Goal: Task Accomplishment & Management: Manage account settings

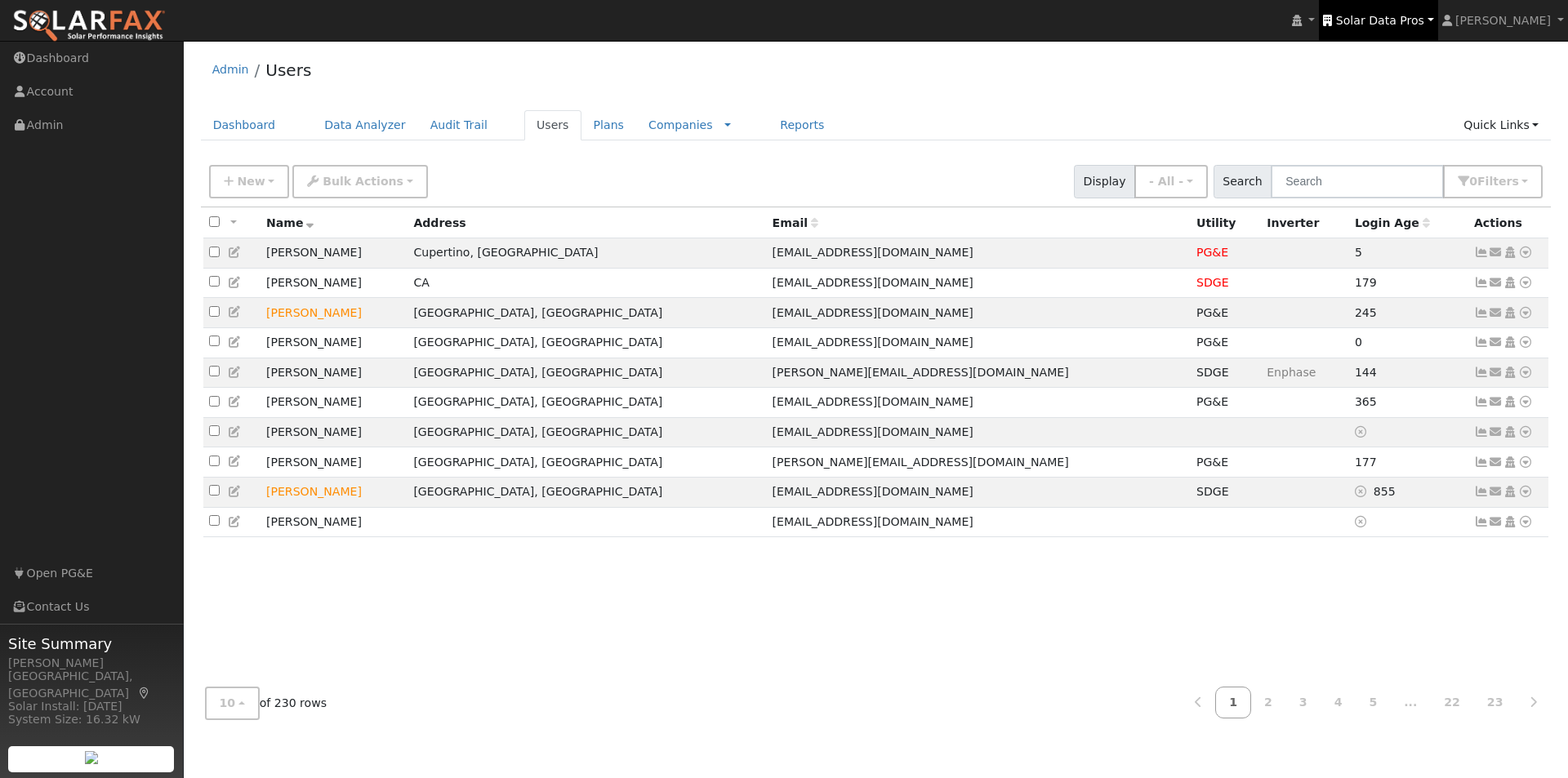
click at [1402, 14] on span "Solar Data Pros" at bounding box center [1380, 21] width 88 height 13
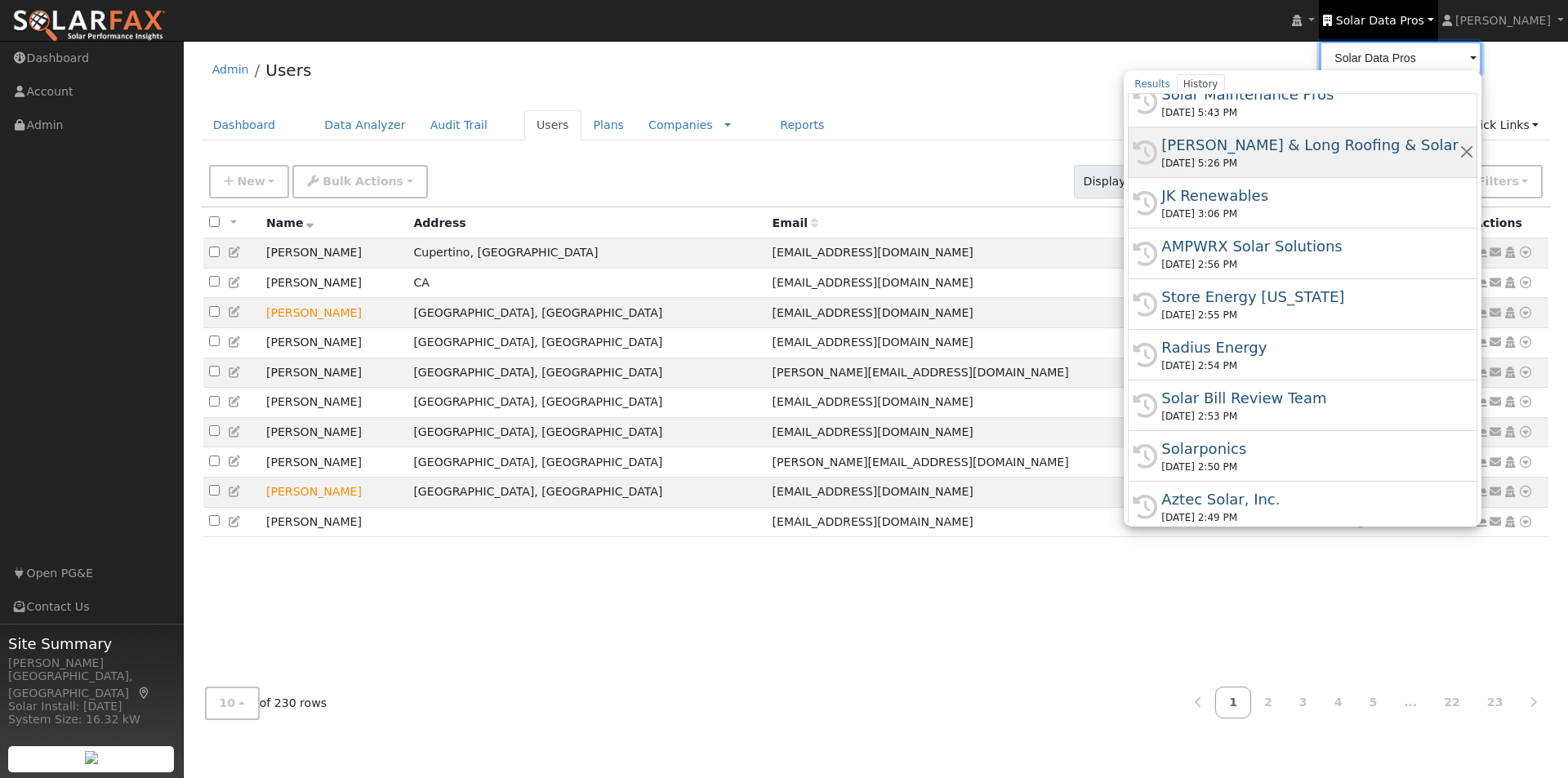
scroll to position [408, 0]
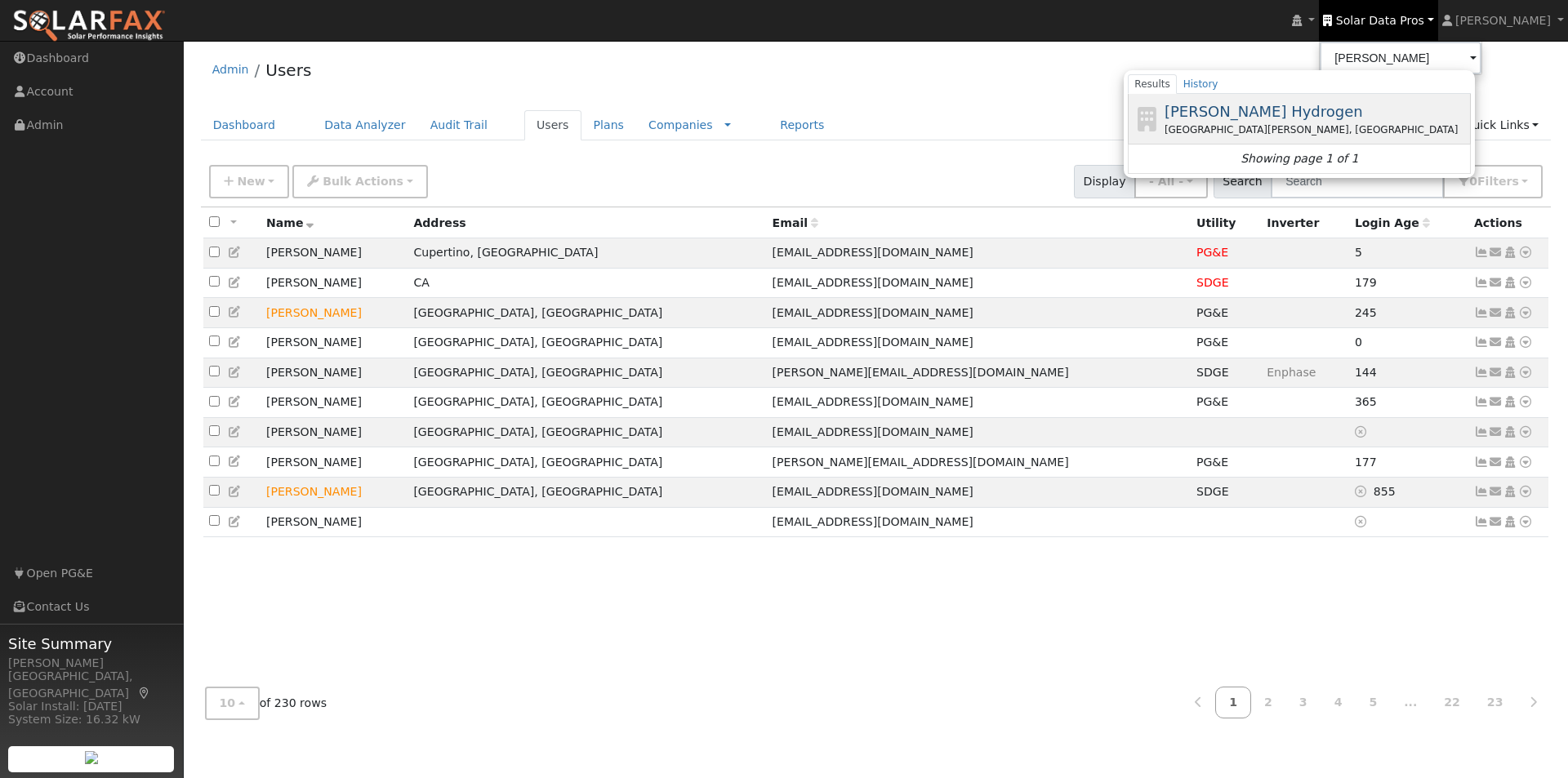
click at [1239, 112] on span "[PERSON_NAME] Hydrogen" at bounding box center [1264, 111] width 198 height 17
type input "[PERSON_NAME] Hydrogen"
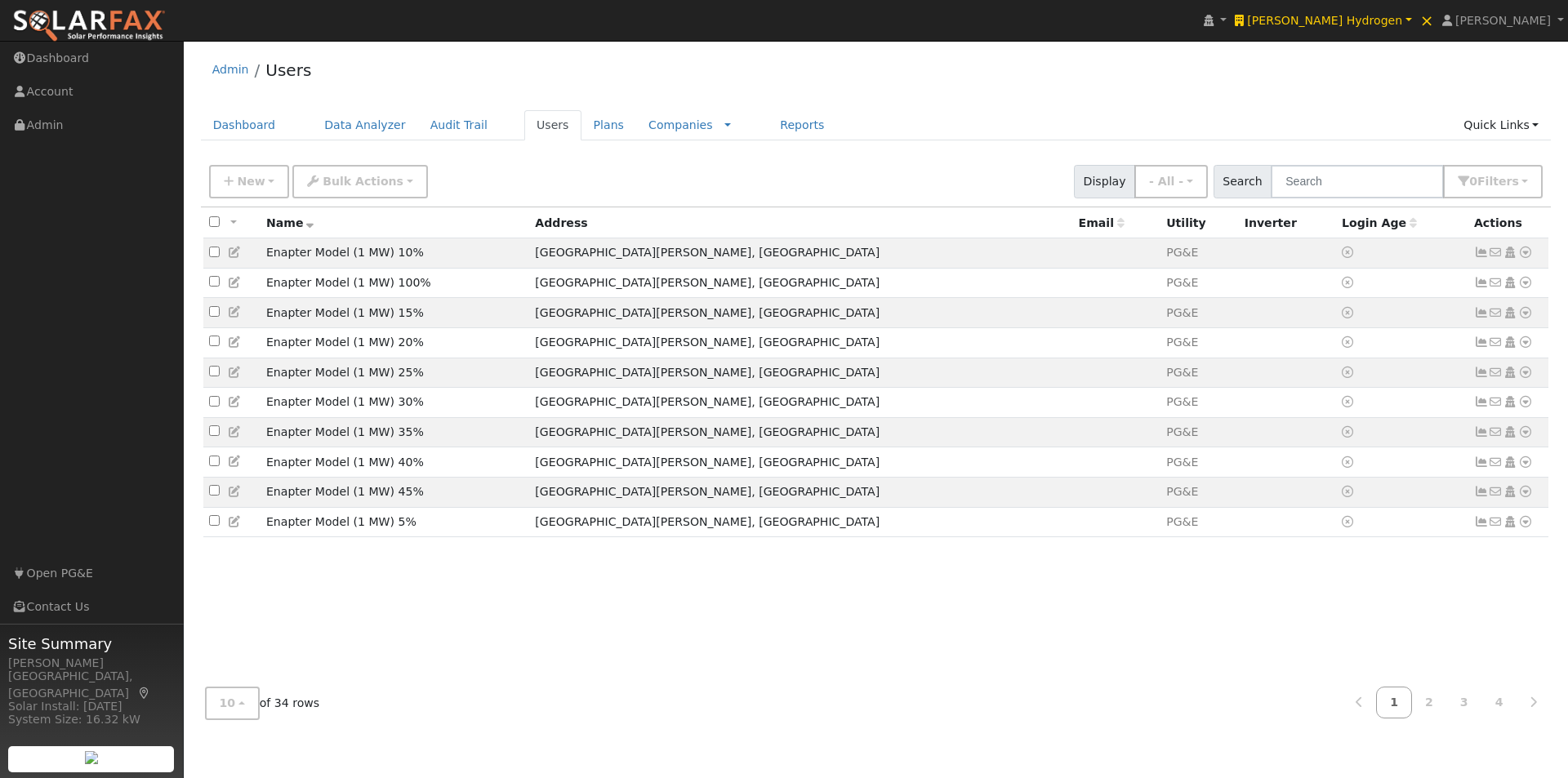
click at [232, 221] on link at bounding box center [234, 222] width 12 height 19
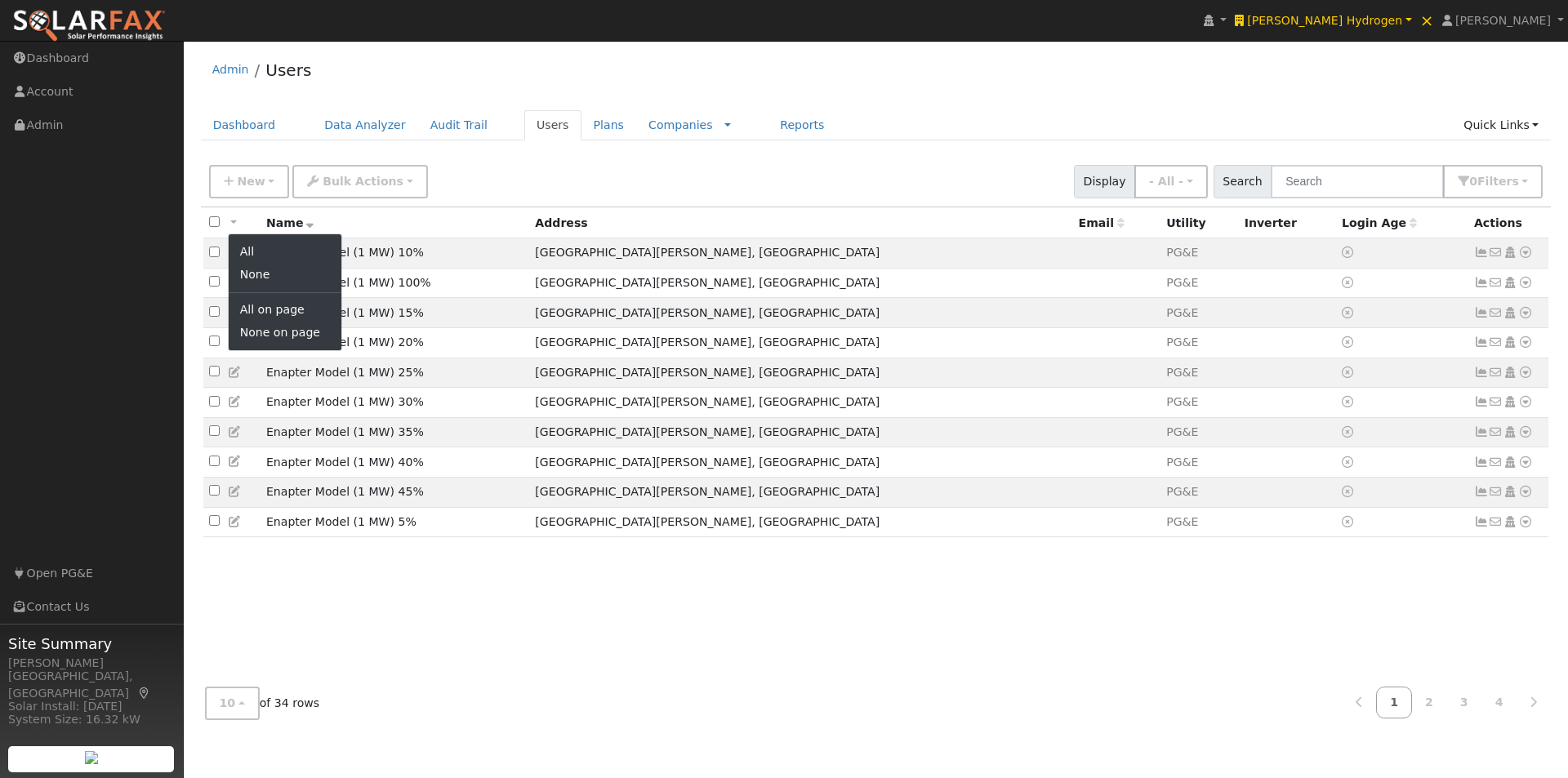
drag, startPoint x: 392, startPoint y: 714, endPoint x: 354, endPoint y: 714, distance: 38.0
click at [382, 714] on div "10 10 25 50 100 of 34 rows 1 2 3 4" at bounding box center [876, 704] width 1351 height 58
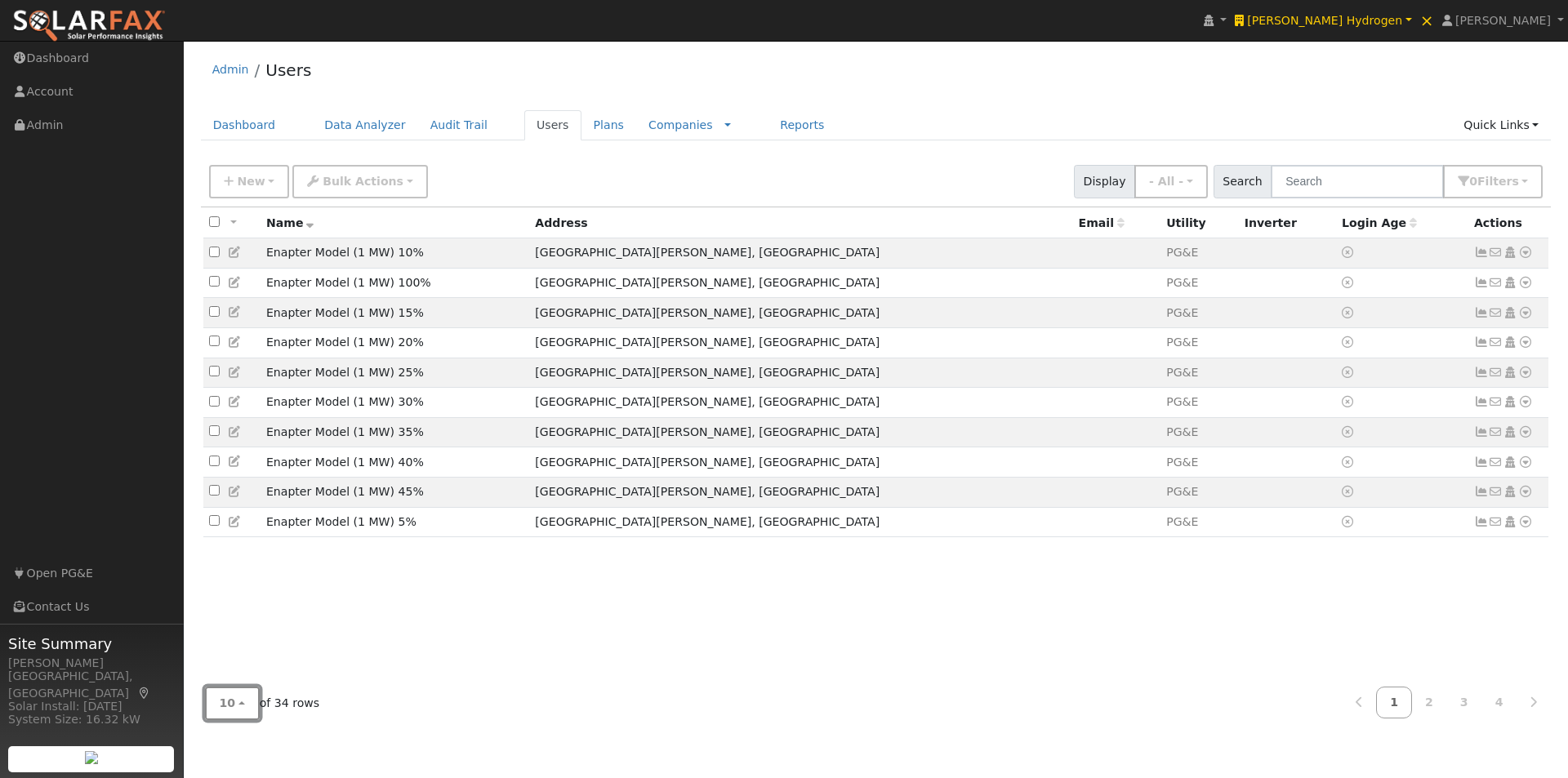
click at [234, 699] on button "10" at bounding box center [232, 703] width 55 height 34
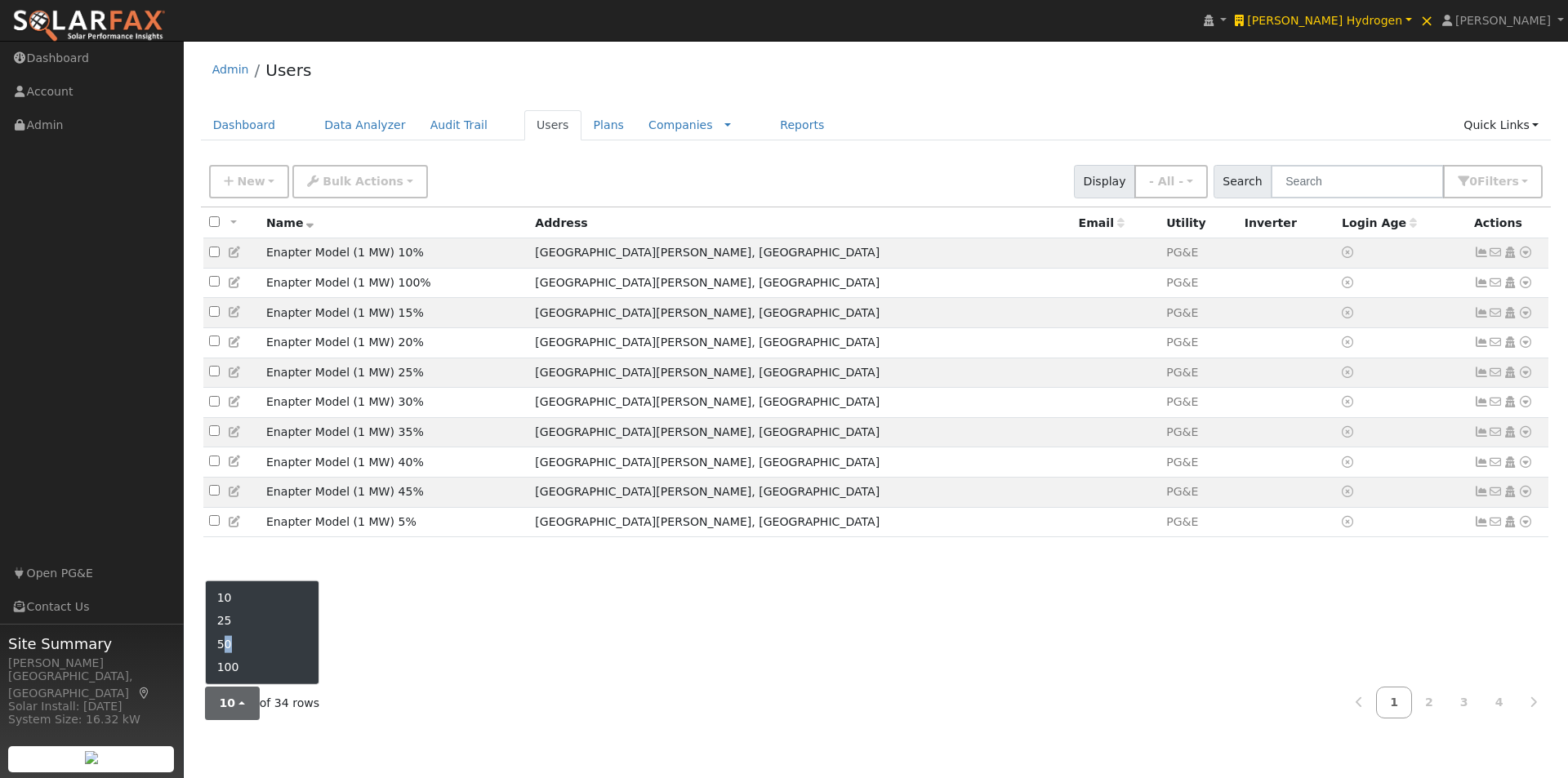
drag, startPoint x: 226, startPoint y: 640, endPoint x: 235, endPoint y: 638, distance: 9.2
click at [230, 639] on link "50" at bounding box center [262, 644] width 113 height 23
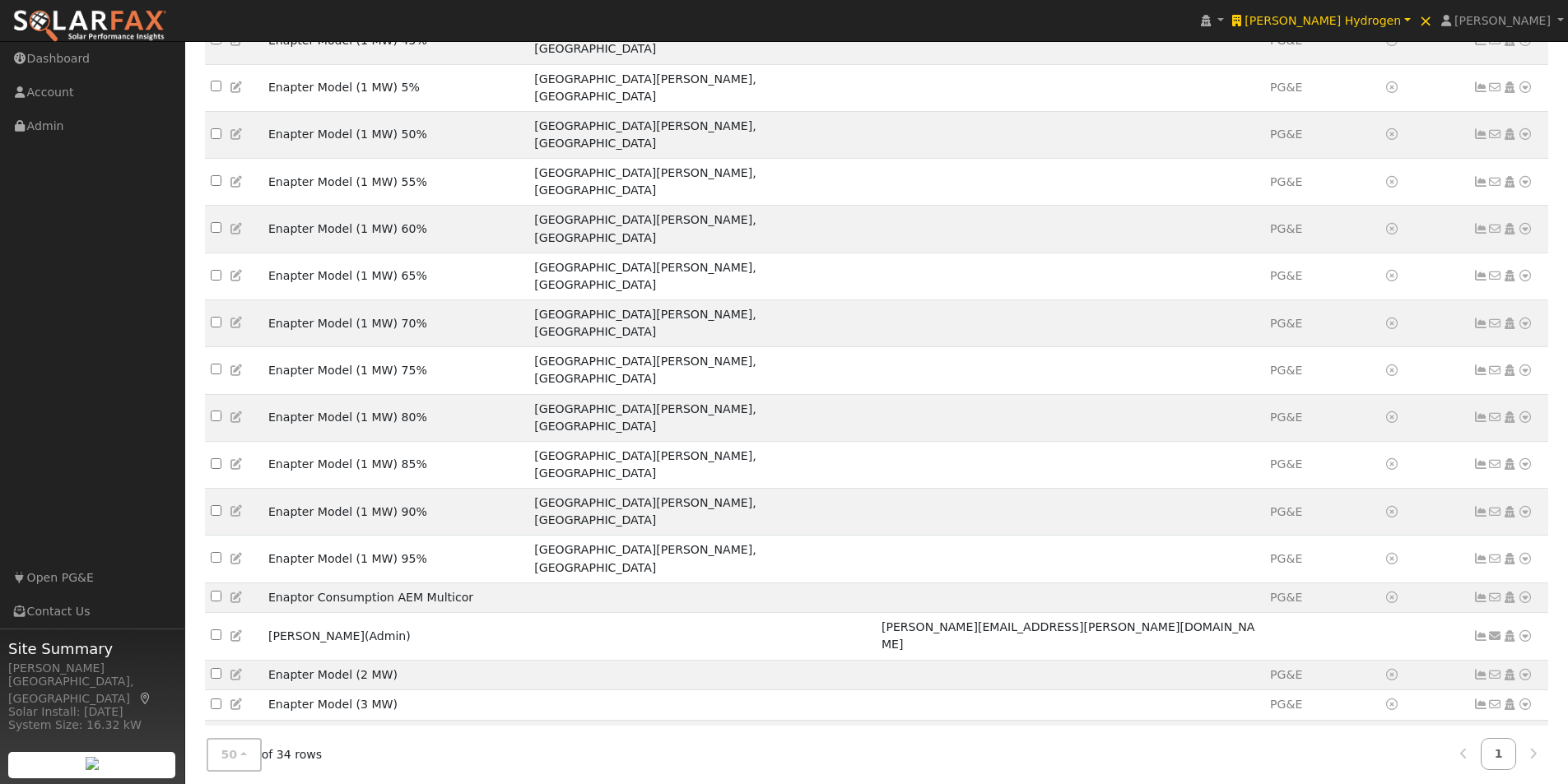
scroll to position [604, 0]
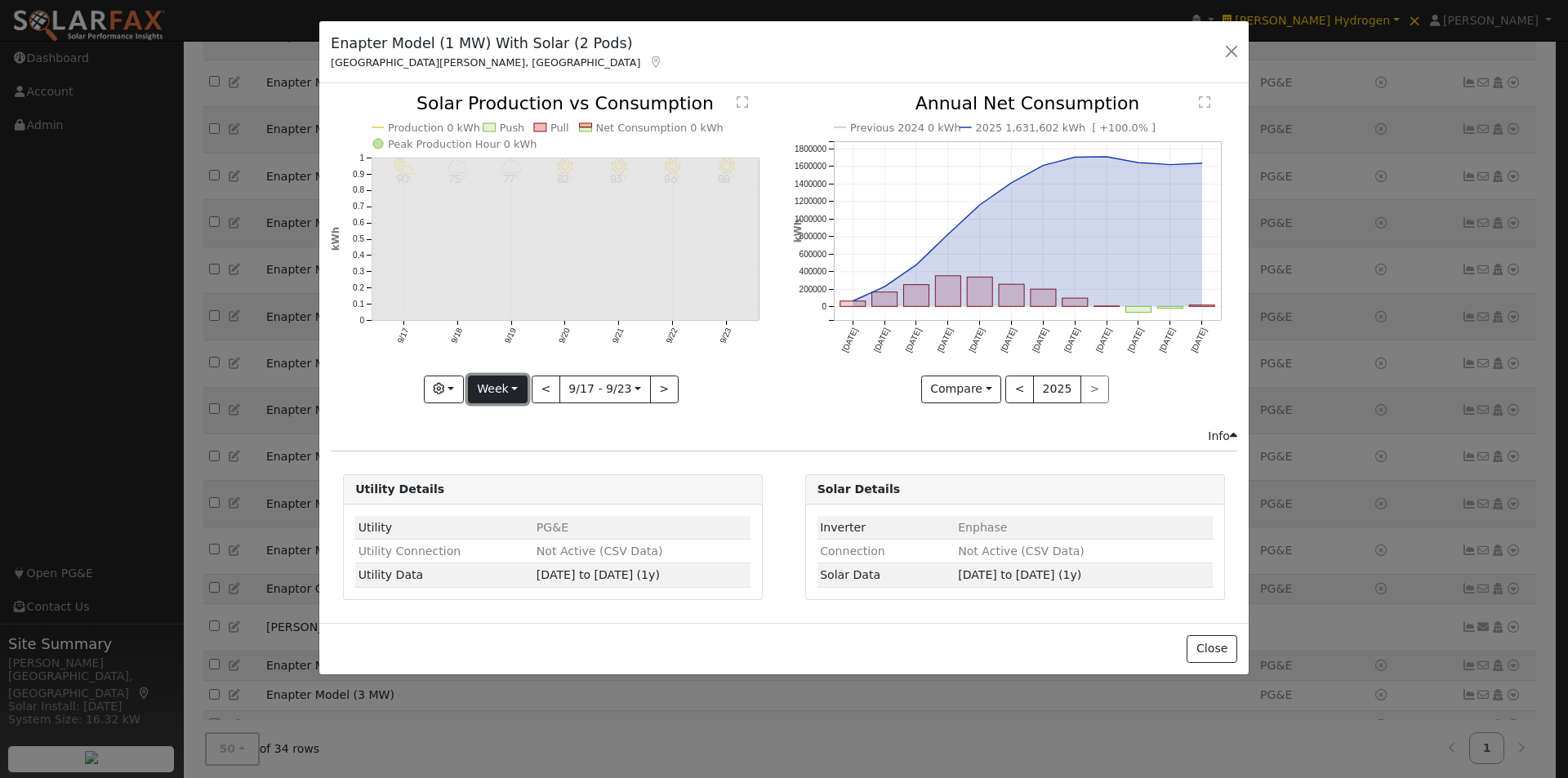
click at [508, 392] on button "Week" at bounding box center [497, 390] width 59 height 28
click at [503, 495] on link "Year" at bounding box center [525, 491] width 113 height 23
type input "[DATE]"
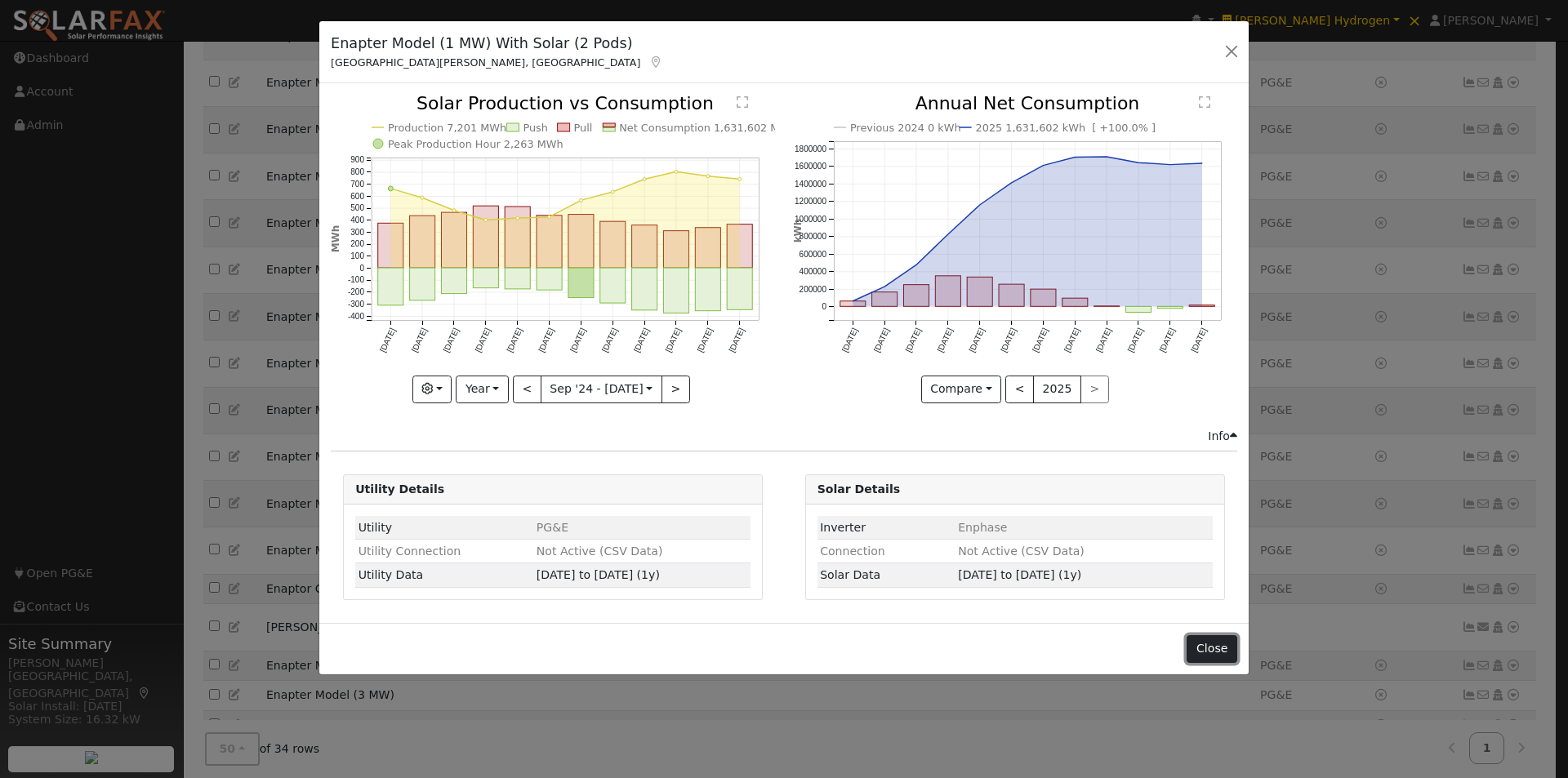
click at [1218, 647] on button "Close" at bounding box center [1211, 649] width 50 height 28
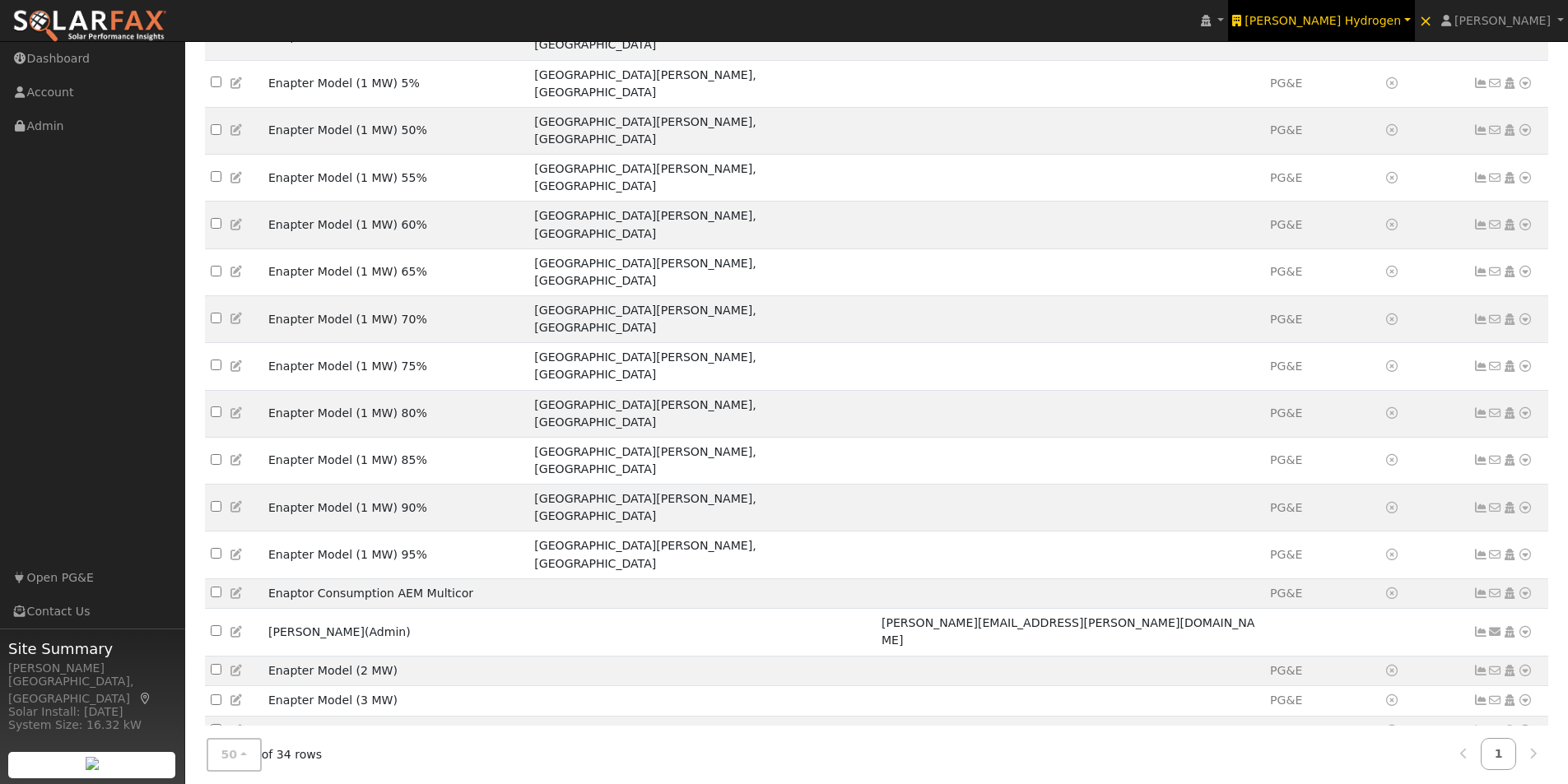
click at [1373, 16] on span "Carrisa Hydrogen" at bounding box center [1323, 21] width 157 height 13
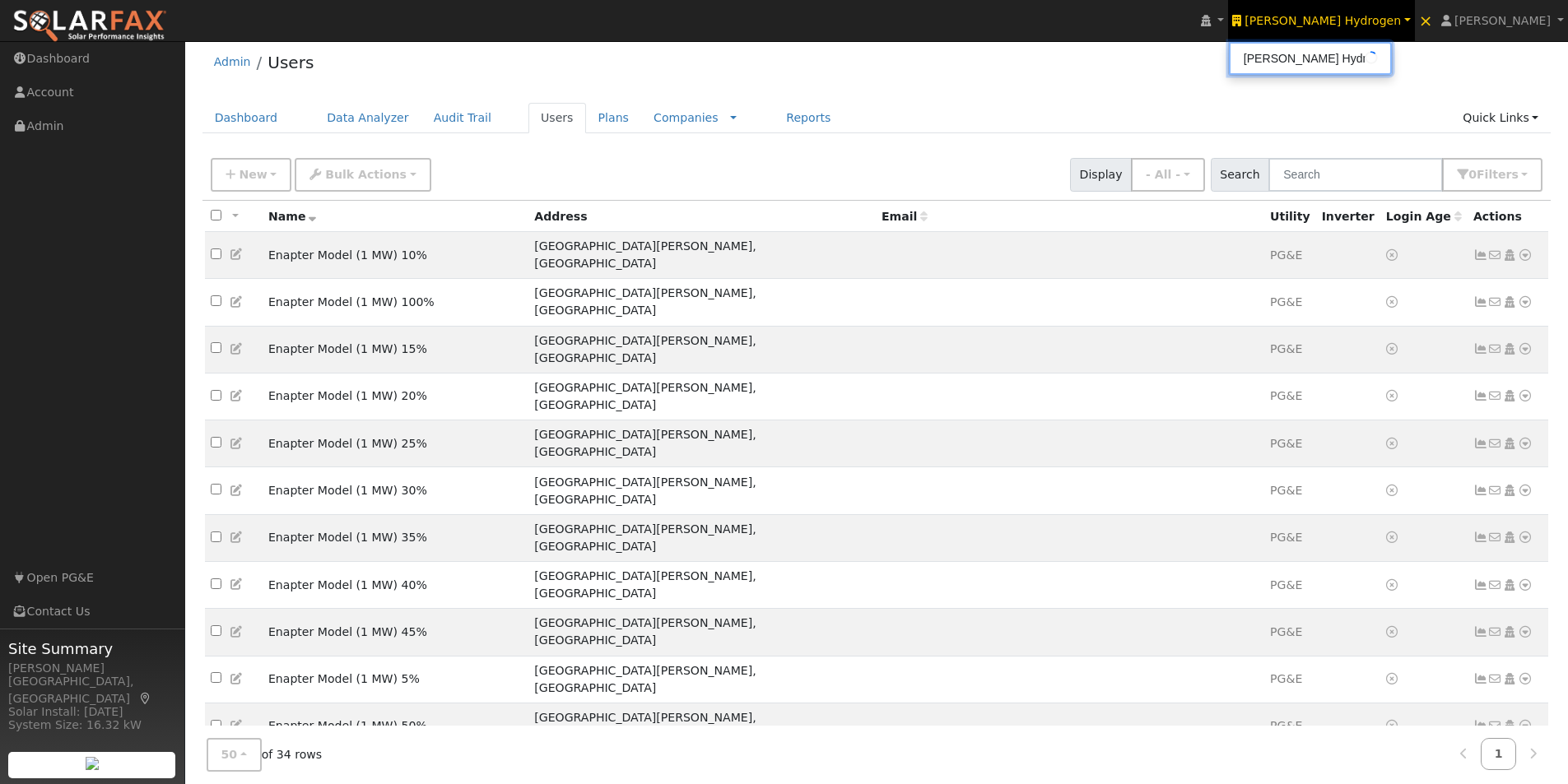
scroll to position [0, 0]
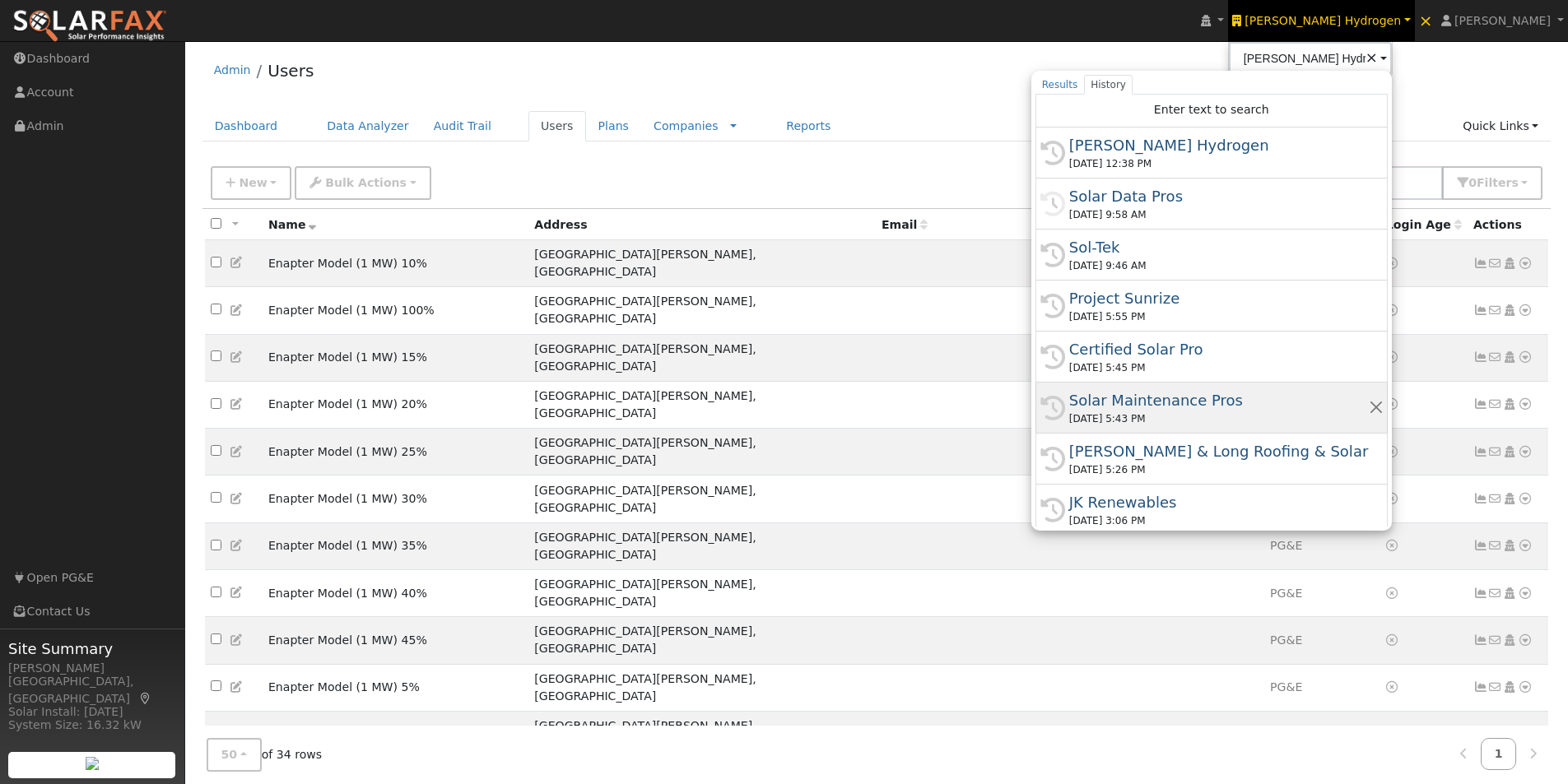
click at [1259, 400] on div "Solar Maintenance Pros" at bounding box center [1219, 400] width 300 height 22
type input "Solar Maintenance Pros"
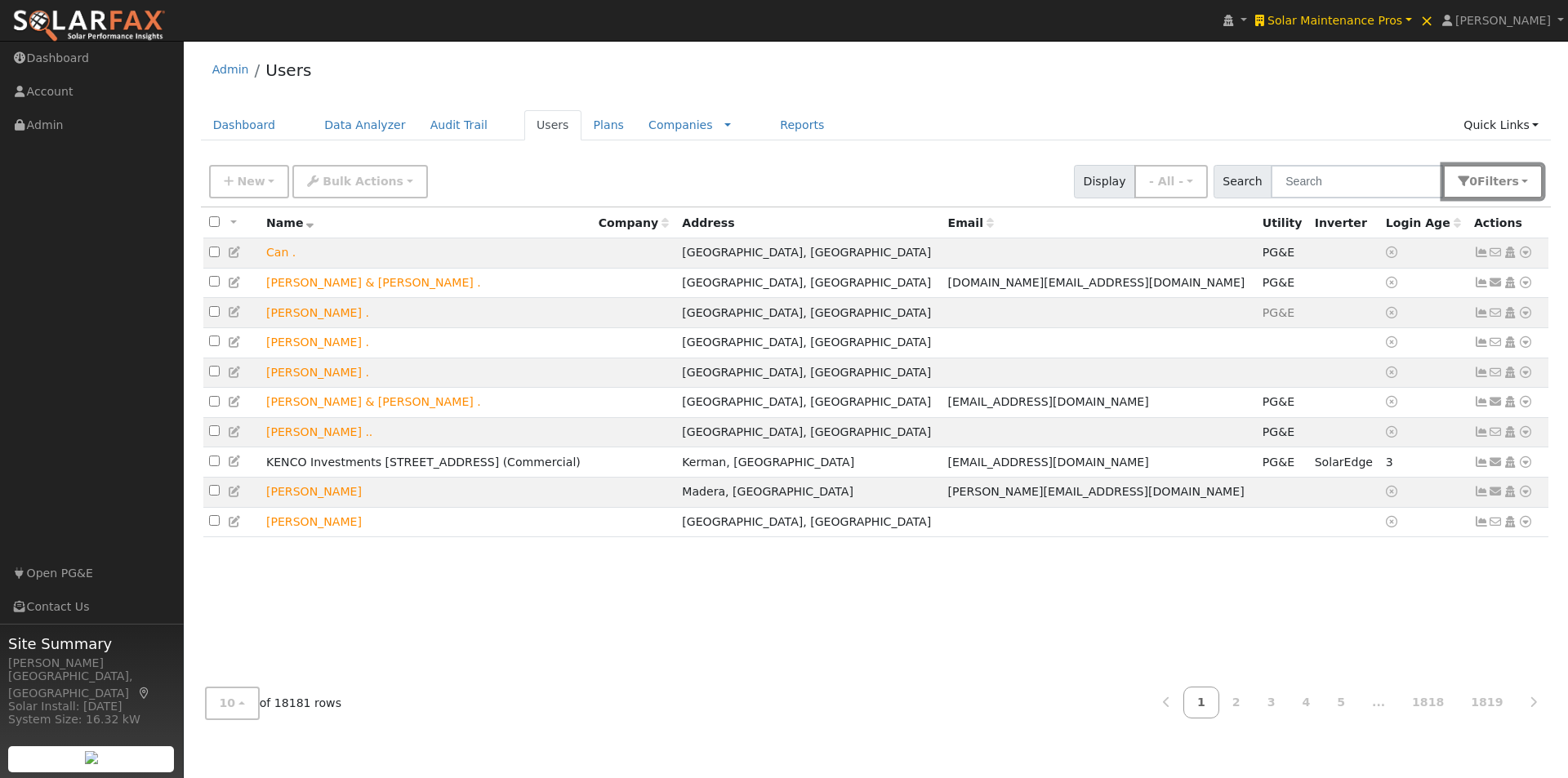
click at [1508, 184] on span "Filter s" at bounding box center [1498, 182] width 41 height 13
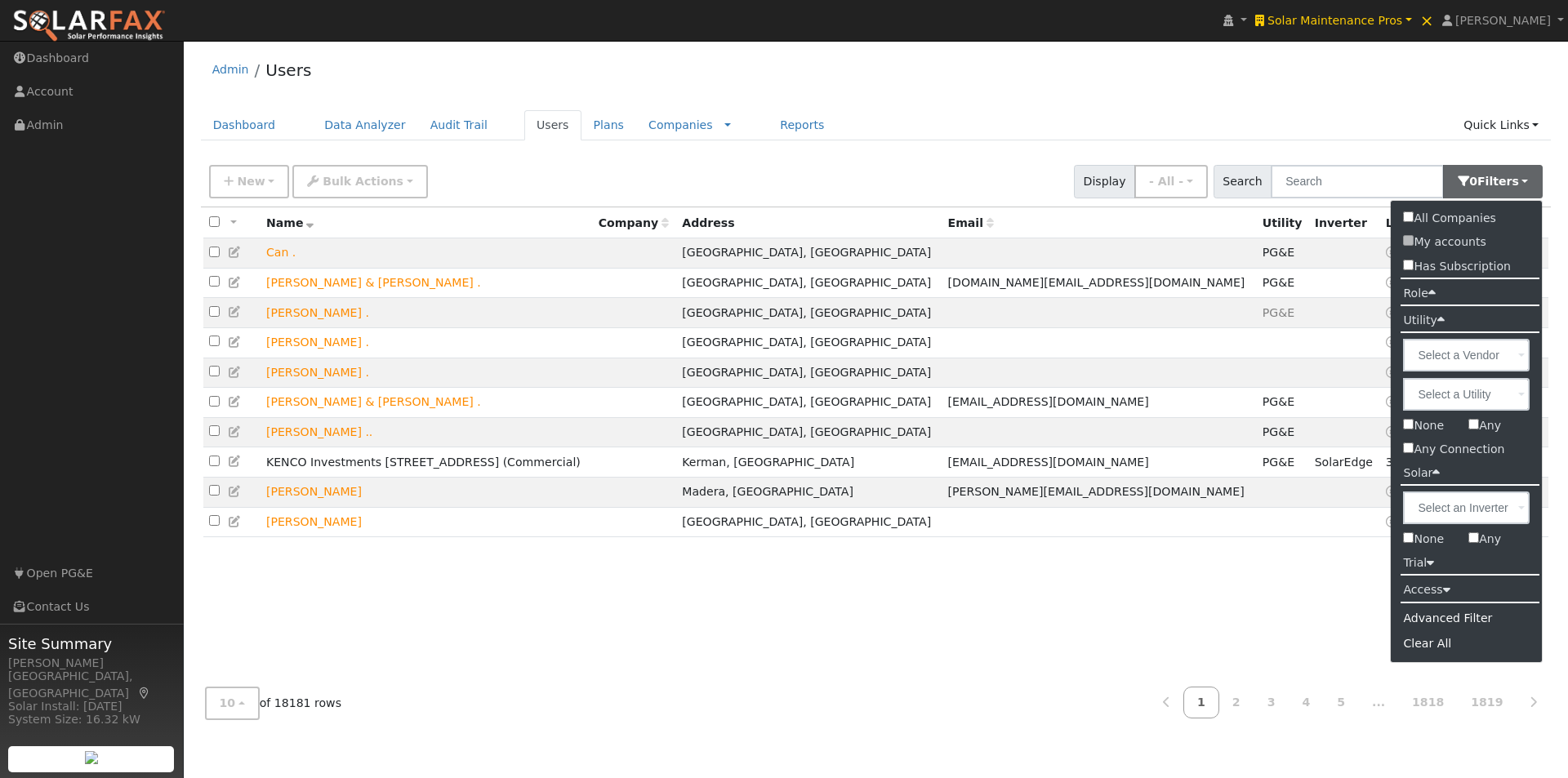
click at [1478, 426] on input "Any" at bounding box center [1473, 424] width 11 height 11
checkbox input "true"
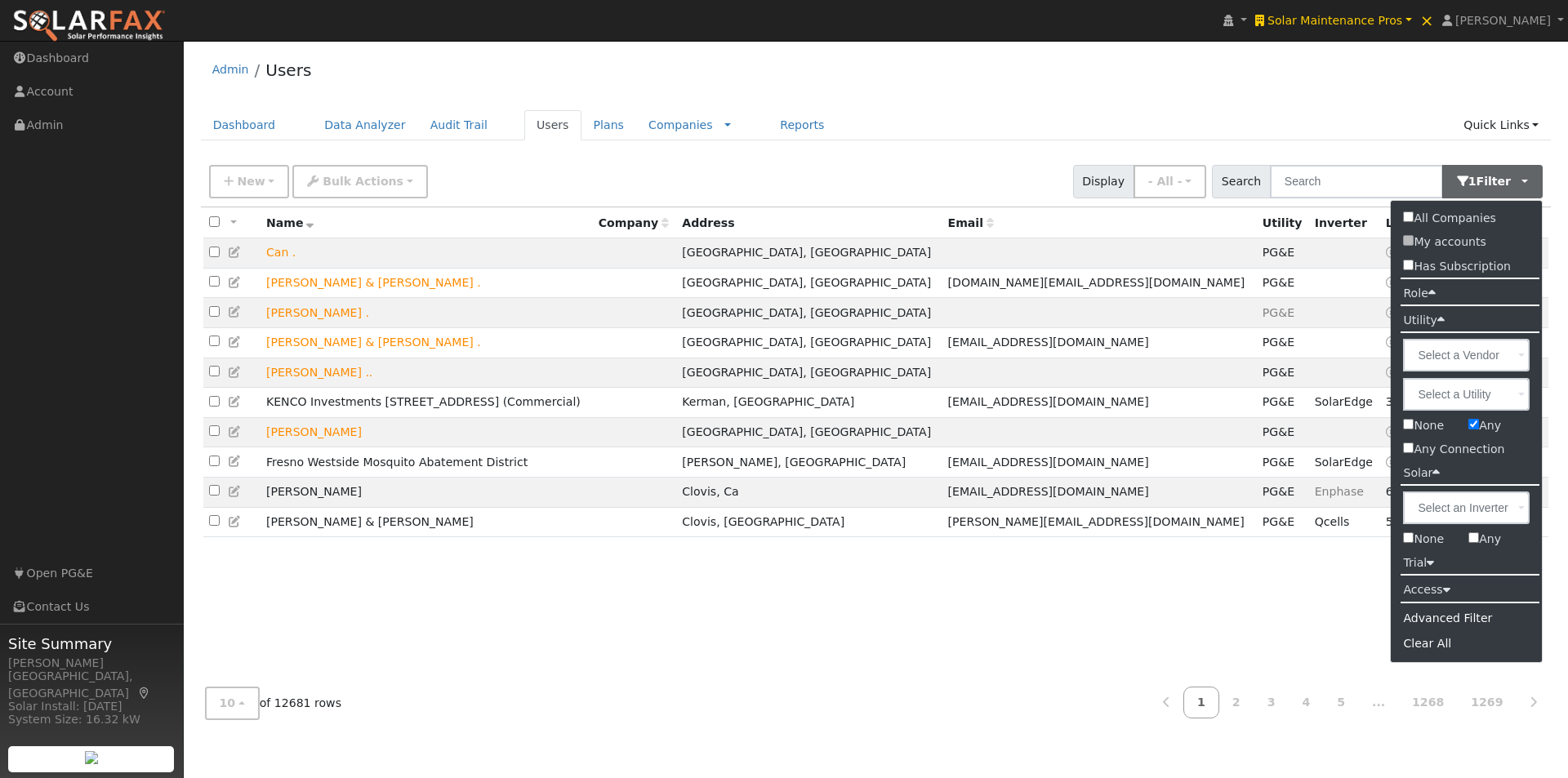
drag, startPoint x: 1205, startPoint y: 630, endPoint x: 1135, endPoint y: 586, distance: 82.7
click at [1203, 631] on div "All None All on page None on page Name Company Address Email Utility Inverter L…" at bounding box center [876, 440] width 1351 height 467
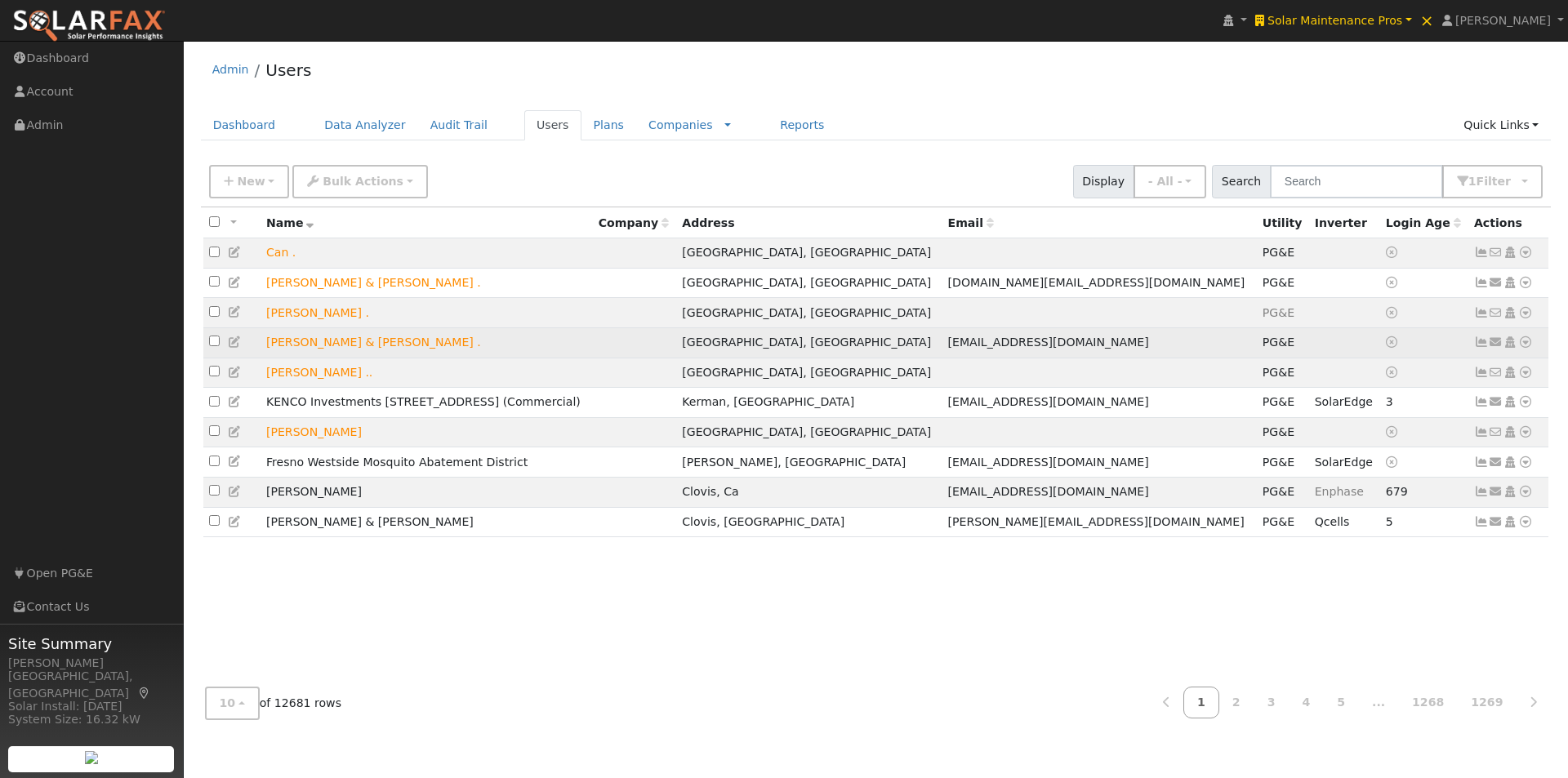
click at [1484, 348] on icon at bounding box center [1481, 342] width 15 height 12
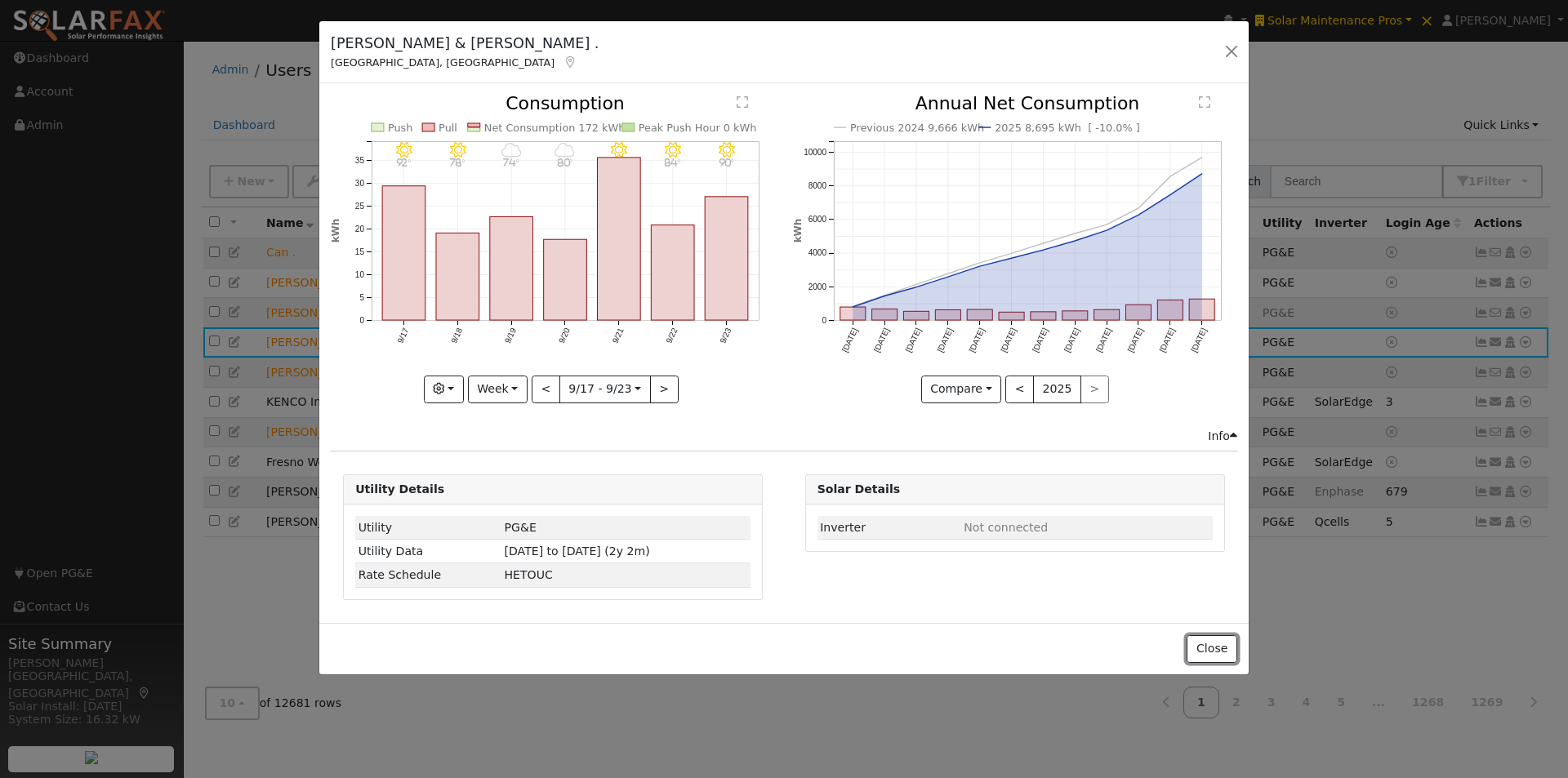
drag, startPoint x: 1205, startPoint y: 649, endPoint x: 1228, endPoint y: 623, distance: 34.7
click at [1207, 649] on button "Close" at bounding box center [1211, 649] width 50 height 28
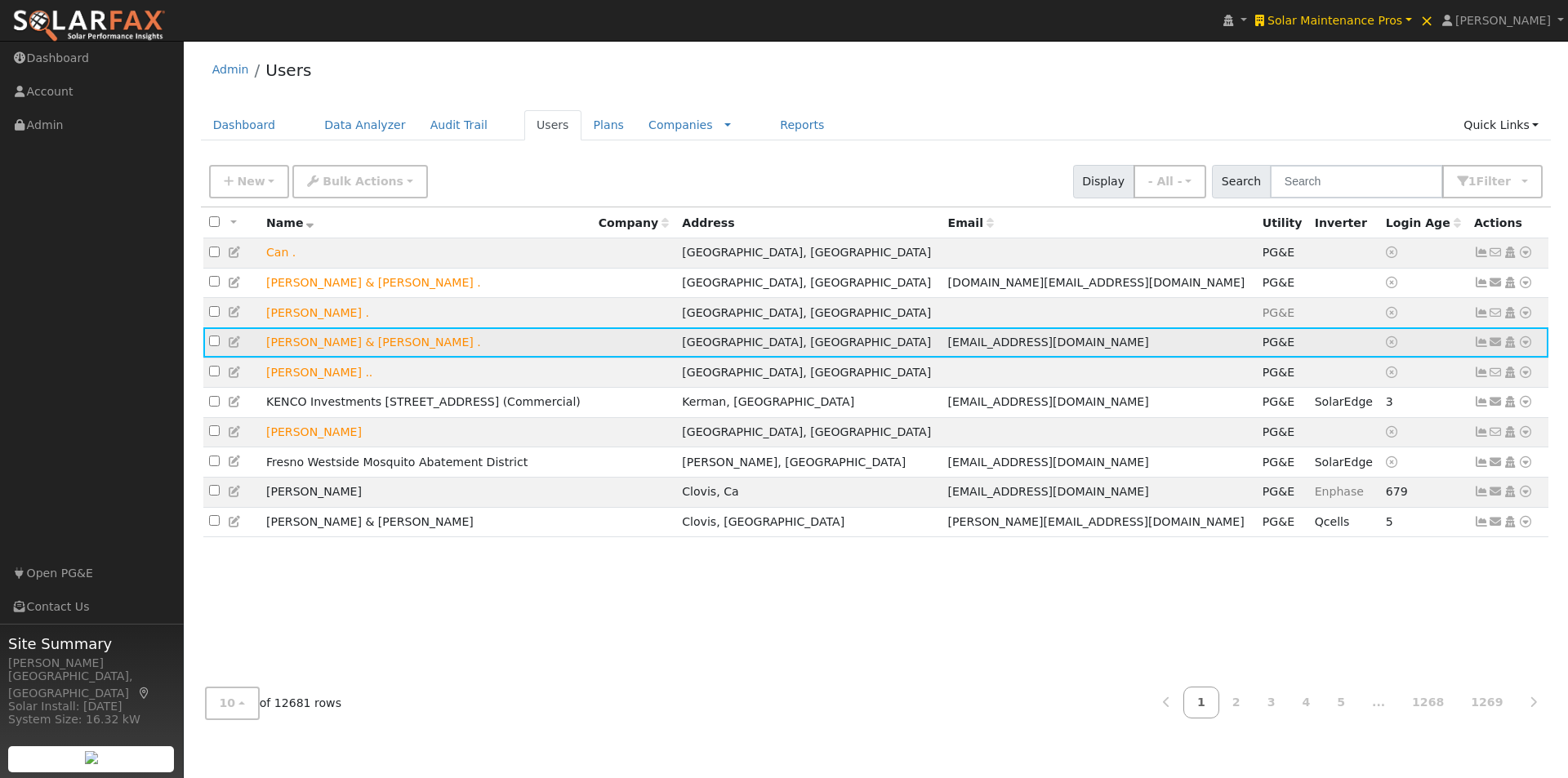
click at [1526, 347] on icon at bounding box center [1526, 342] width 15 height 12
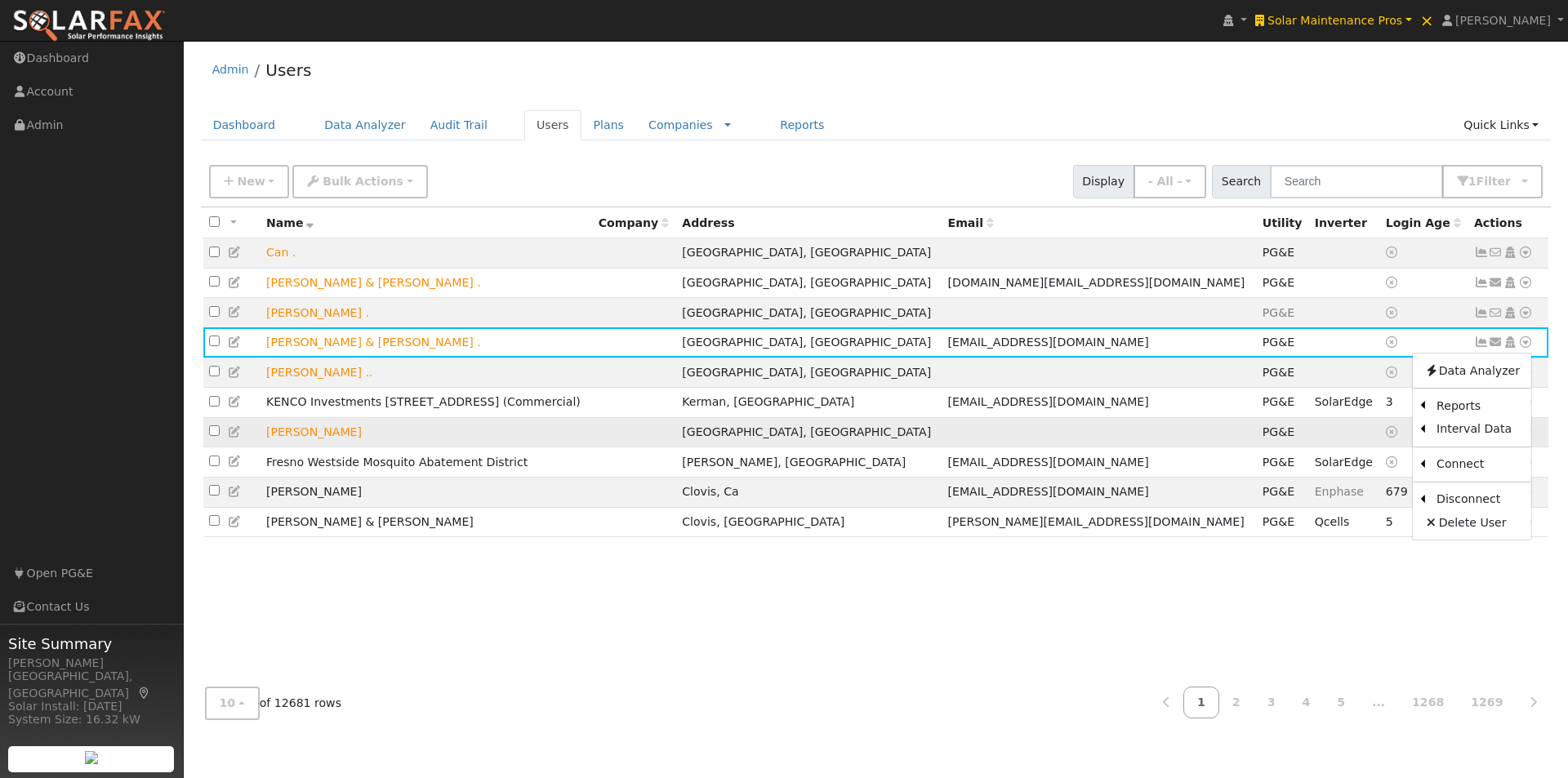
drag, startPoint x: 1330, startPoint y: 460, endPoint x: 1331, endPoint y: 446, distance: 14.0
click at [0, 0] on link "Export to CSV" at bounding box center [0, 0] width 0 height 0
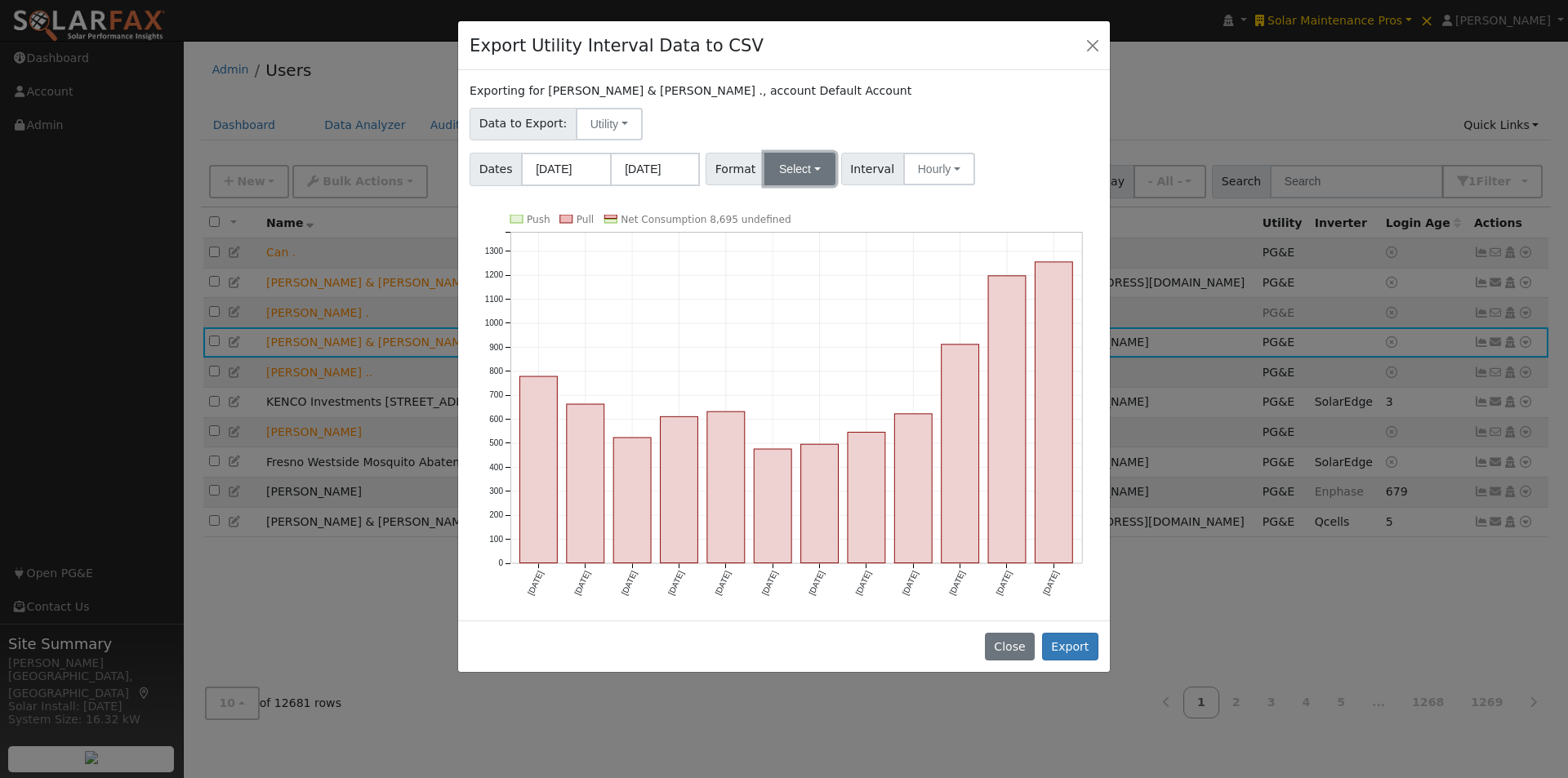
click at [803, 175] on button "Select" at bounding box center [800, 169] width 71 height 33
click at [779, 201] on link "Generic" at bounding box center [818, 205] width 116 height 23
click at [589, 171] on input "[DATE]" at bounding box center [566, 169] width 90 height 34
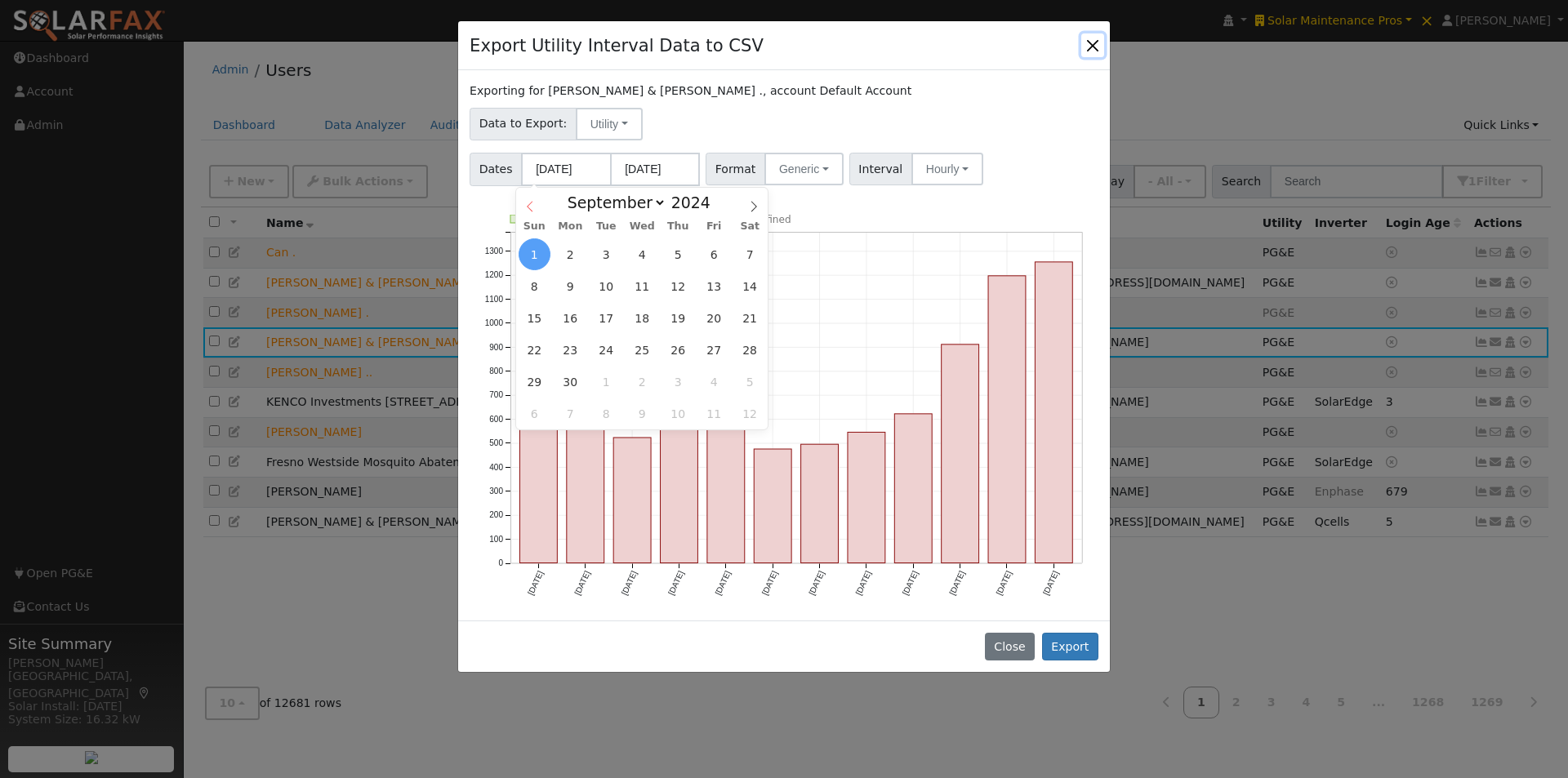
click at [526, 206] on icon at bounding box center [530, 206] width 12 height 12
select select "7"
click at [739, 382] on span "31" at bounding box center [750, 382] width 32 height 32
type input "08/31/2024"
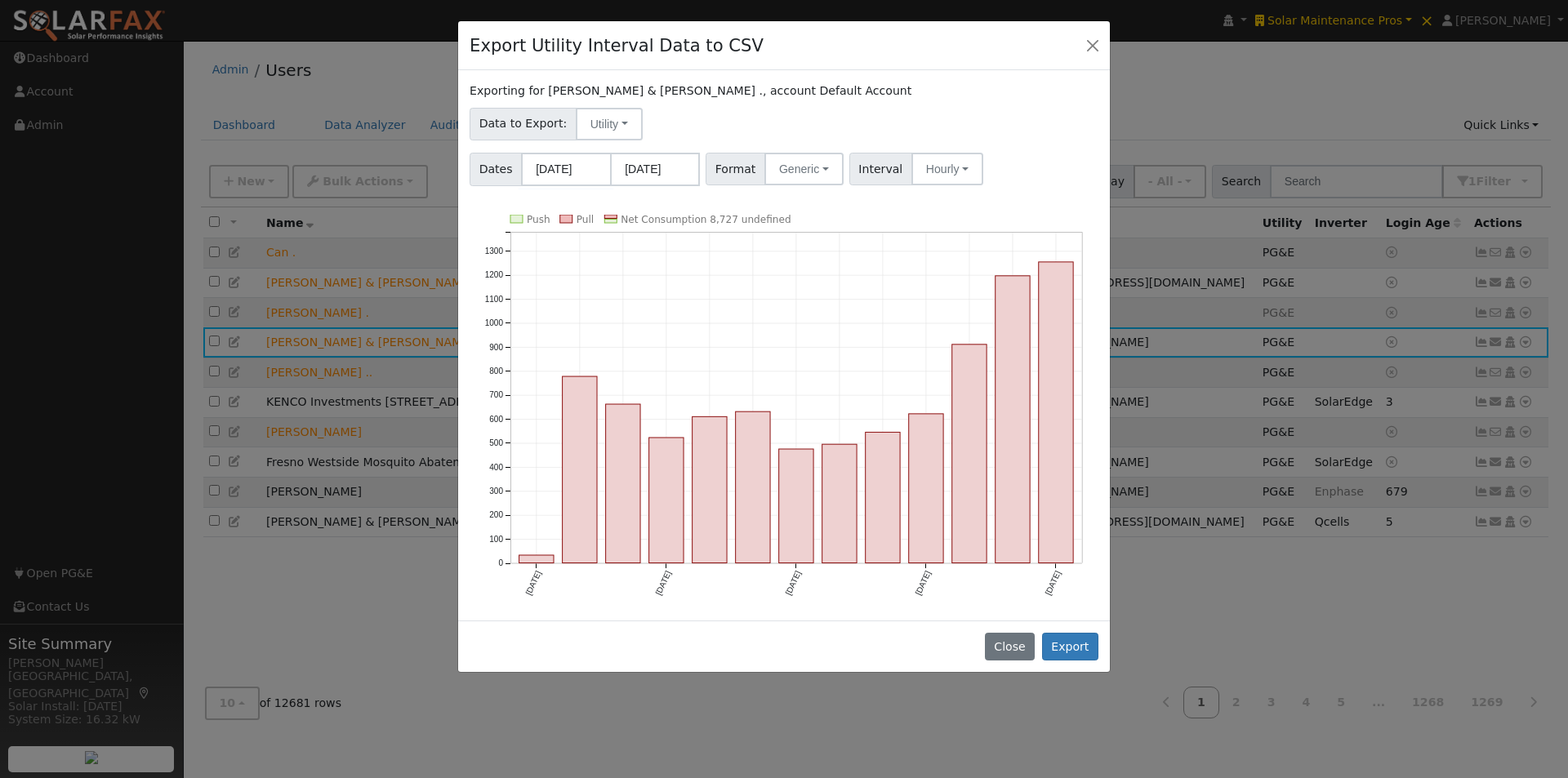
drag, startPoint x: 689, startPoint y: 119, endPoint x: 664, endPoint y: 159, distance: 47.2
click at [690, 122] on div "Data to Export: Utility Utility Solar" at bounding box center [784, 121] width 634 height 38
click at [664, 159] on input "[DATE]" at bounding box center [654, 169] width 90 height 34
click at [842, 201] on icon at bounding box center [843, 206] width 12 height 12
select select "8"
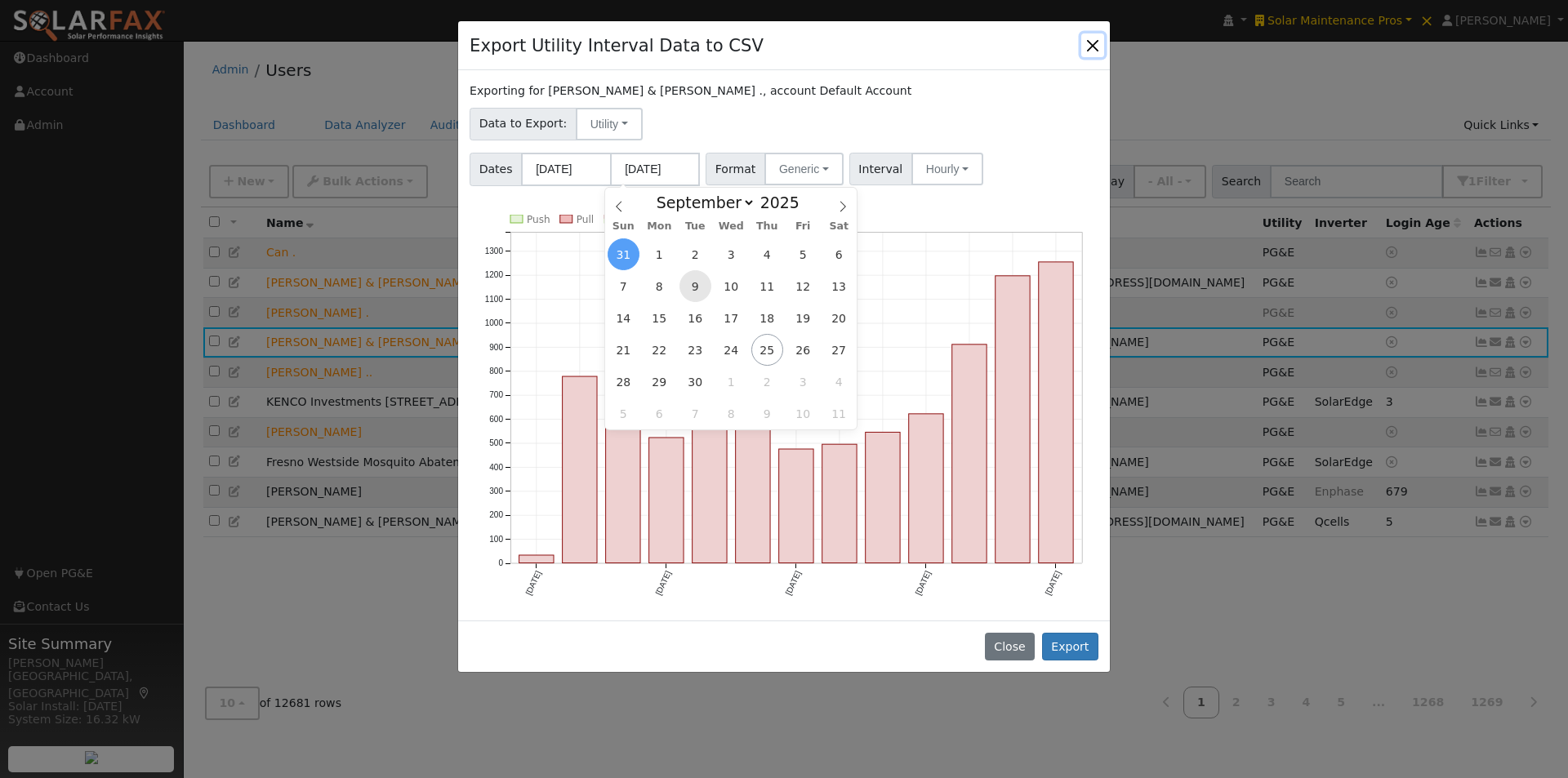
click at [691, 287] on span "9" at bounding box center [696, 286] width 32 height 32
type input "09/09/2025"
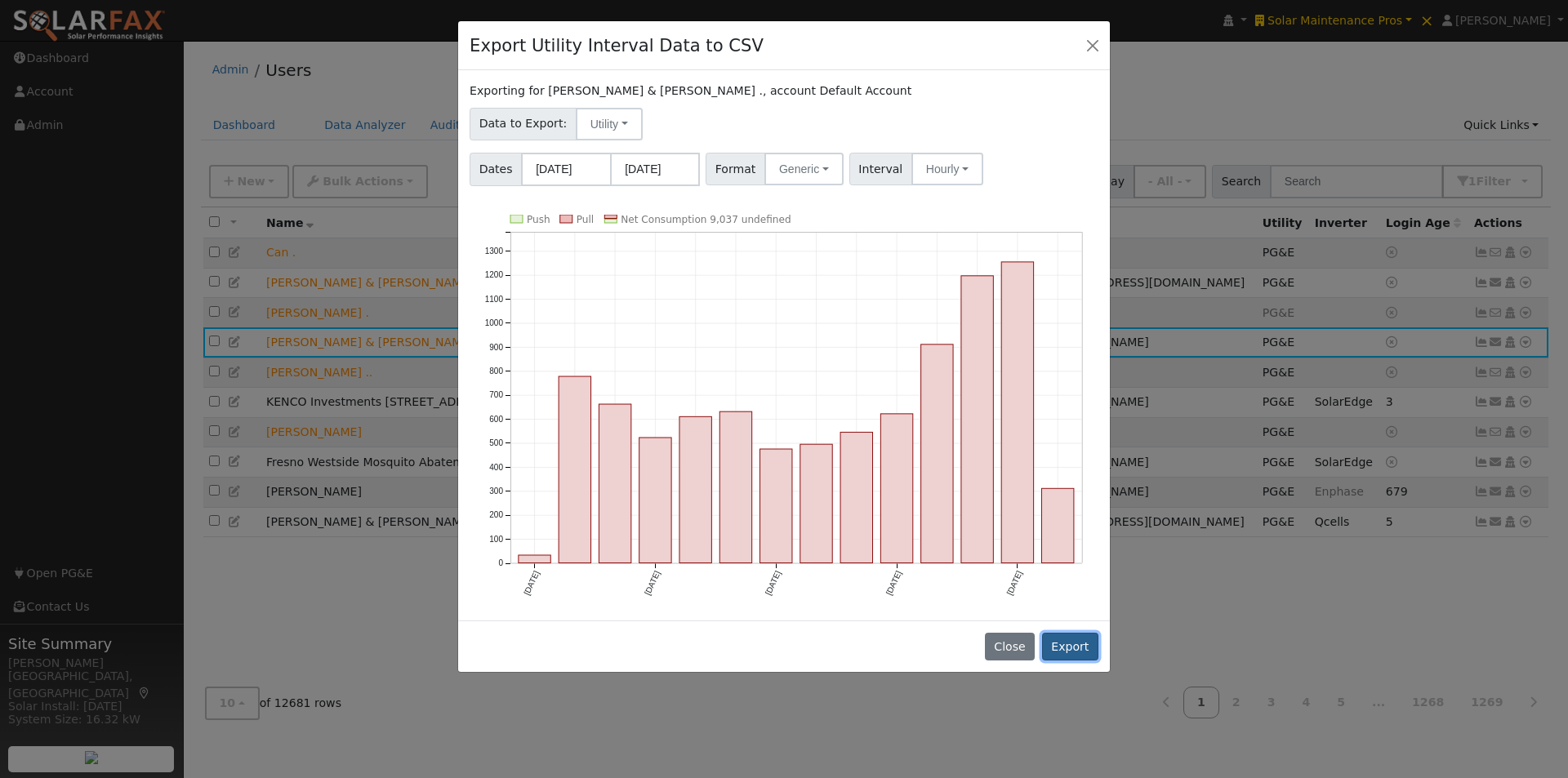
click at [1071, 649] on button "Export" at bounding box center [1070, 647] width 56 height 28
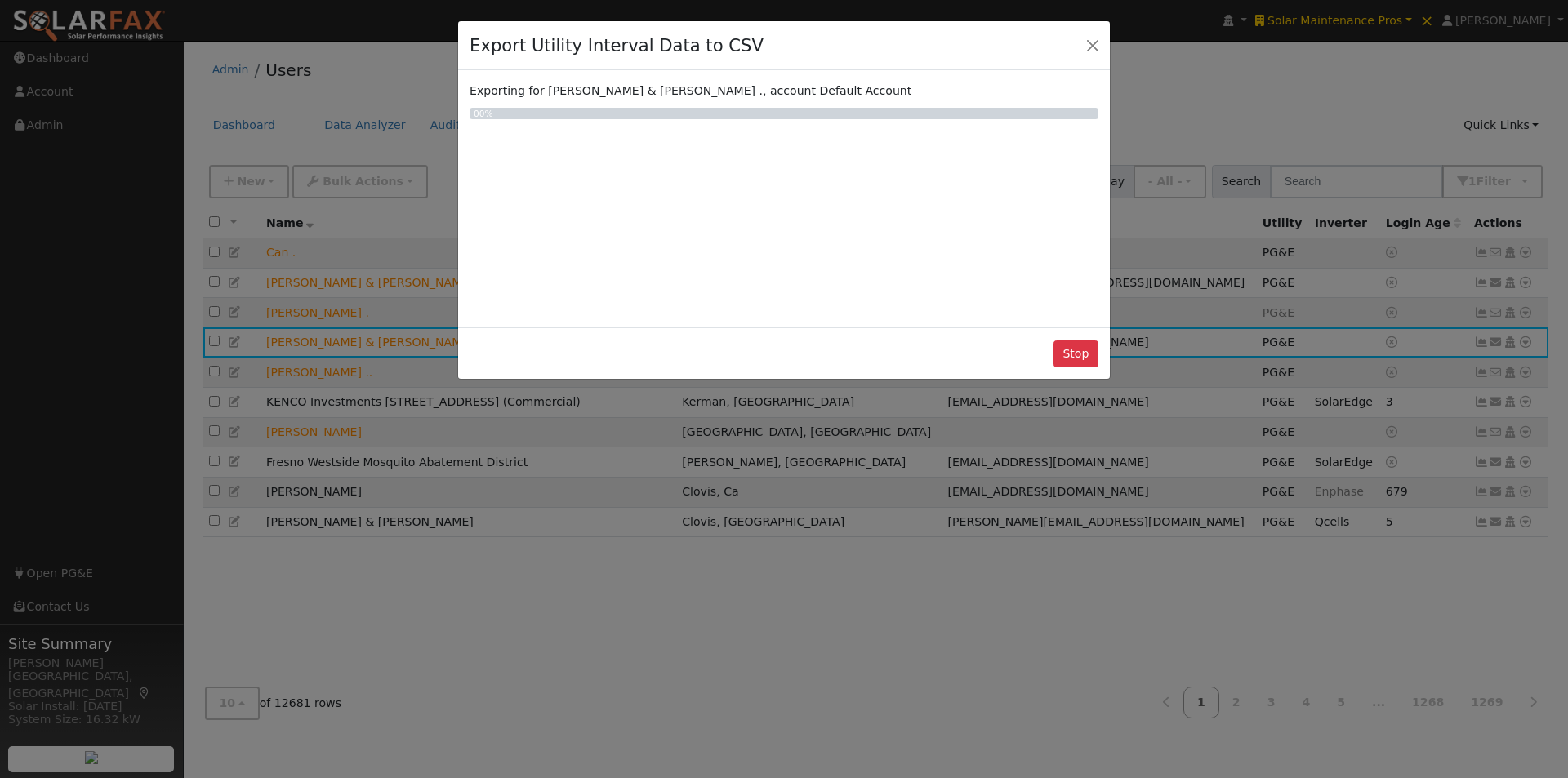
select select "8"
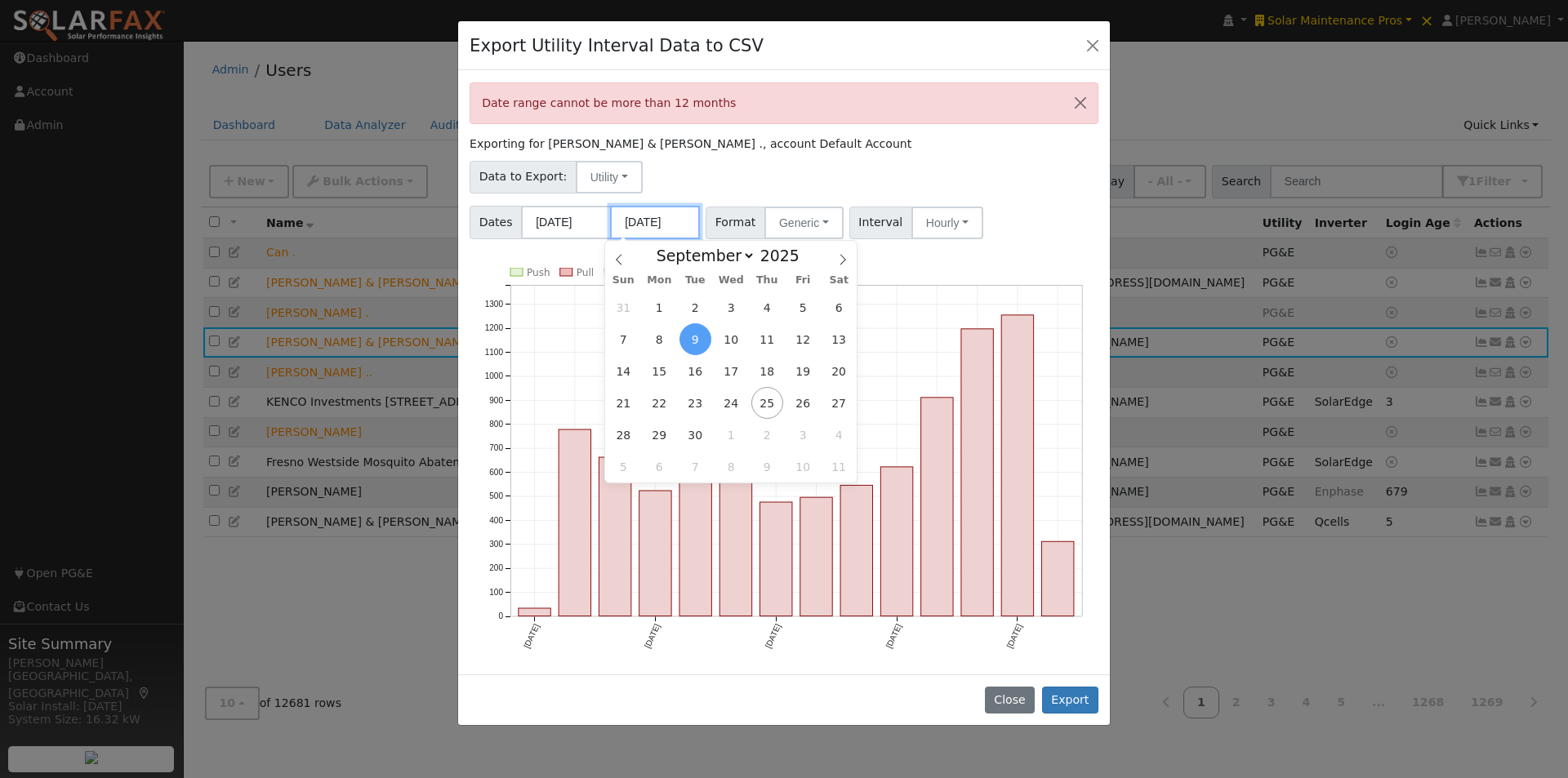
click at [657, 223] on input "09/09/2025" at bounding box center [654, 222] width 90 height 34
click at [662, 304] on span "1" at bounding box center [659, 307] width 32 height 32
type input "09/01/2025"
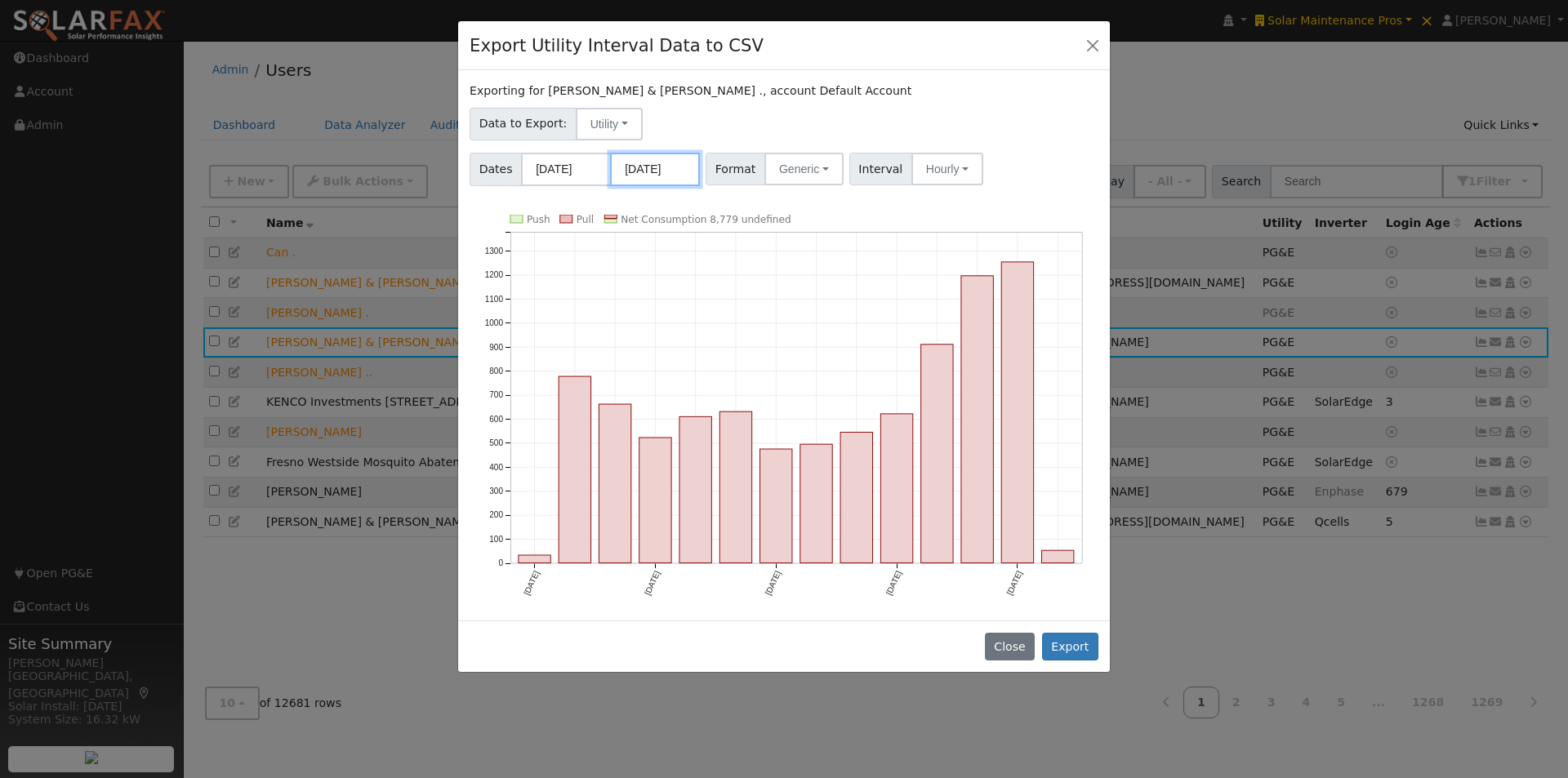
click at [659, 166] on input "09/01/2025" at bounding box center [654, 169] width 90 height 34
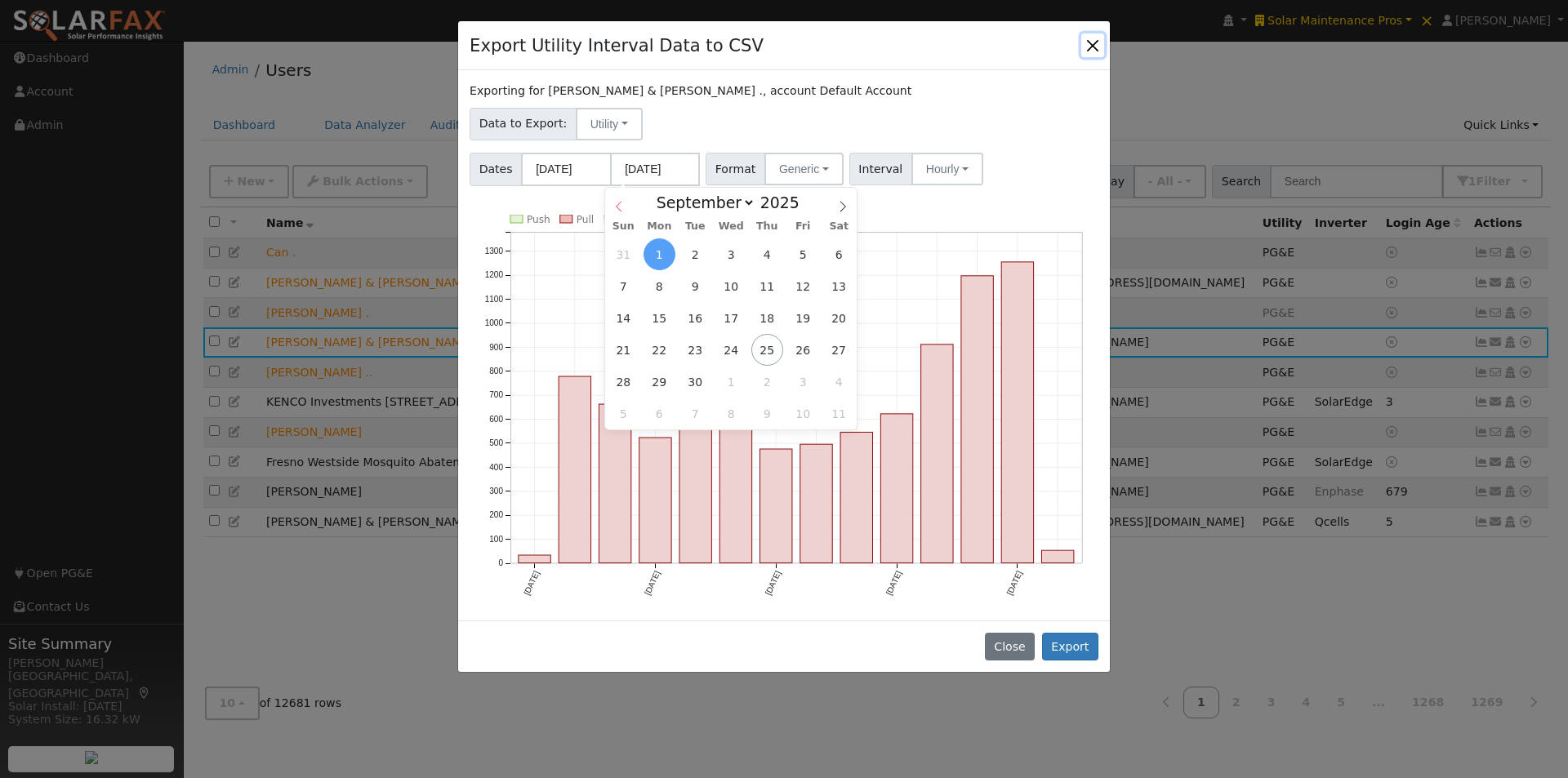
click at [620, 201] on icon at bounding box center [619, 206] width 12 height 12
select select "7"
click at [841, 380] on span "30" at bounding box center [839, 382] width 32 height 32
type input "08/30/2025"
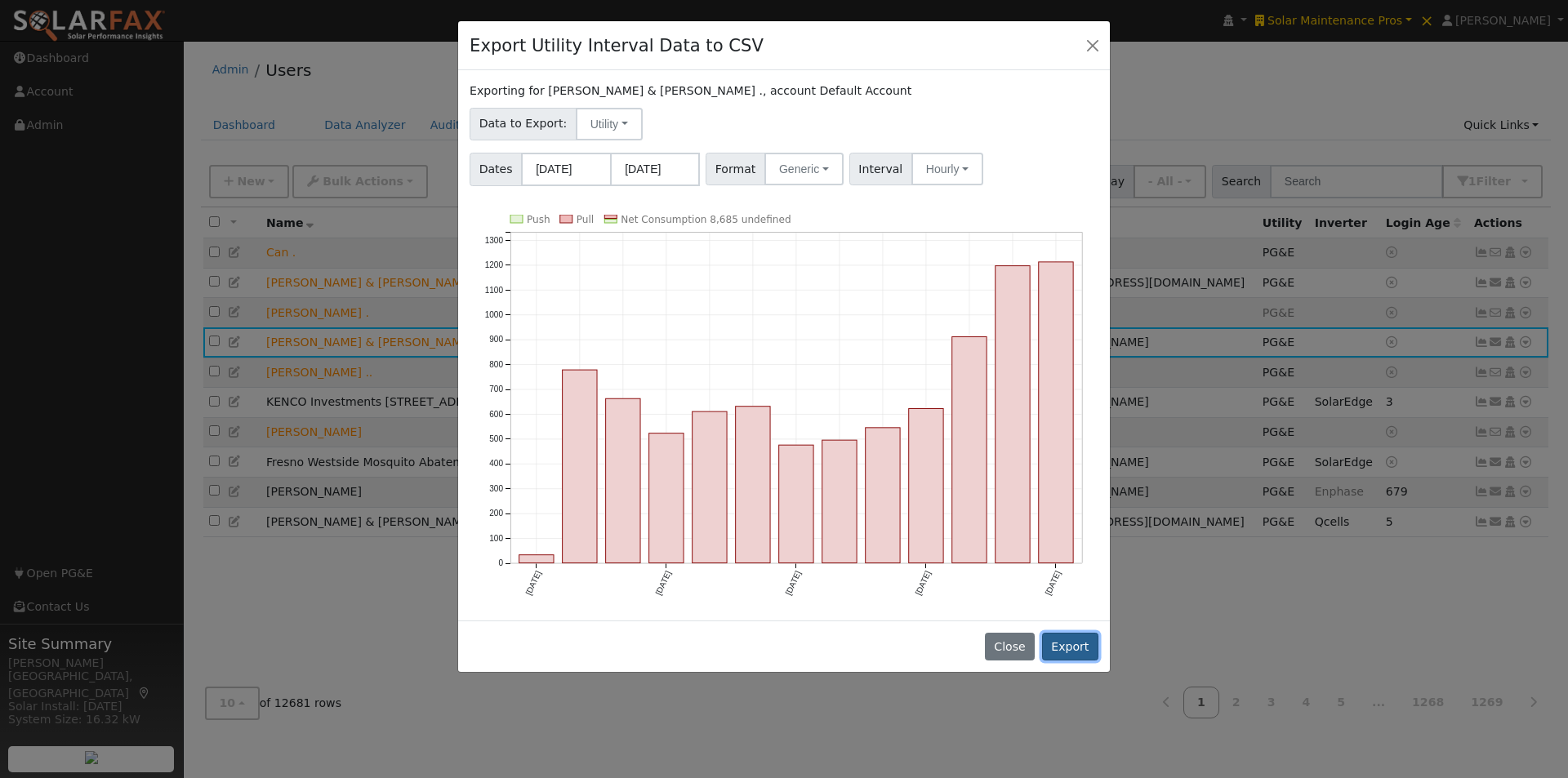
click at [1080, 642] on button "Export" at bounding box center [1070, 647] width 56 height 28
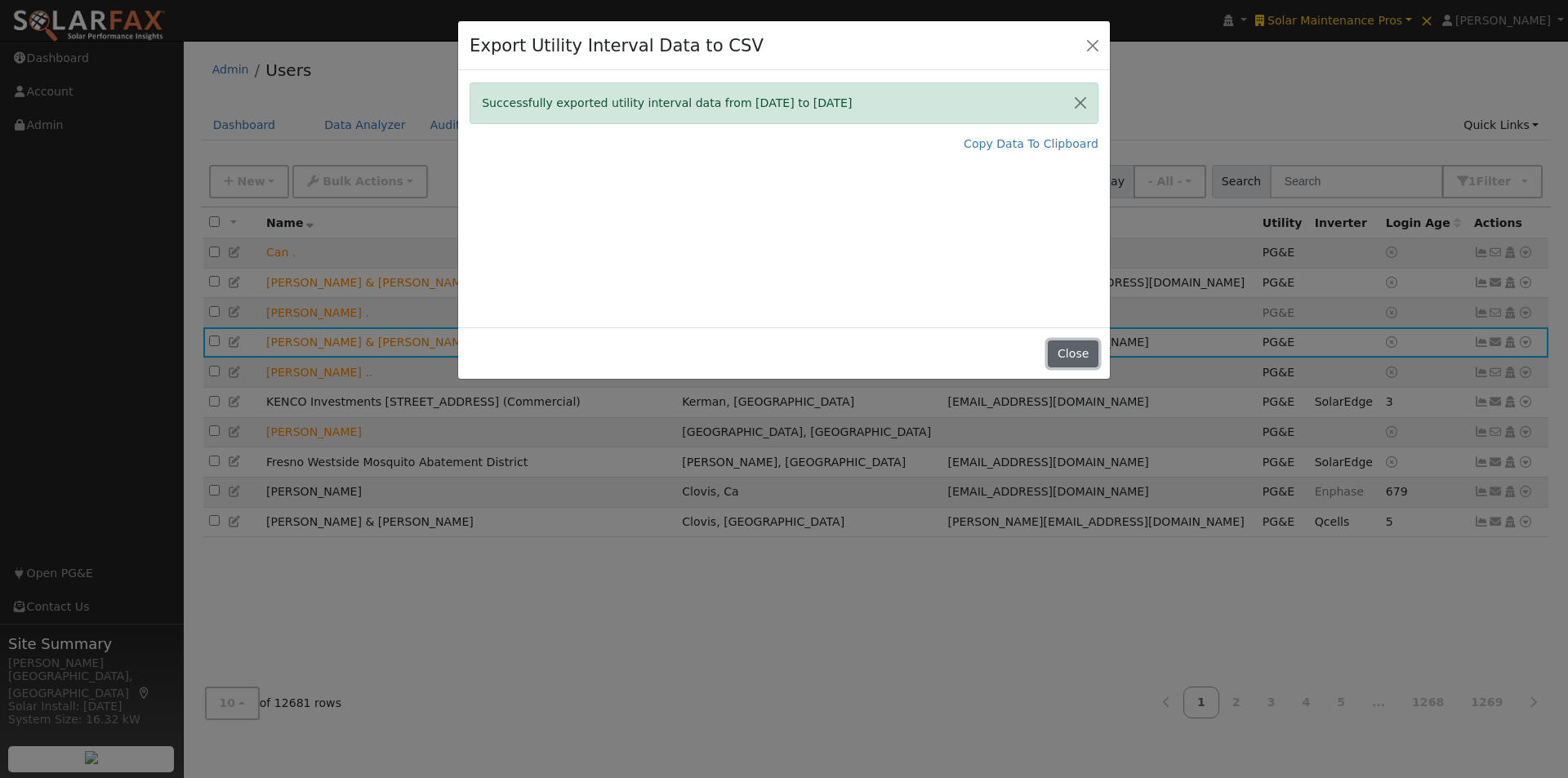
click at [1072, 357] on button "Close" at bounding box center [1072, 354] width 50 height 28
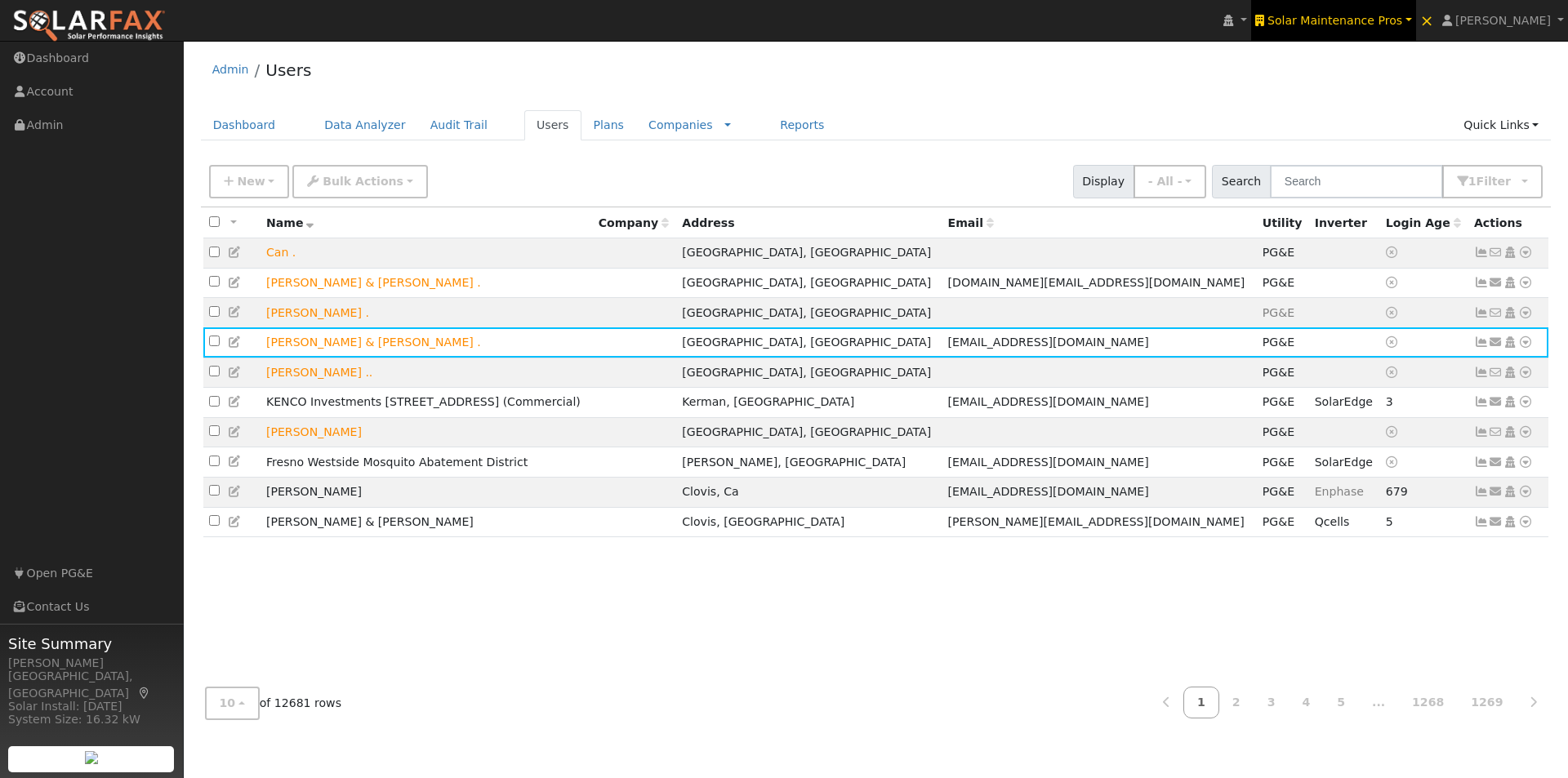
click at [1390, 7] on link "Solar Maintenance Pros" at bounding box center [1334, 20] width 165 height 40
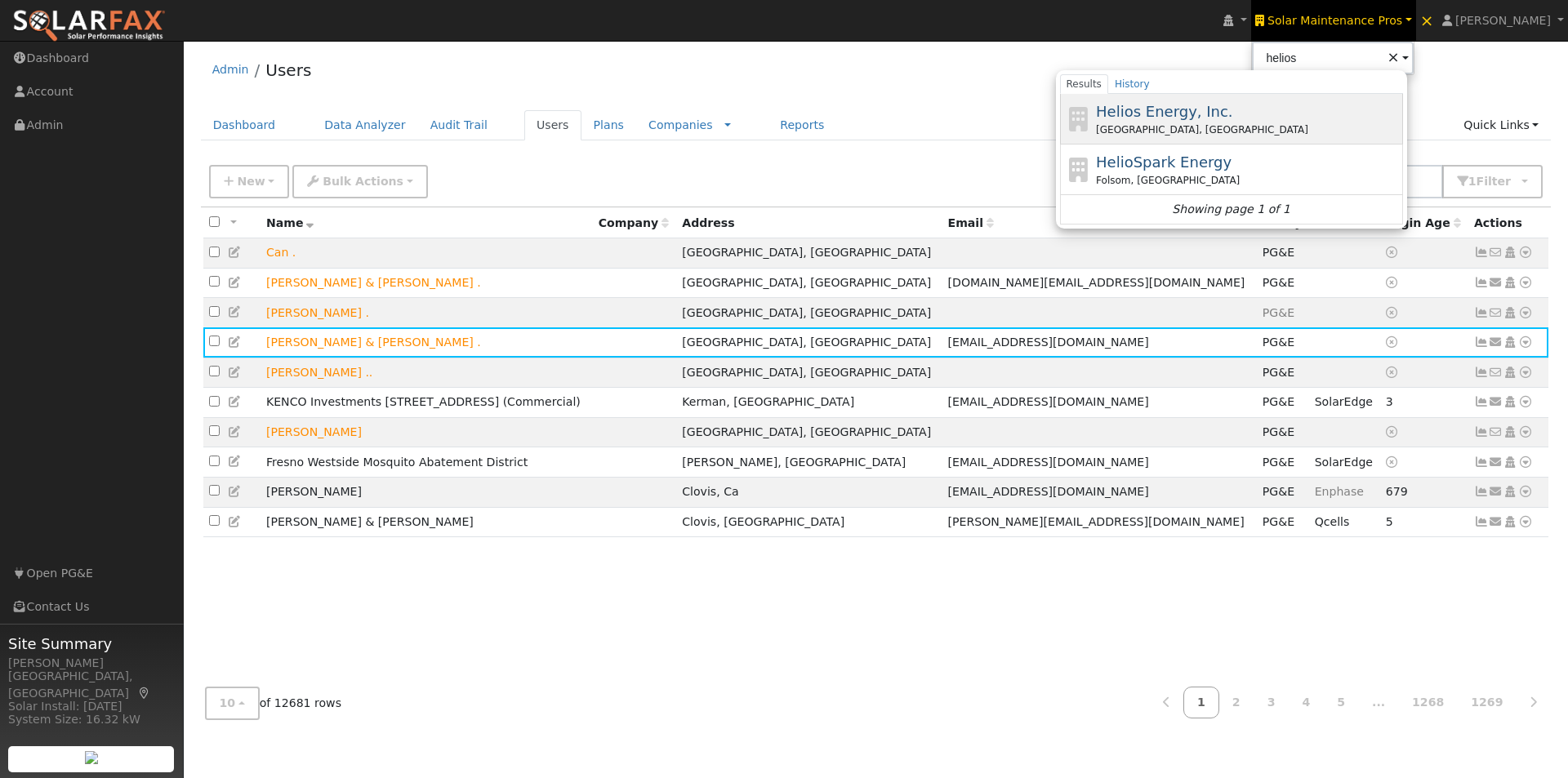
click at [1188, 108] on span "Helios Energy, Inc." at bounding box center [1165, 111] width 137 height 17
type input "Helios Energy, Inc."
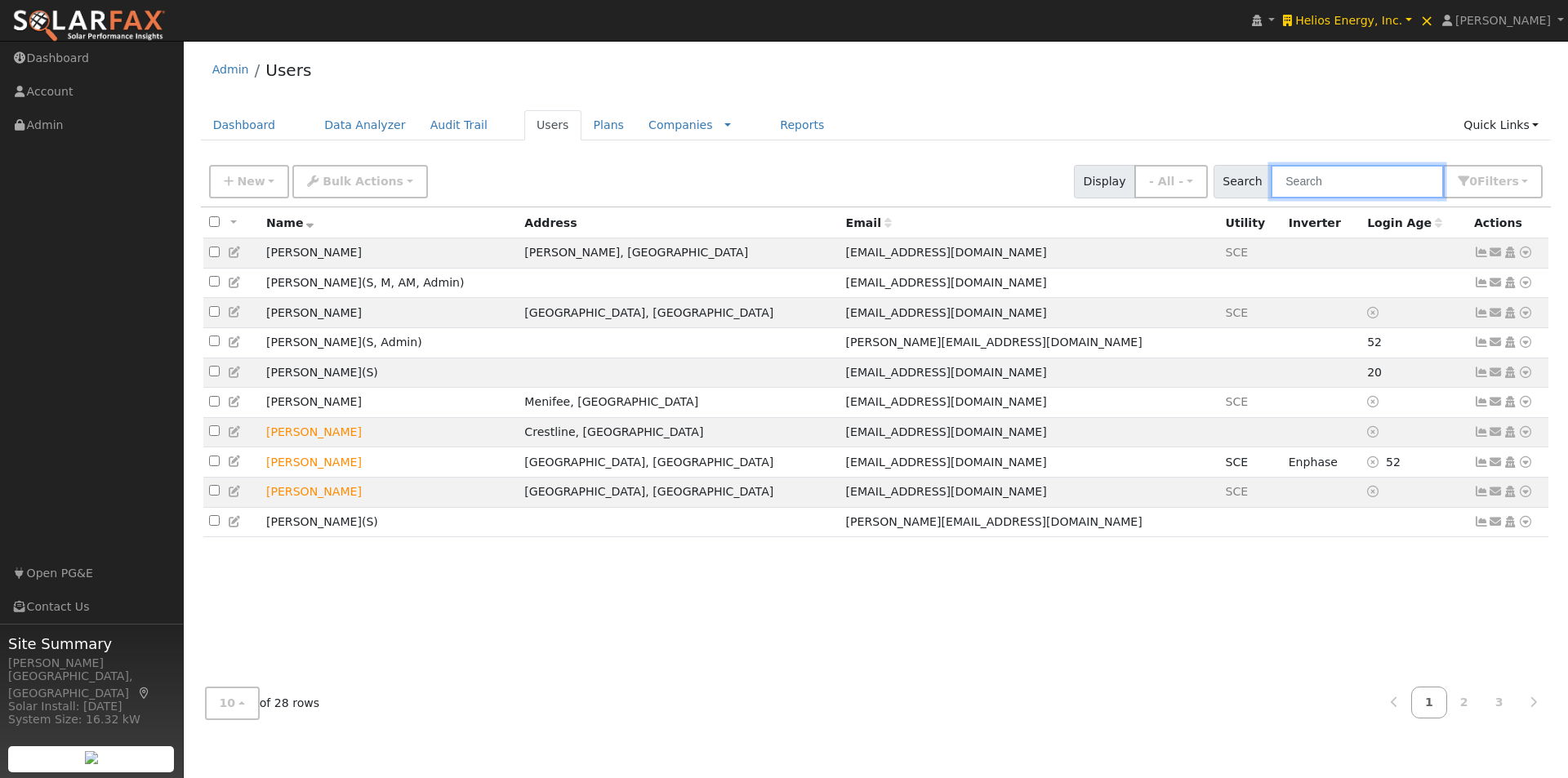
click at [1295, 184] on input "text" at bounding box center [1357, 182] width 173 height 34
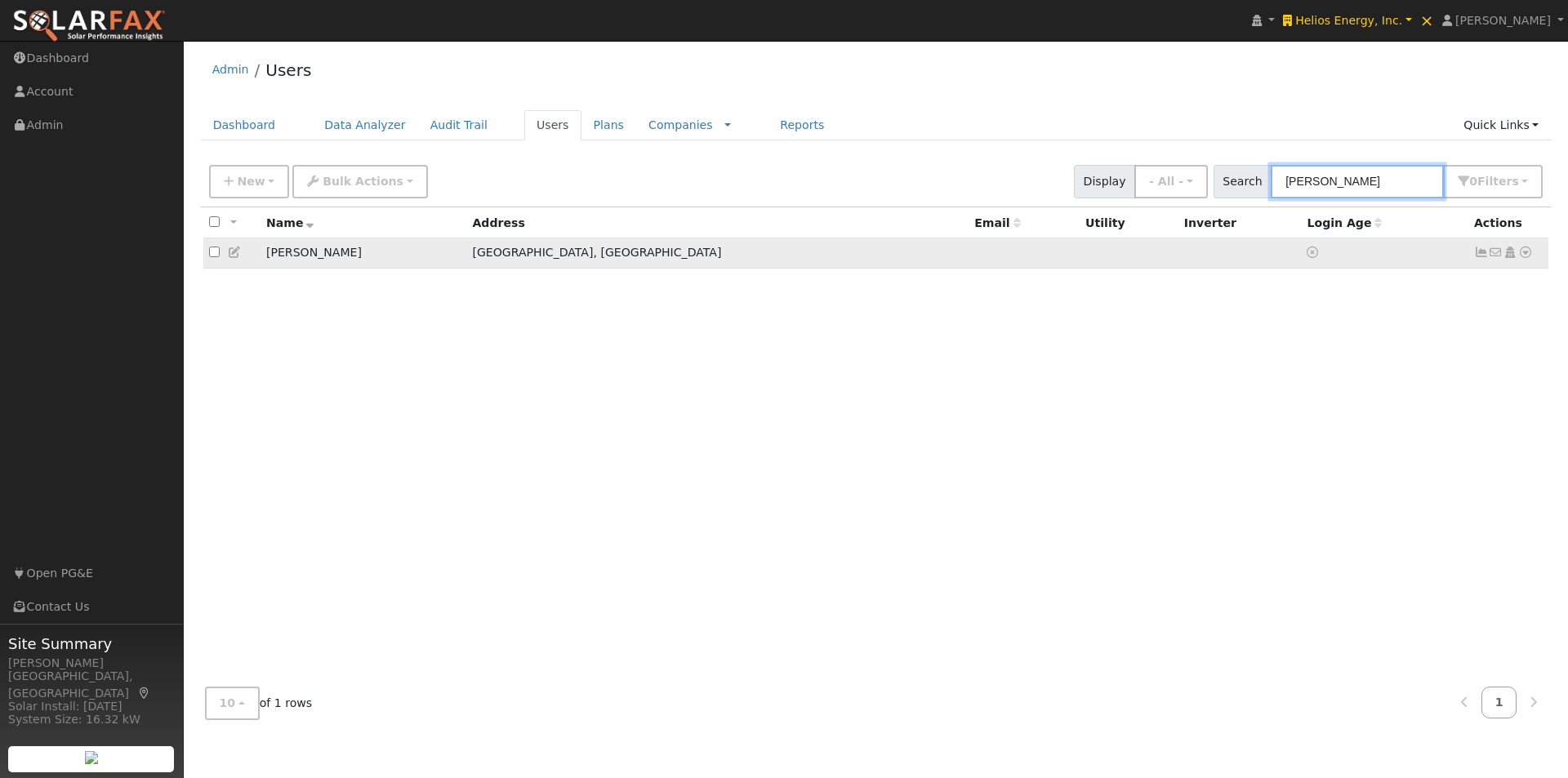
type input "ryan"
drag, startPoint x: 1525, startPoint y: 254, endPoint x: 1509, endPoint y: 268, distance: 21.3
click at [1524, 254] on icon at bounding box center [1526, 253] width 15 height 12
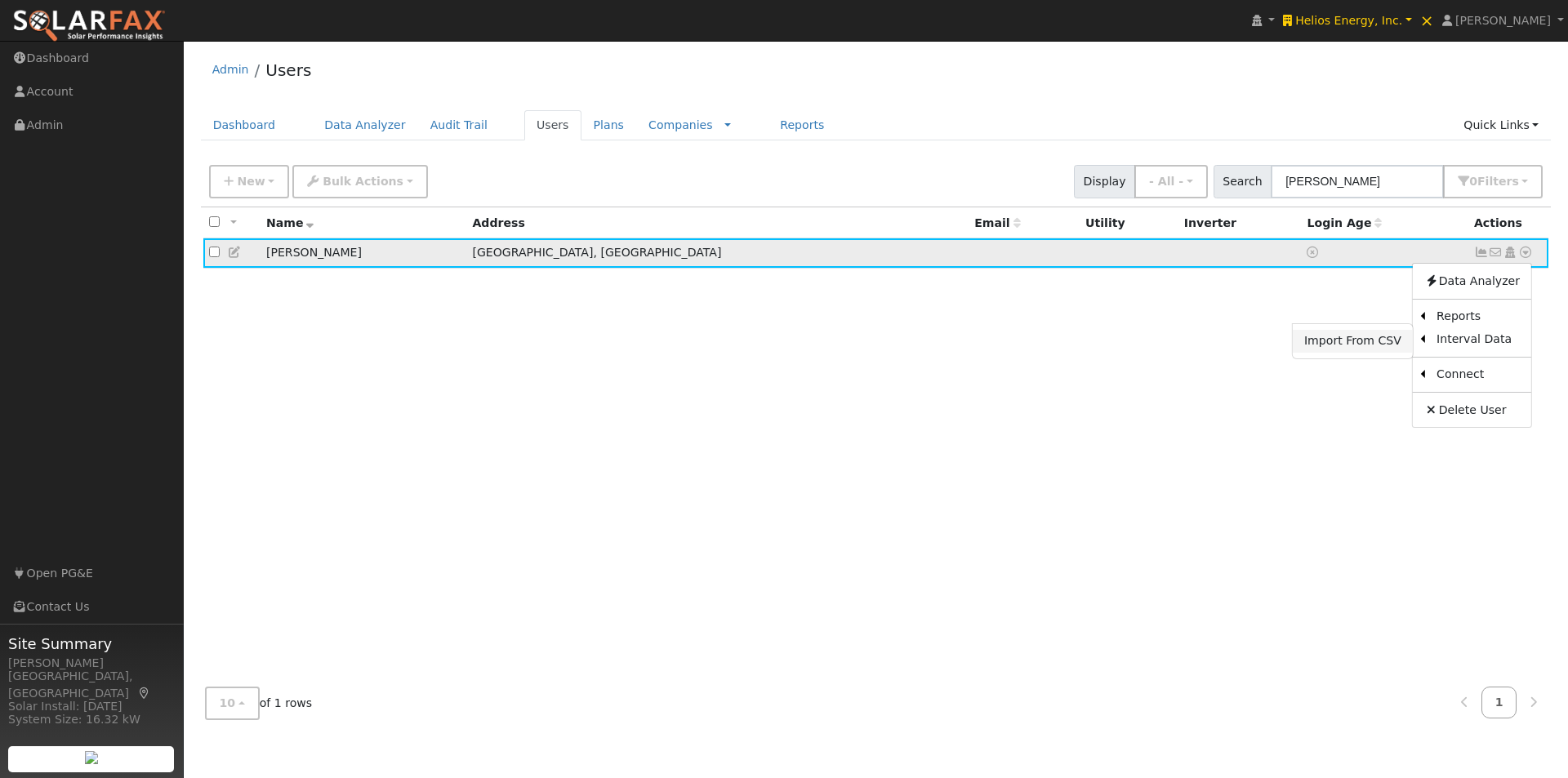
click at [1367, 345] on link "Import From CSV" at bounding box center [1352, 341] width 120 height 23
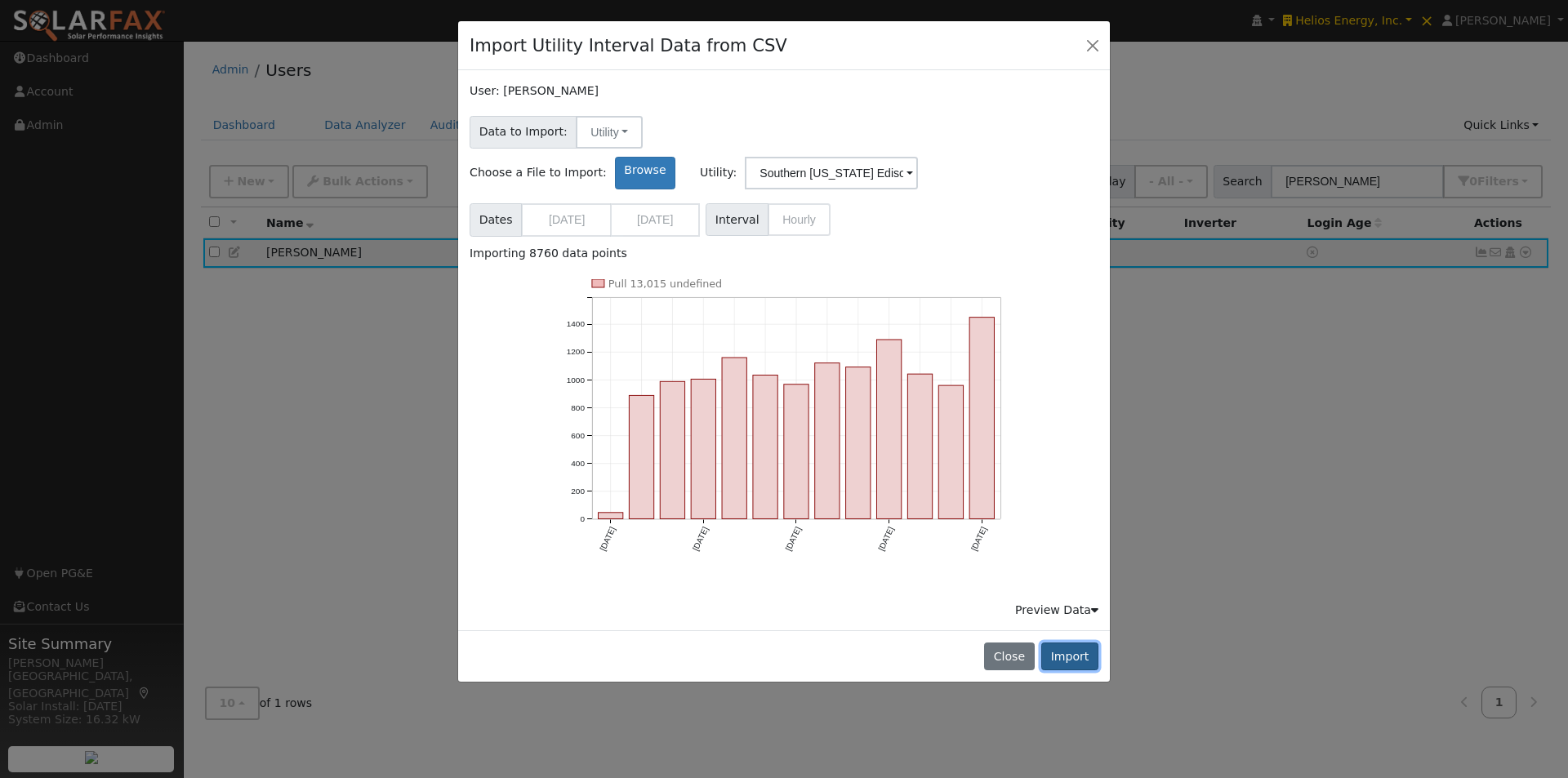
click at [1072, 643] on button "Import" at bounding box center [1069, 657] width 57 height 28
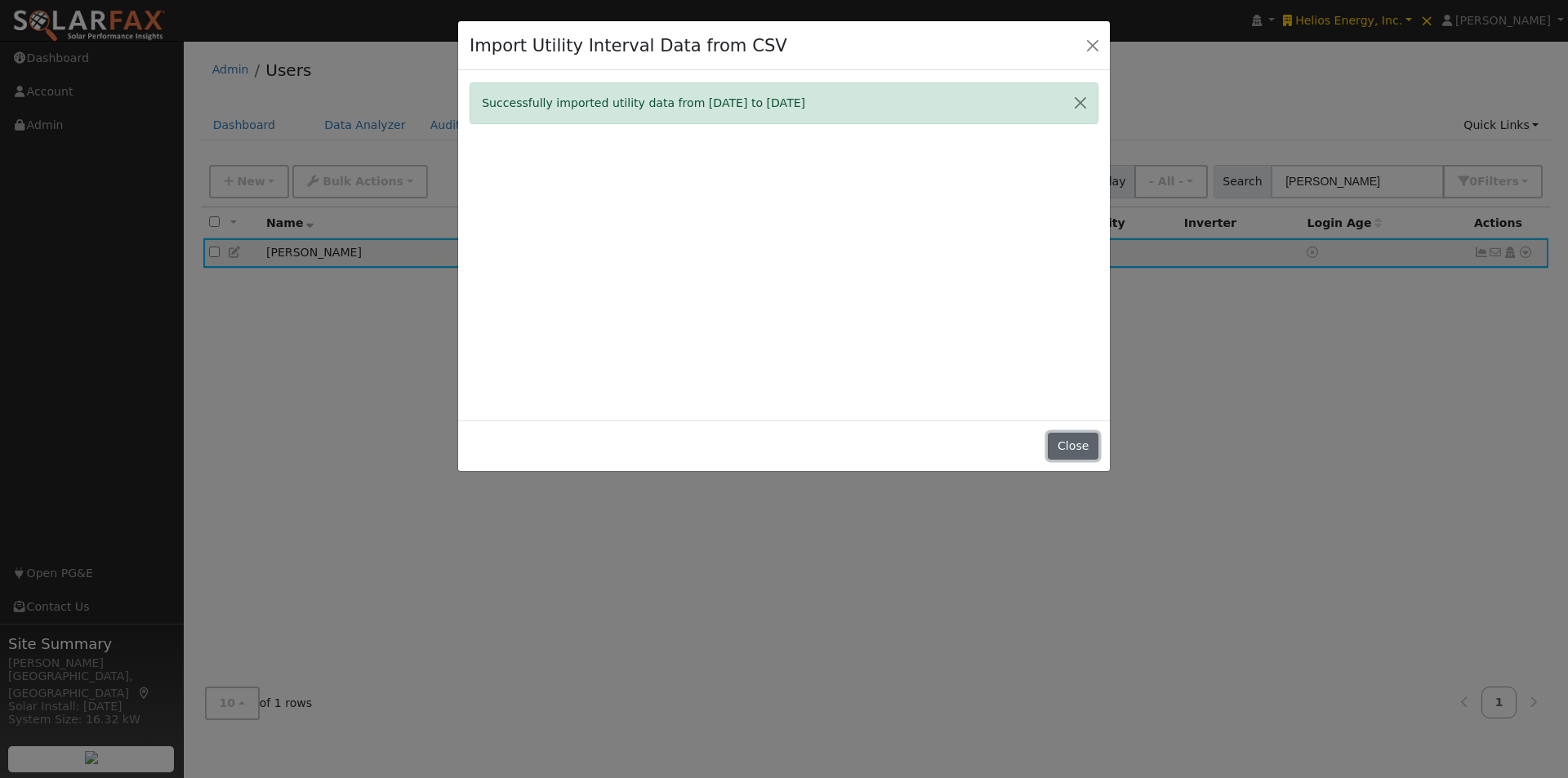
click at [1084, 446] on button "Close" at bounding box center [1072, 447] width 50 height 28
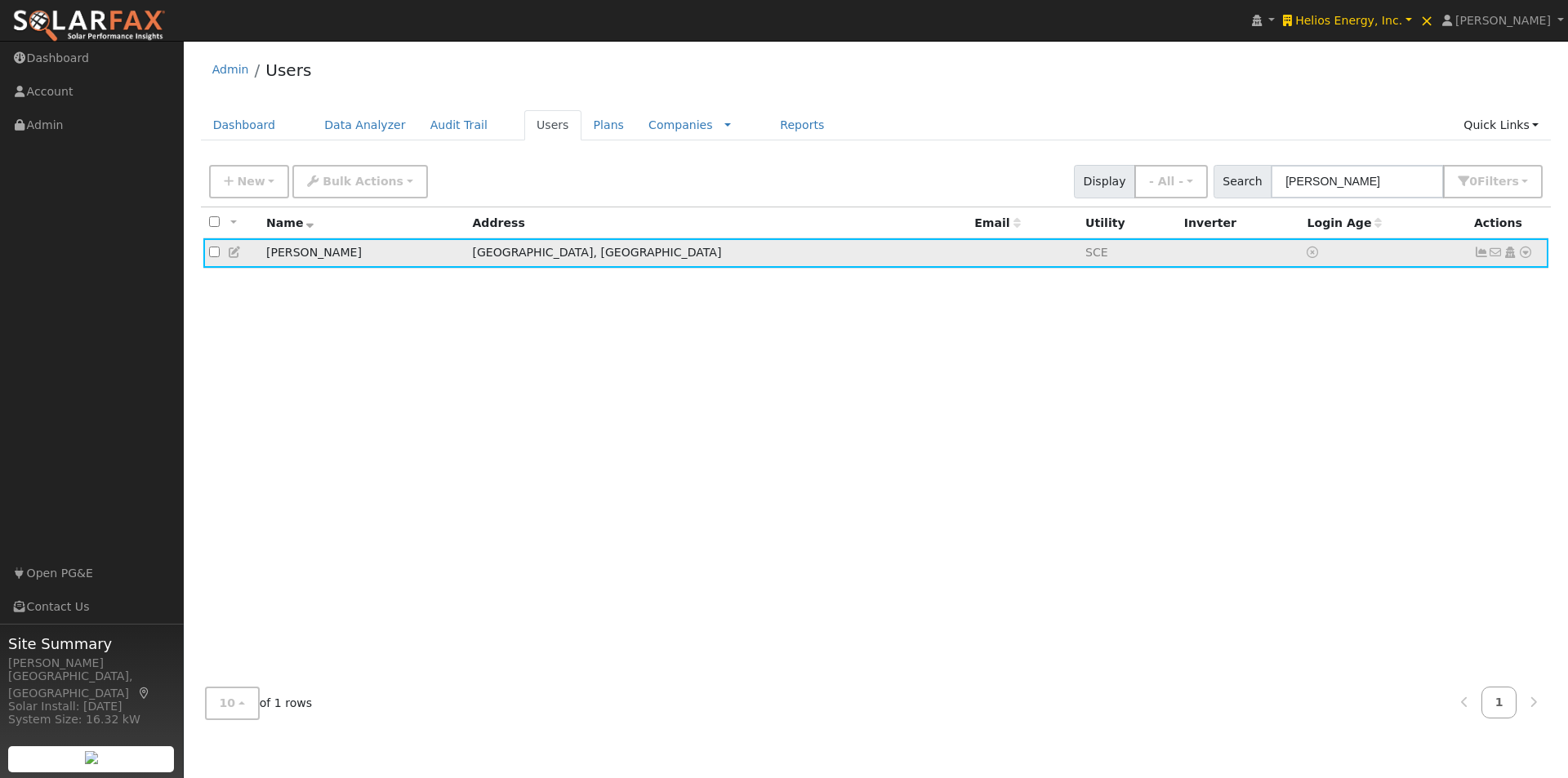
click at [1480, 253] on icon at bounding box center [1481, 253] width 15 height 12
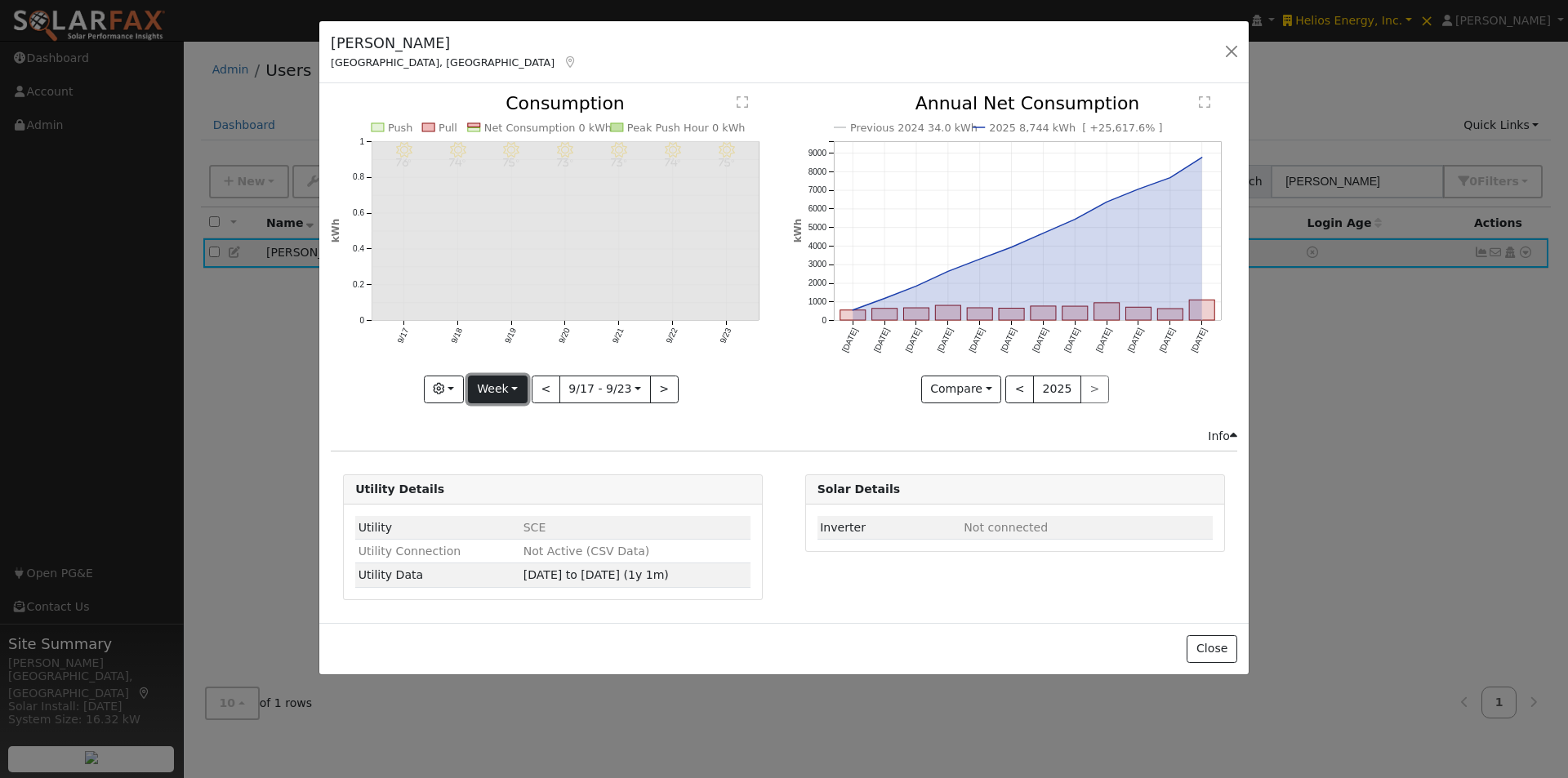
drag, startPoint x: 505, startPoint y: 382, endPoint x: 505, endPoint y: 398, distance: 16.0
click at [506, 387] on button "Week" at bounding box center [497, 390] width 59 height 28
click at [496, 489] on link "Year" at bounding box center [525, 491] width 113 height 23
type input "2024-09-01"
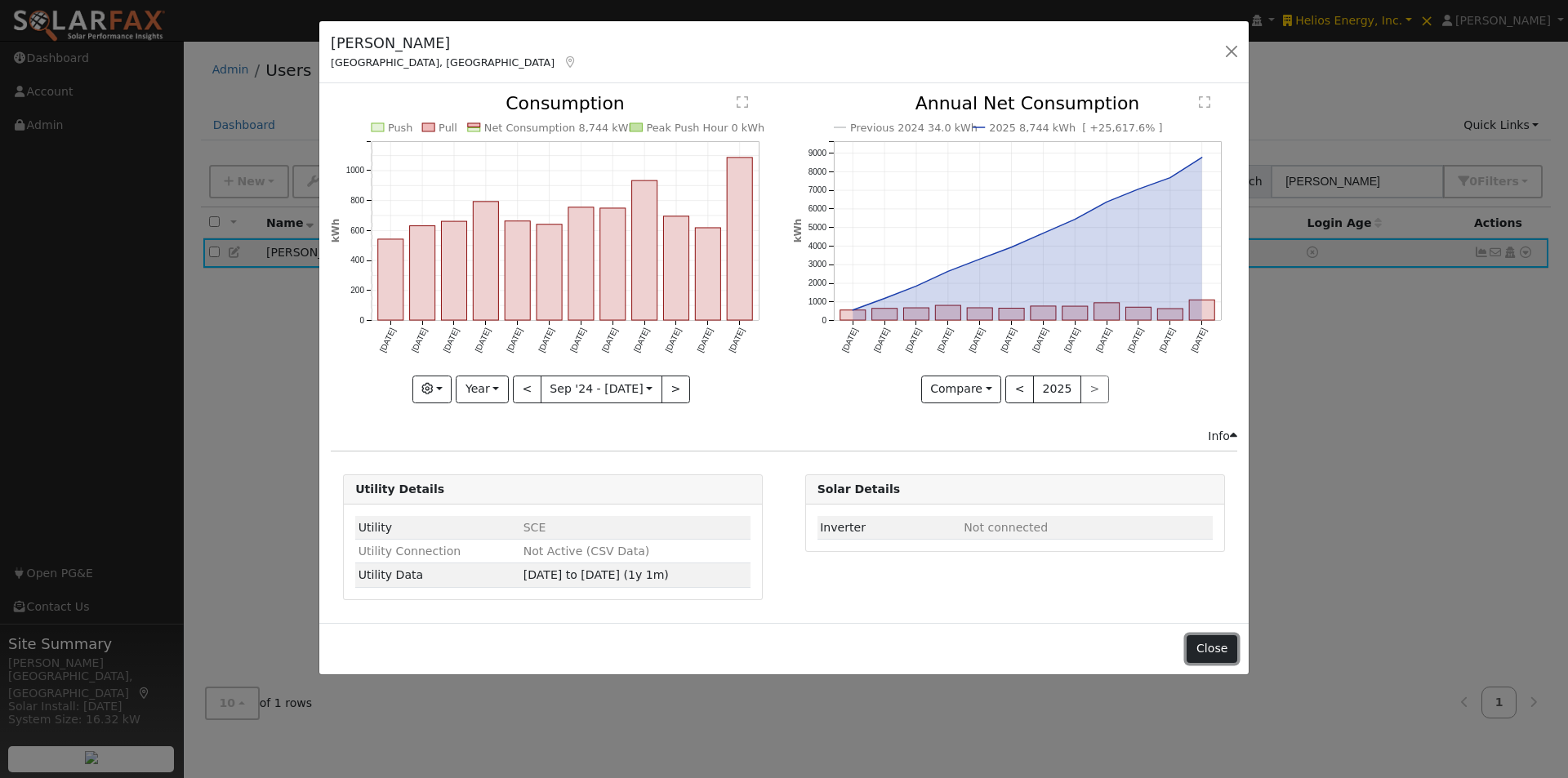
click at [1228, 657] on button "Close" at bounding box center [1211, 649] width 50 height 28
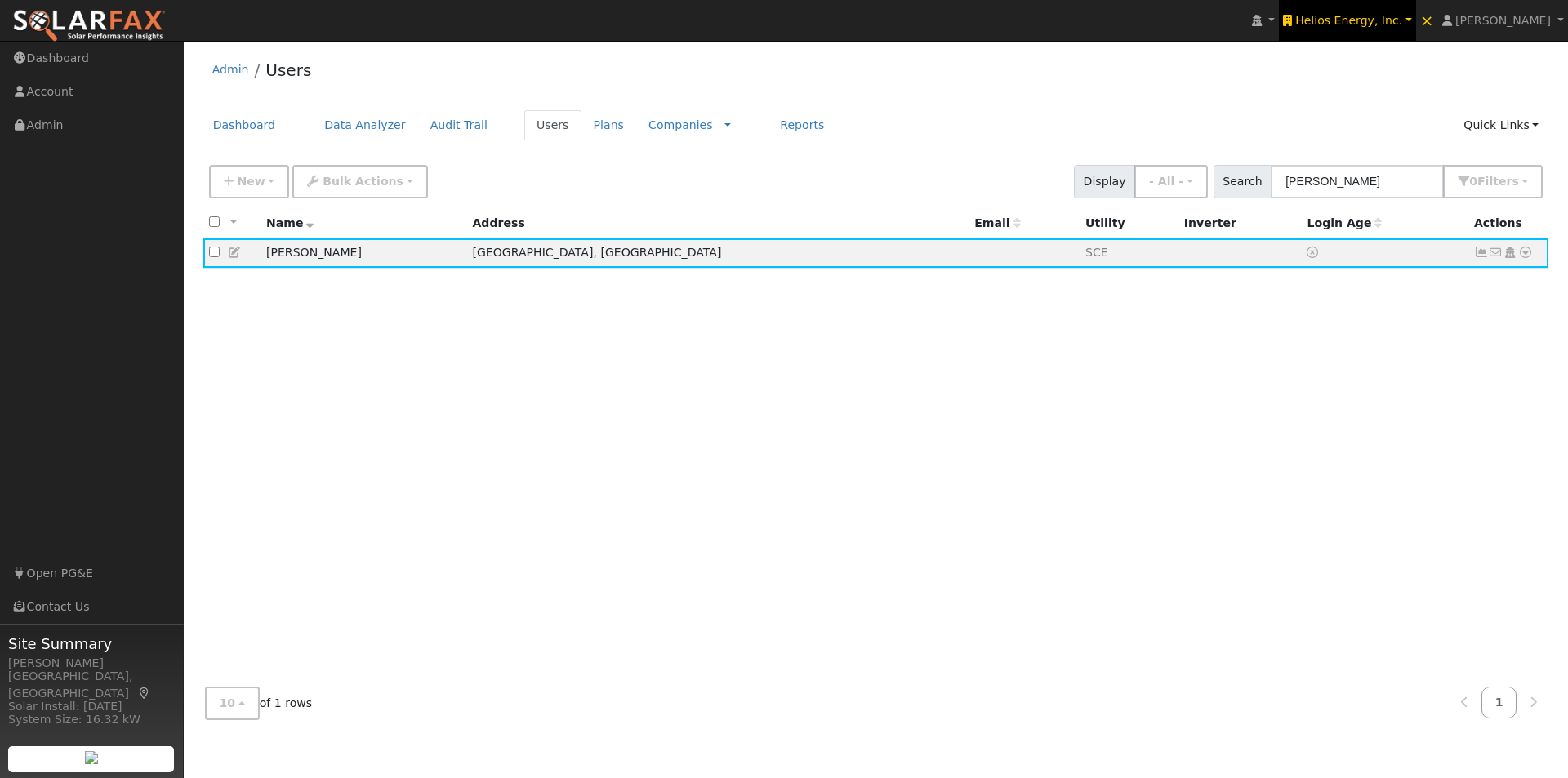
click at [1379, 23] on span "Helios Energy, Inc." at bounding box center [1349, 21] width 107 height 13
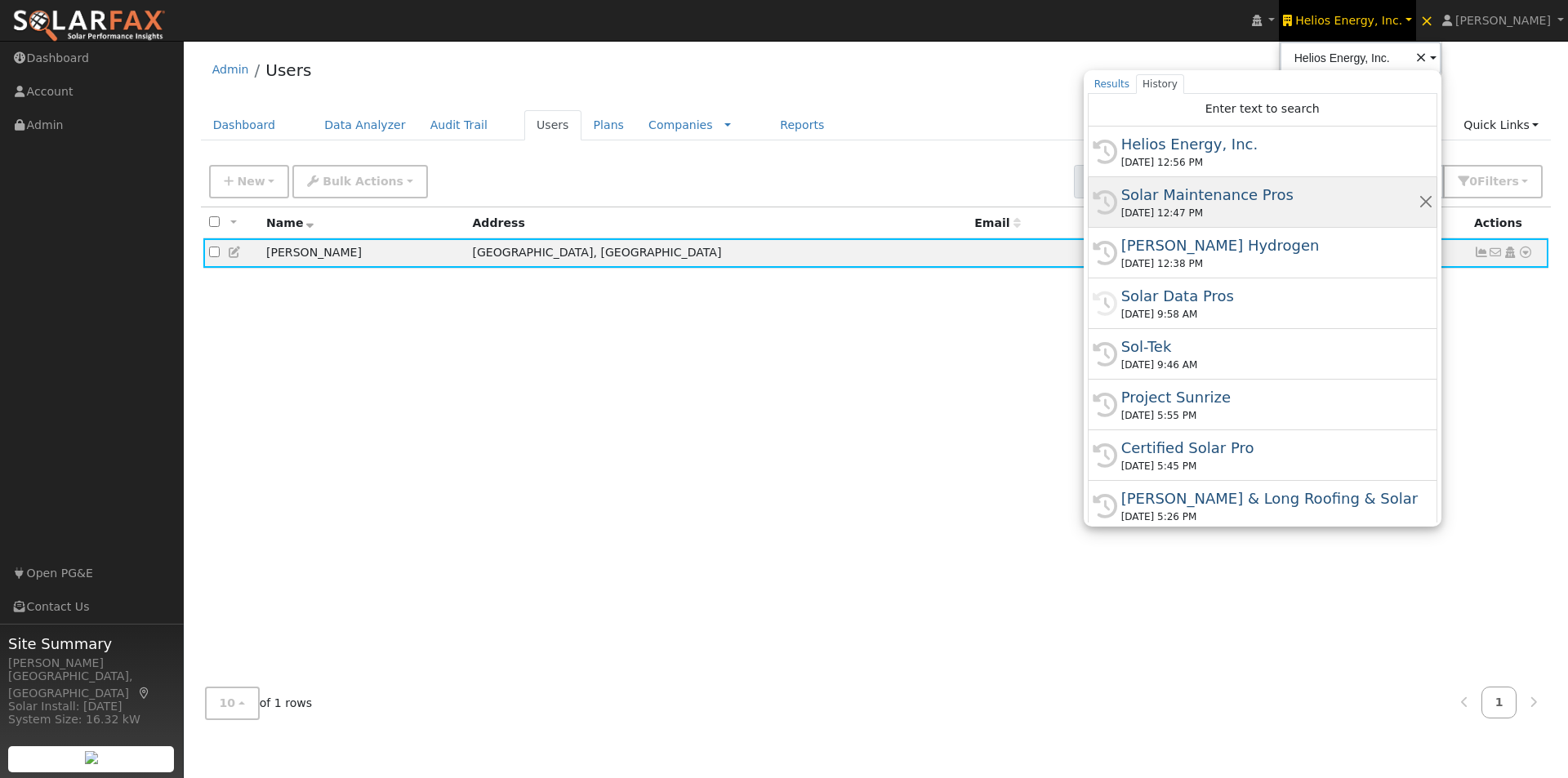
click at [1224, 192] on div "Solar Maintenance Pros" at bounding box center [1270, 194] width 297 height 22
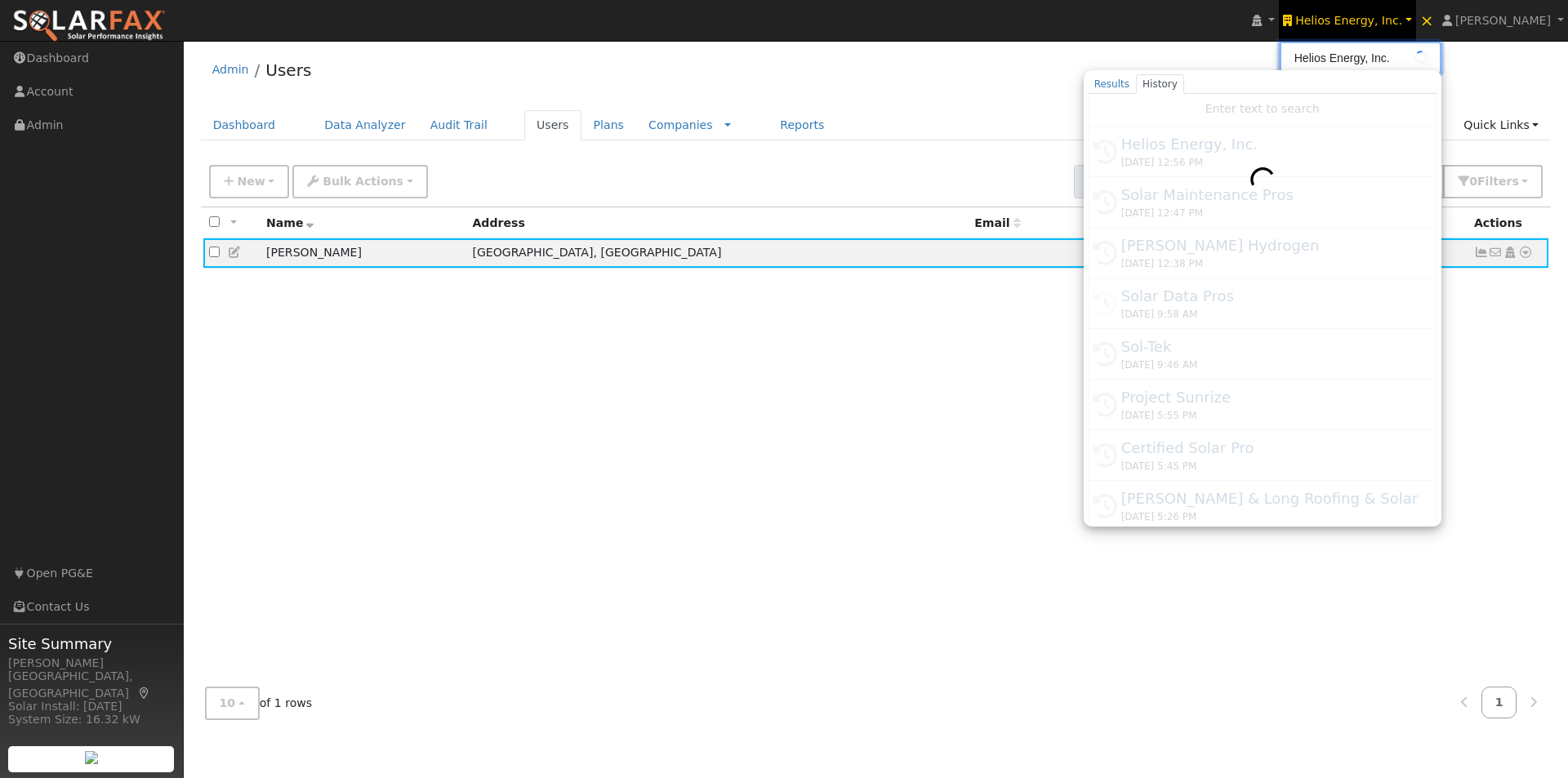
type input "Solar Maintenance Pros"
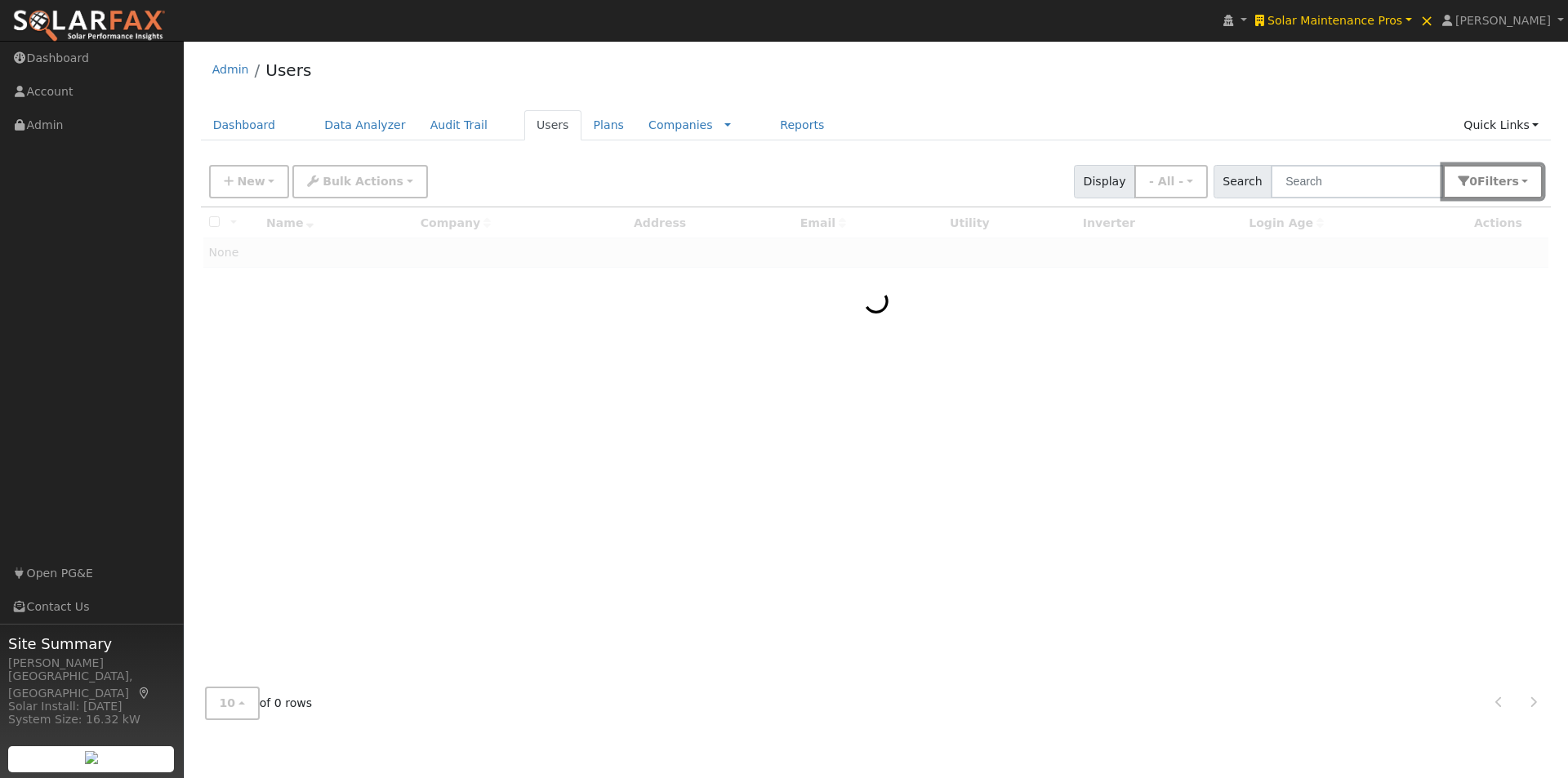
click at [1512, 190] on button "0 Filter s" at bounding box center [1493, 182] width 100 height 34
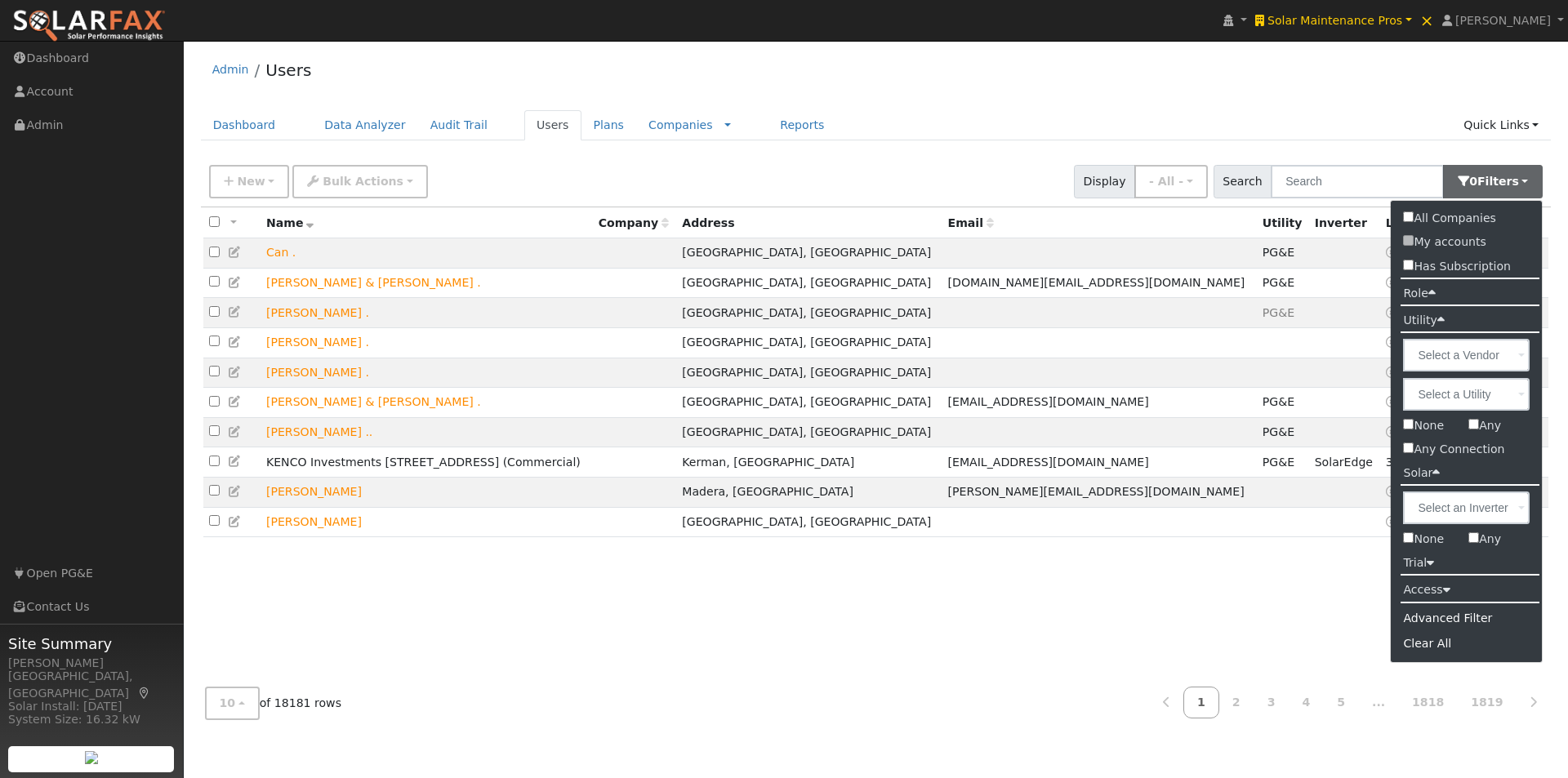
click at [1471, 427] on input "Any" at bounding box center [1473, 424] width 11 height 11
checkbox input "true"
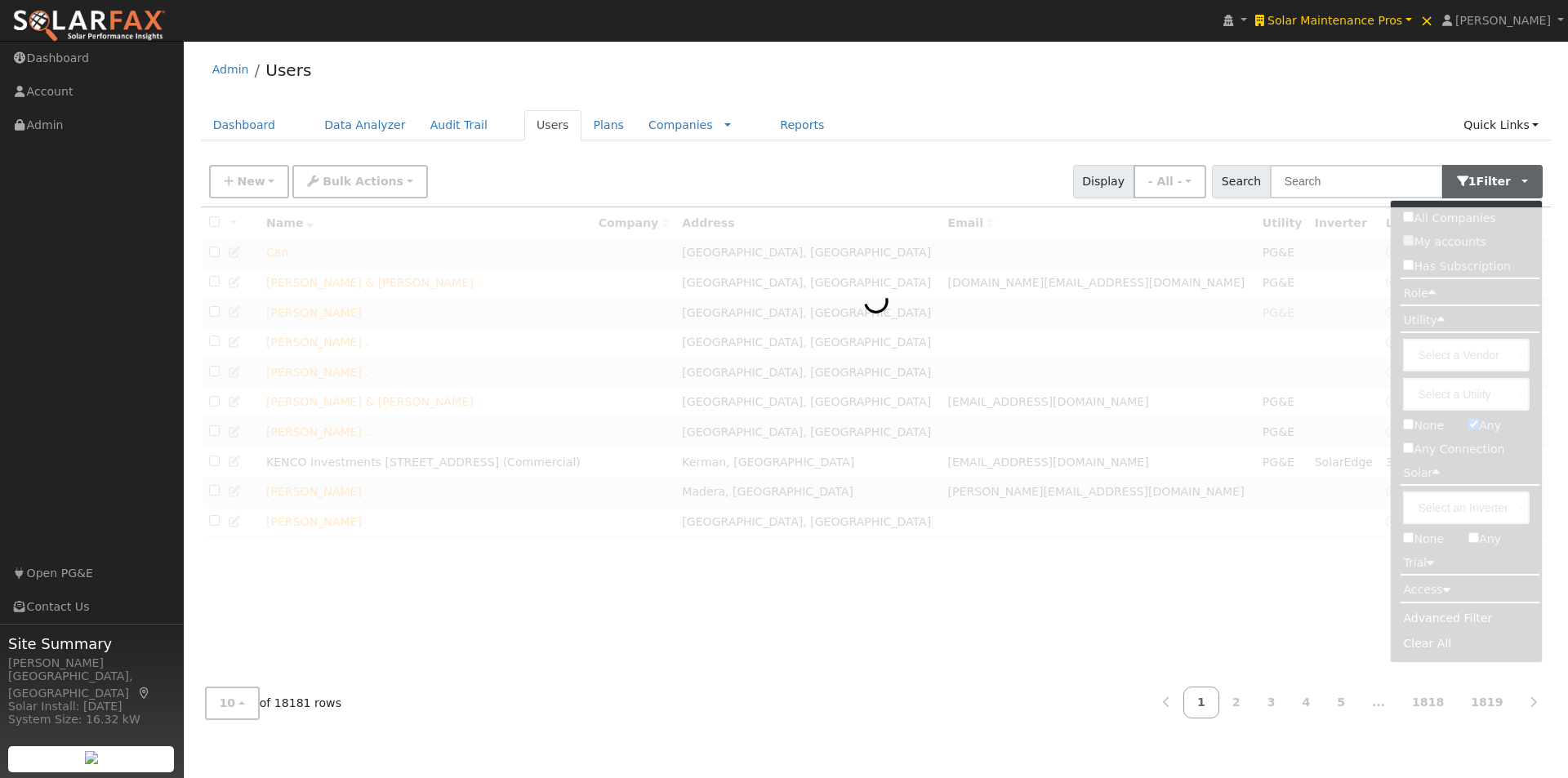
click at [1349, 69] on div "Admin Users" at bounding box center [876, 74] width 1351 height 50
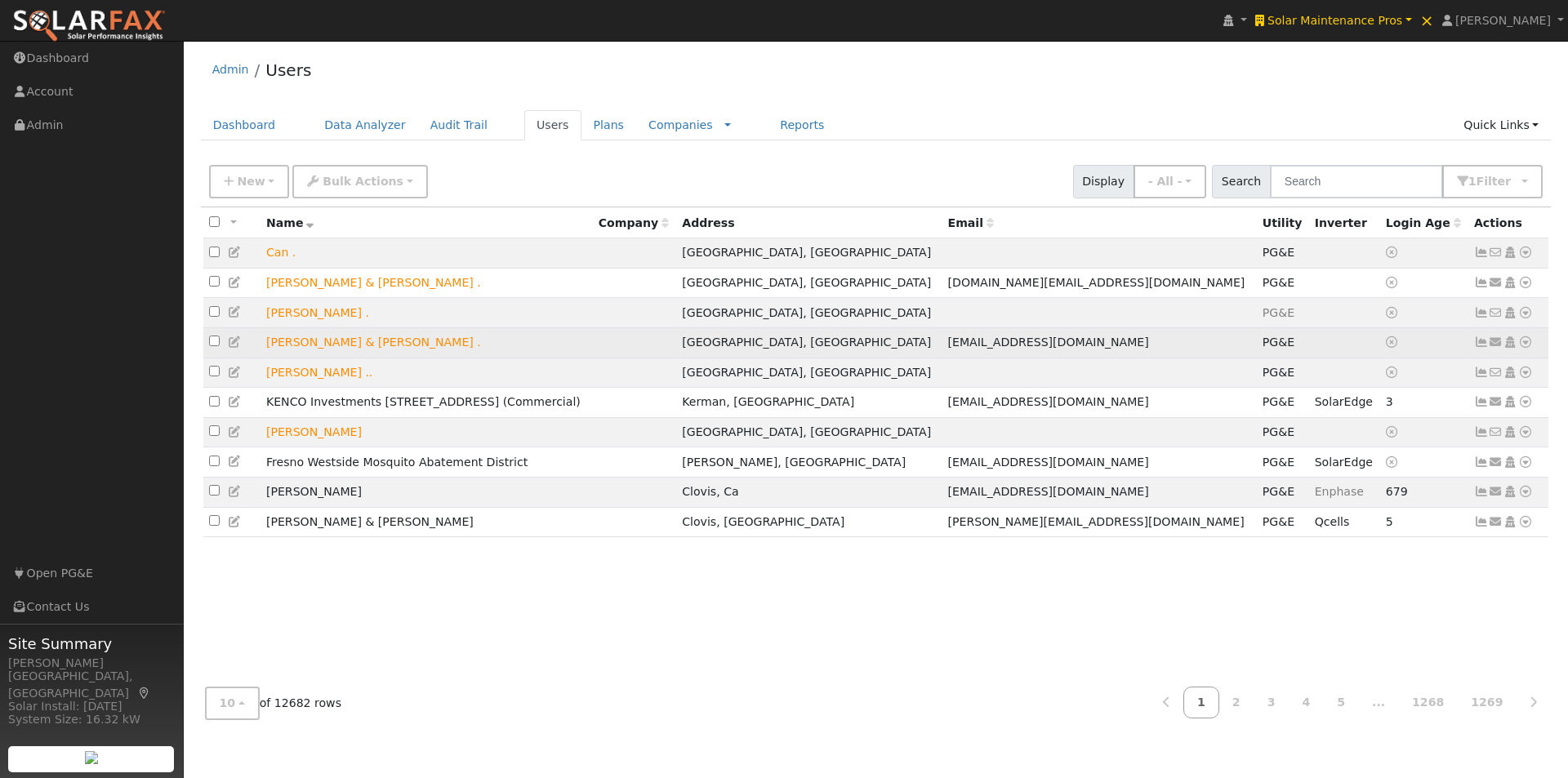
click at [1483, 348] on icon at bounding box center [1481, 342] width 15 height 12
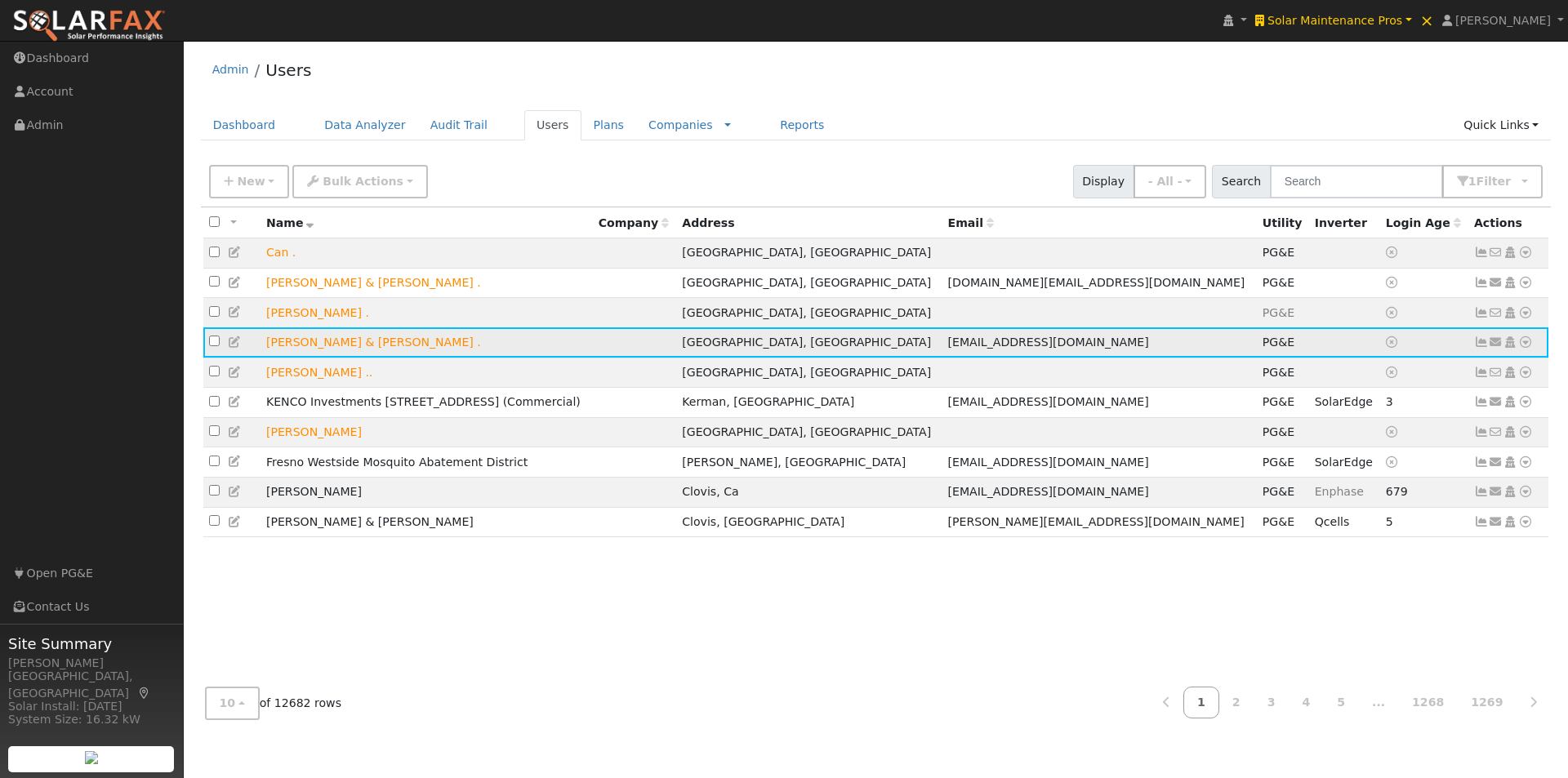
click at [1526, 346] on icon at bounding box center [1526, 342] width 15 height 12
click at [1338, 461] on link "Export to CSV" at bounding box center [1352, 454] width 120 height 23
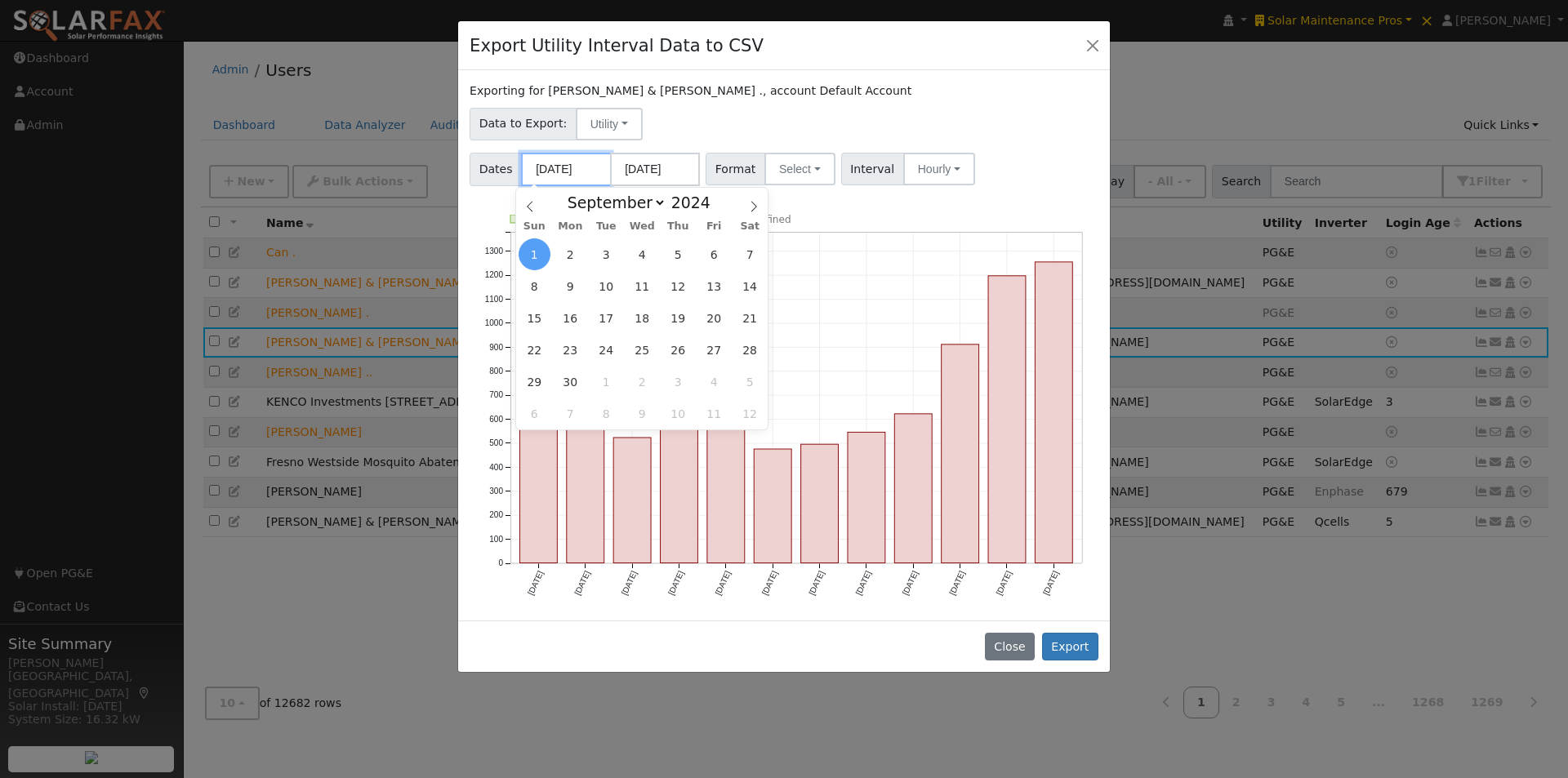
click at [573, 172] on input "[DATE]" at bounding box center [566, 169] width 90 height 34
click at [528, 206] on icon at bounding box center [530, 206] width 12 height 12
select select "7"
click at [739, 385] on span "31" at bounding box center [750, 382] width 32 height 32
type input "08/31/2024"
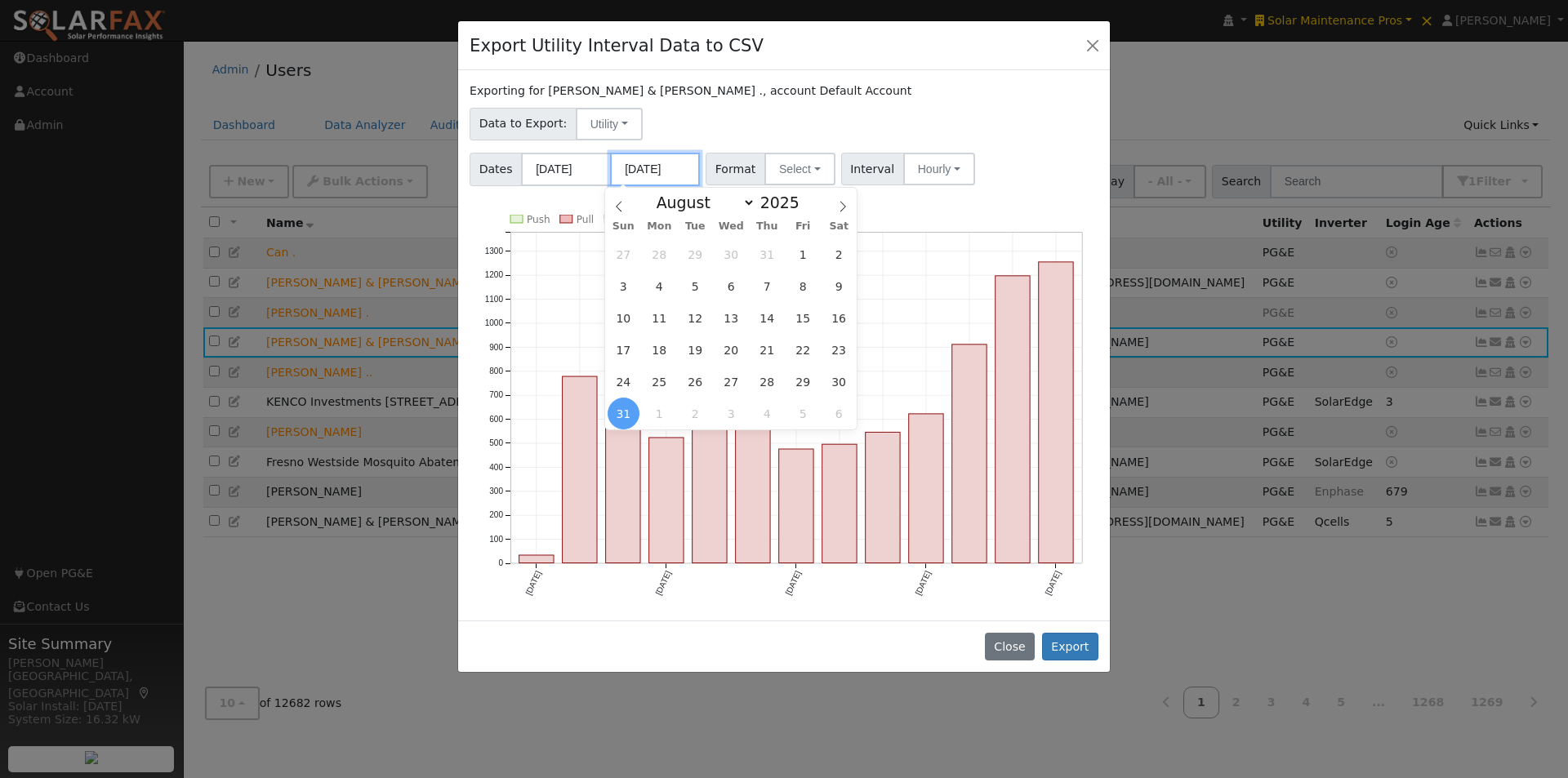
click at [661, 170] on input "[DATE]" at bounding box center [654, 169] width 90 height 34
click at [846, 199] on span at bounding box center [843, 202] width 28 height 28
select select "8"
click at [728, 350] on span "24" at bounding box center [731, 349] width 32 height 32
type input "09/24/2025"
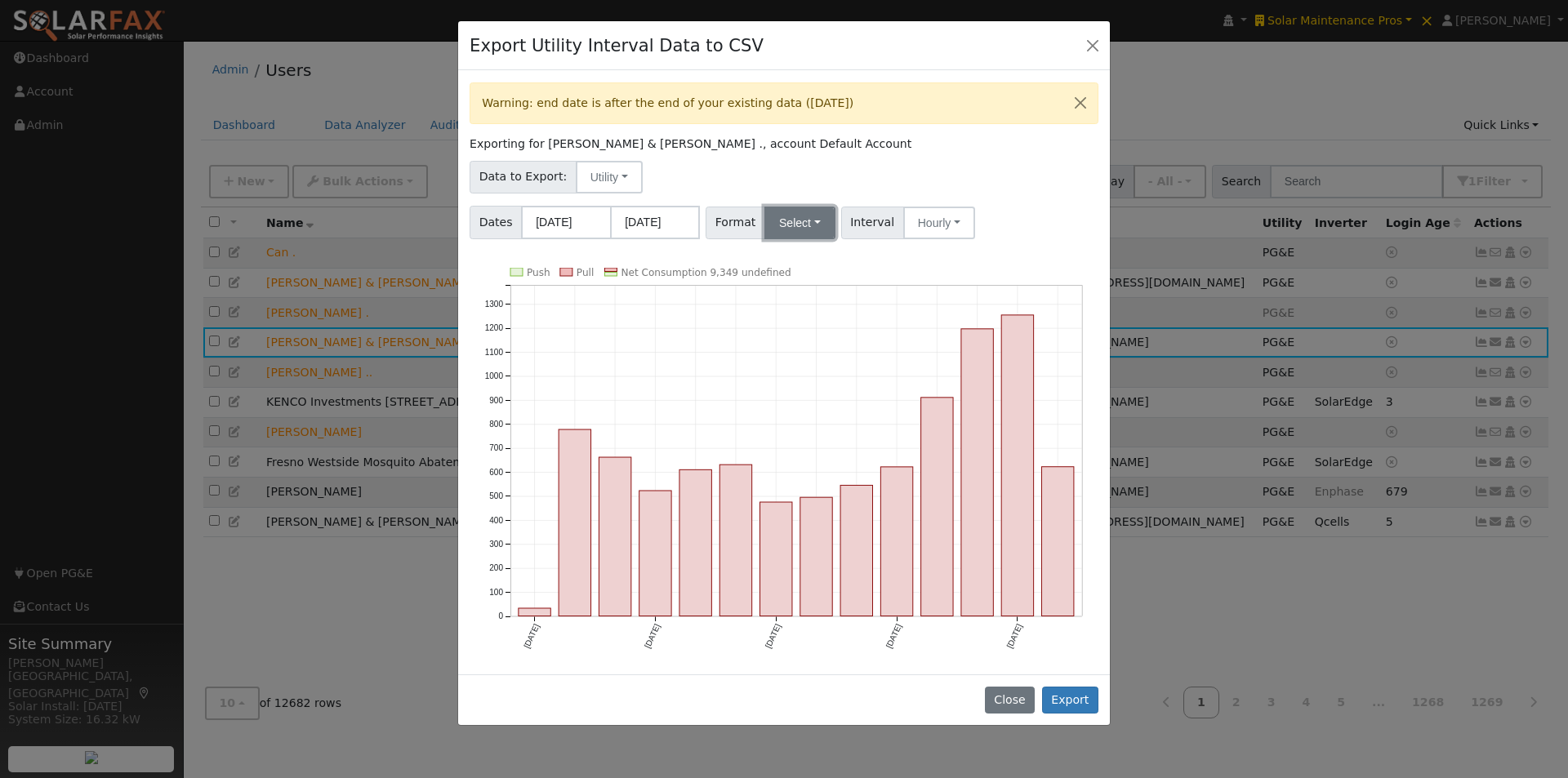
click at [796, 219] on button "Select" at bounding box center [800, 223] width 71 height 33
click at [792, 256] on link "Generic" at bounding box center [818, 259] width 116 height 23
click at [948, 216] on button "Hourly" at bounding box center [947, 223] width 72 height 33
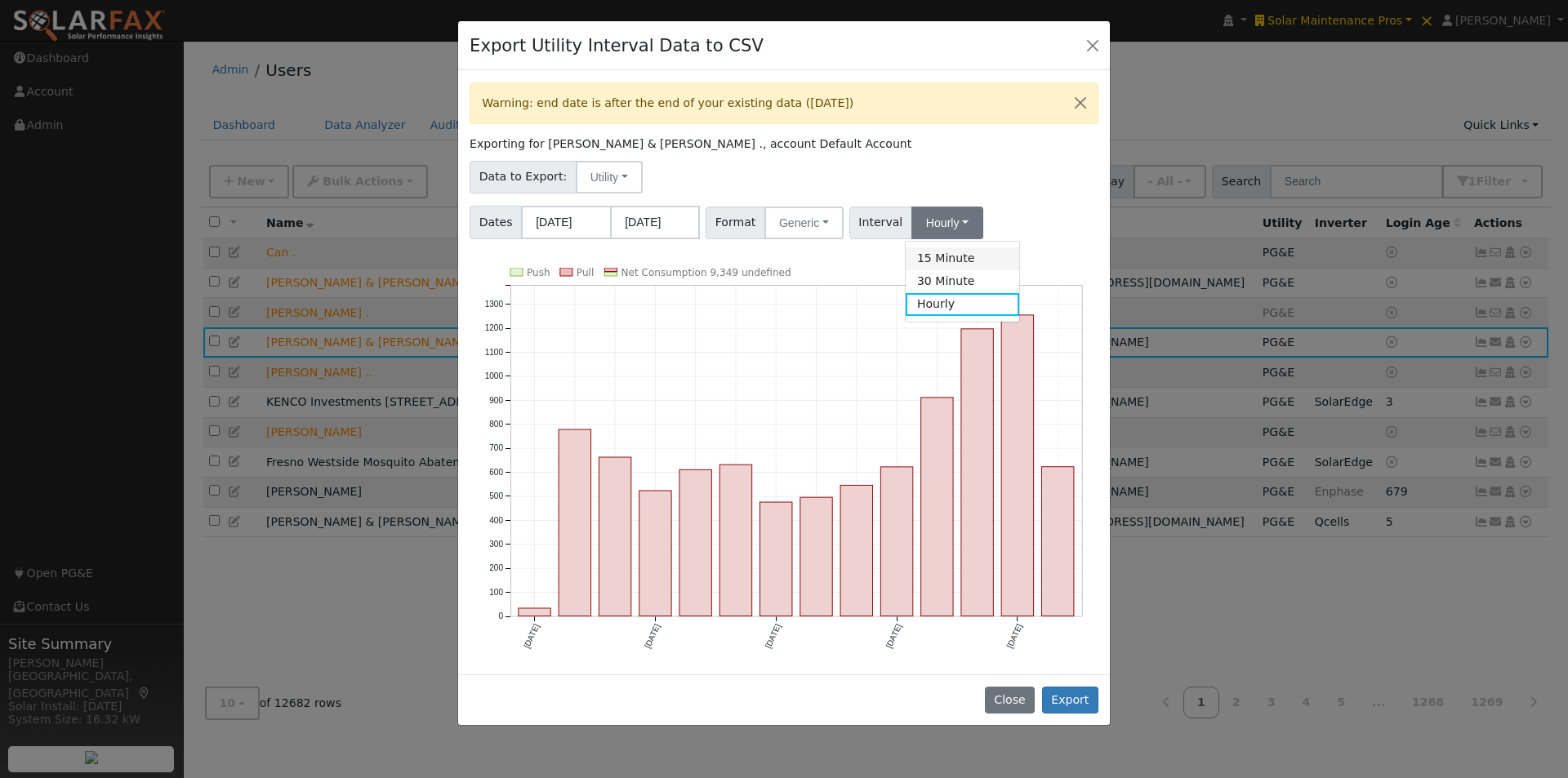
click at [919, 256] on link "15 Minute" at bounding box center [962, 259] width 113 height 23
click at [1073, 693] on button "Export" at bounding box center [1070, 700] width 56 height 28
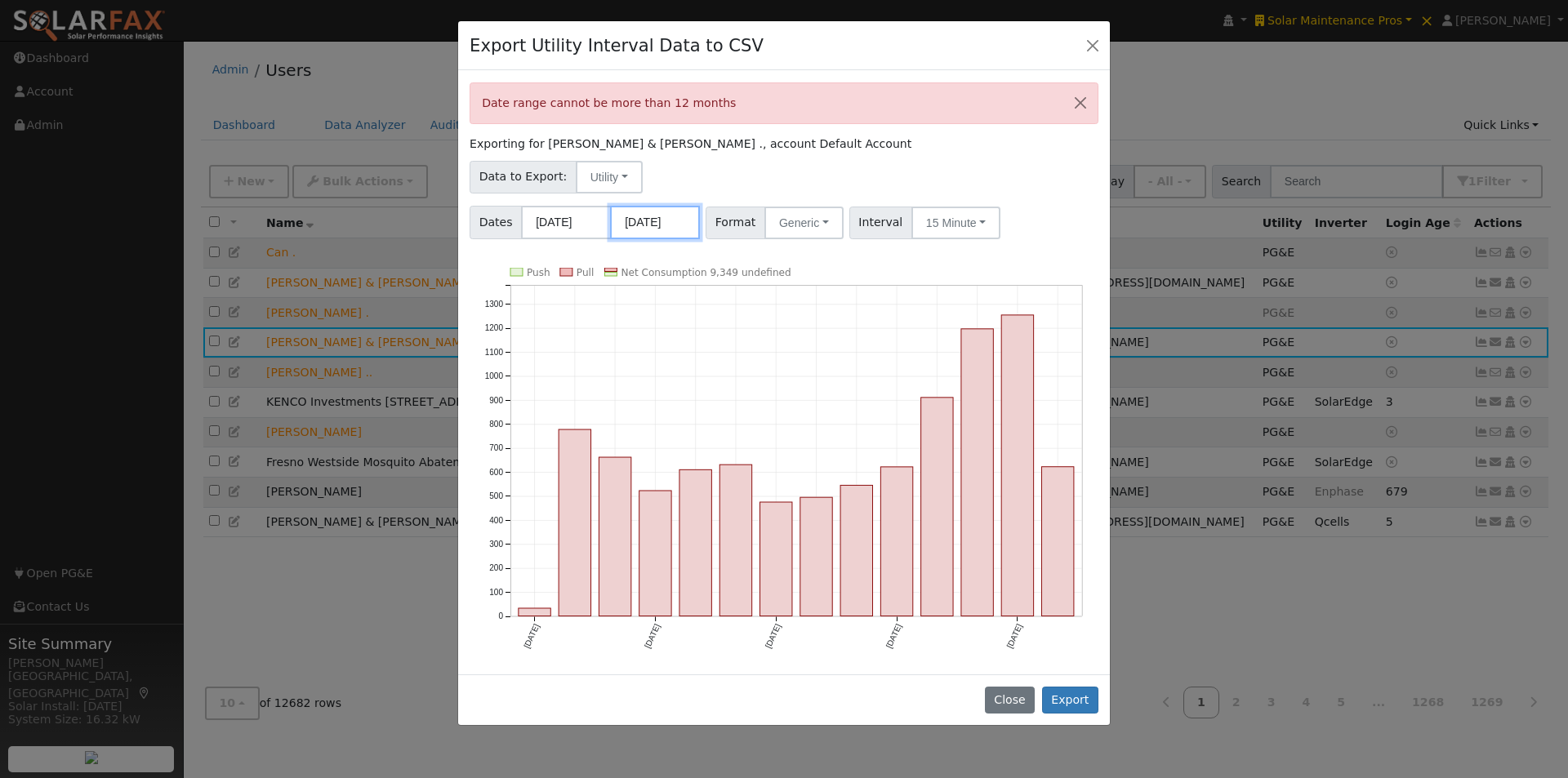
click at [658, 223] on input "09/24/2025" at bounding box center [654, 222] width 90 height 34
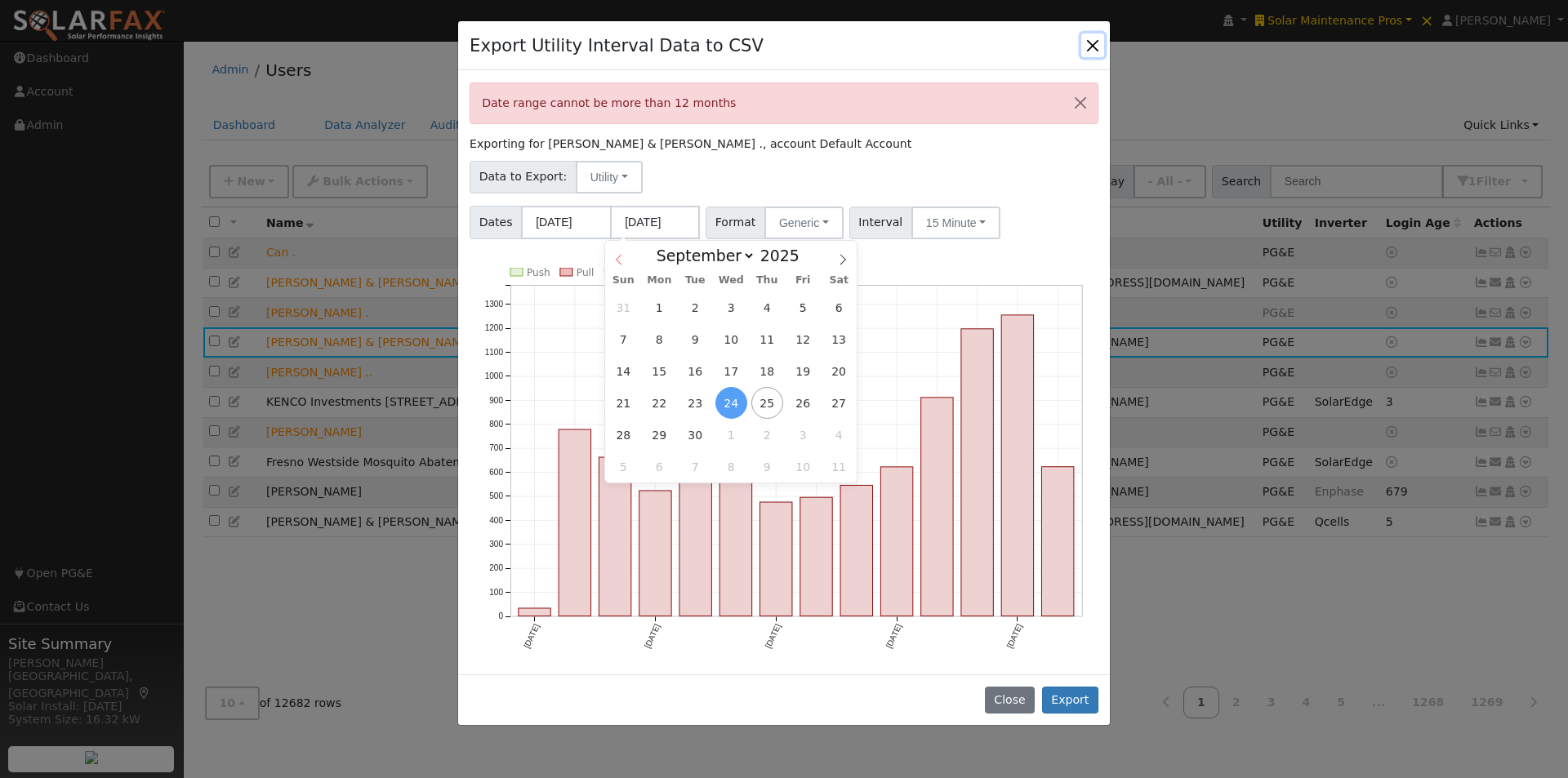
click at [615, 259] on icon at bounding box center [619, 259] width 12 height 12
select select "7"
click at [844, 433] on span "30" at bounding box center [839, 434] width 32 height 32
type input "08/30/2025"
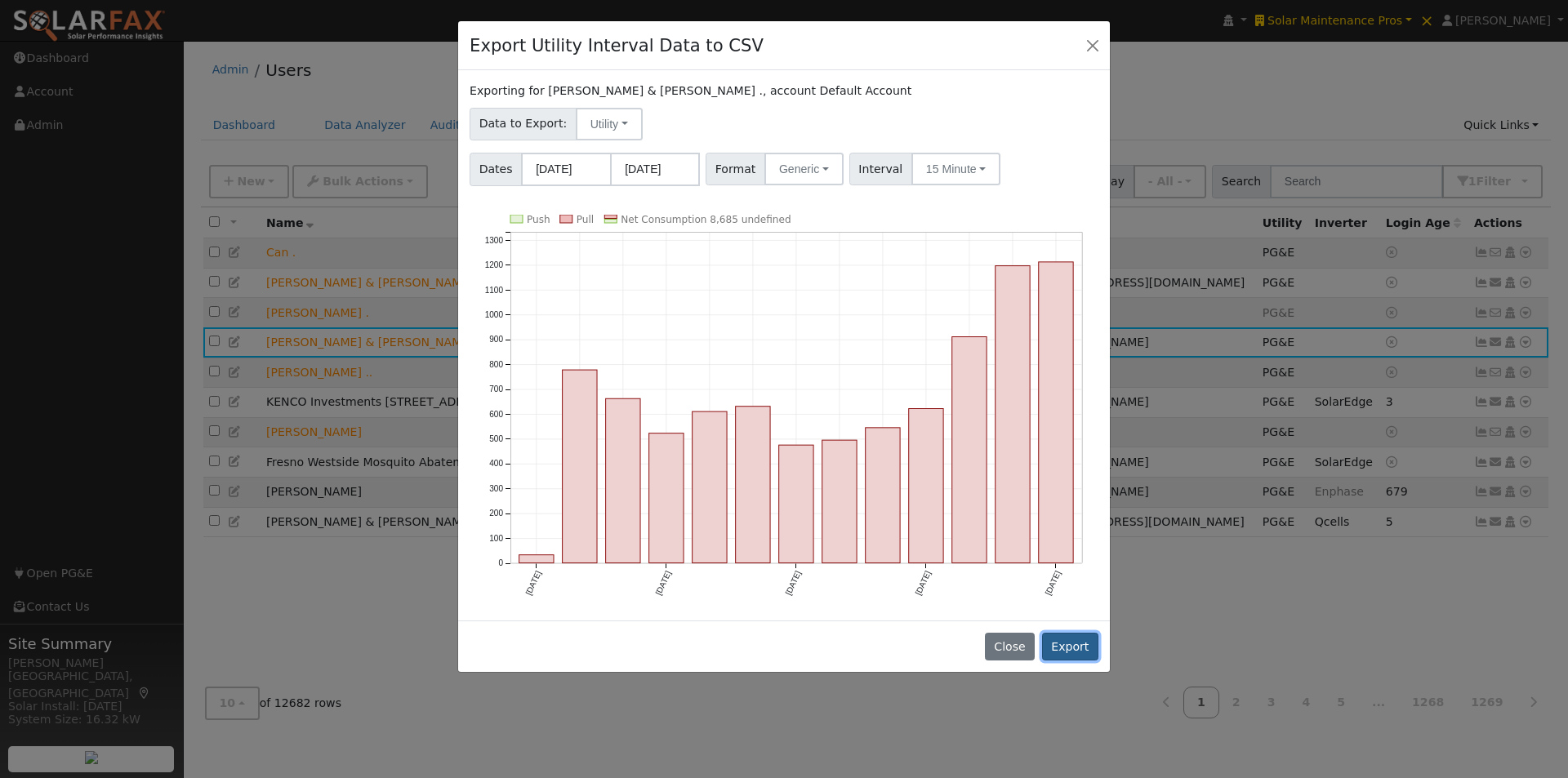
click at [1075, 648] on button "Export" at bounding box center [1070, 647] width 56 height 28
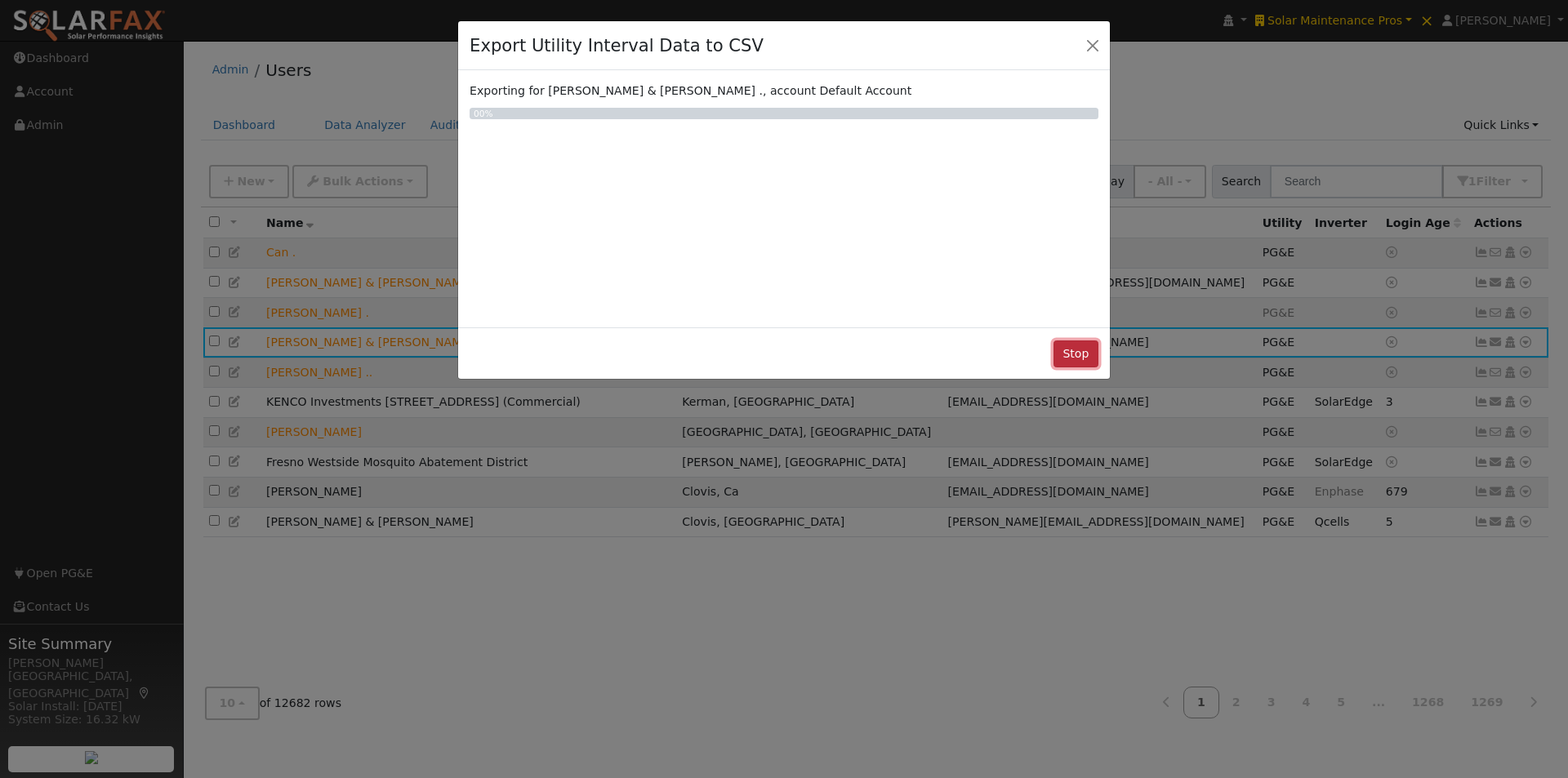
click at [1067, 352] on button "Stop" at bounding box center [1076, 354] width 45 height 28
click at [1071, 353] on button "Stop" at bounding box center [1076, 354] width 45 height 28
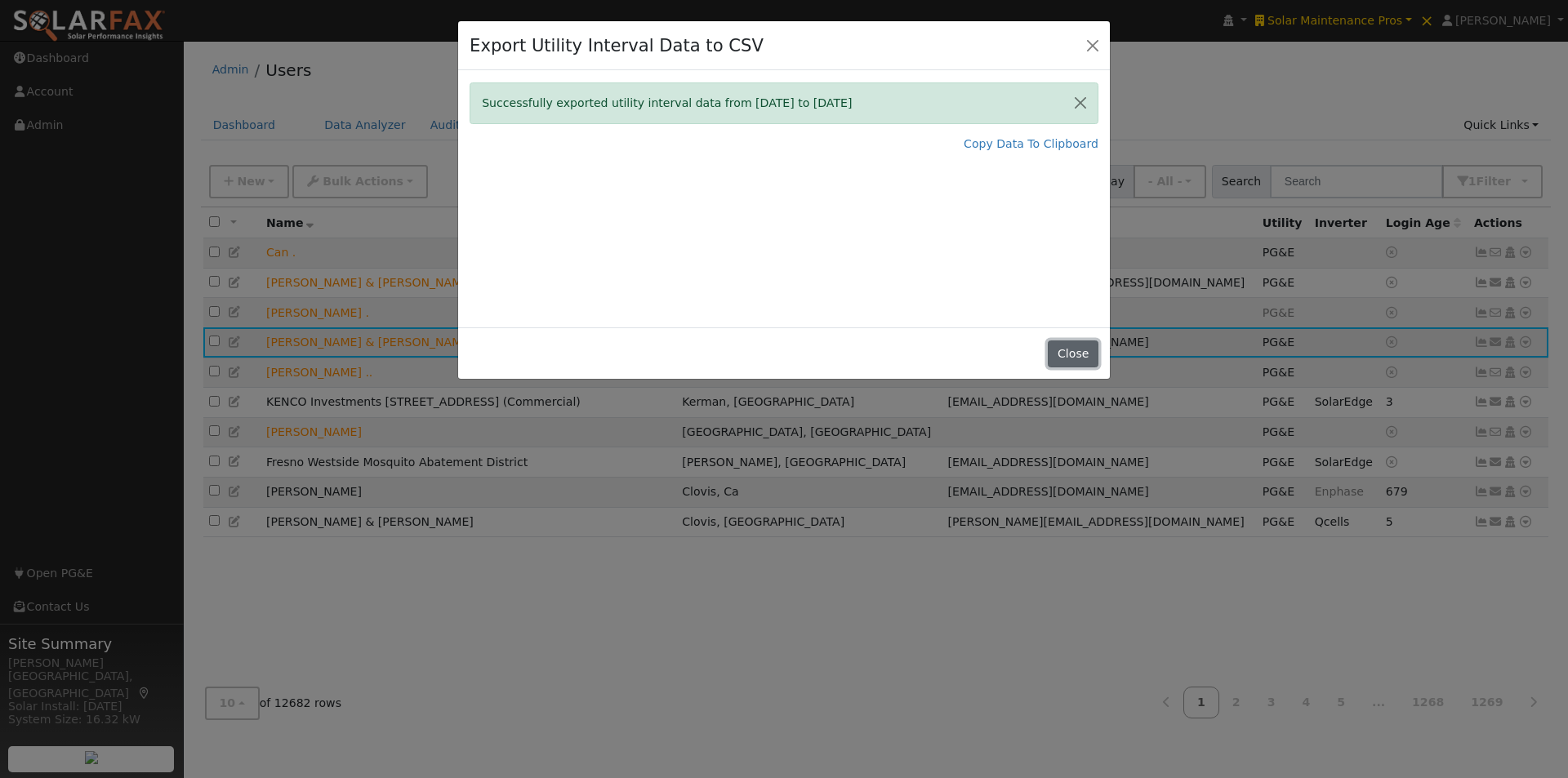
drag, startPoint x: 1075, startPoint y: 356, endPoint x: 1076, endPoint y: 345, distance: 11.0
click at [1075, 356] on button "Close" at bounding box center [1072, 354] width 50 height 28
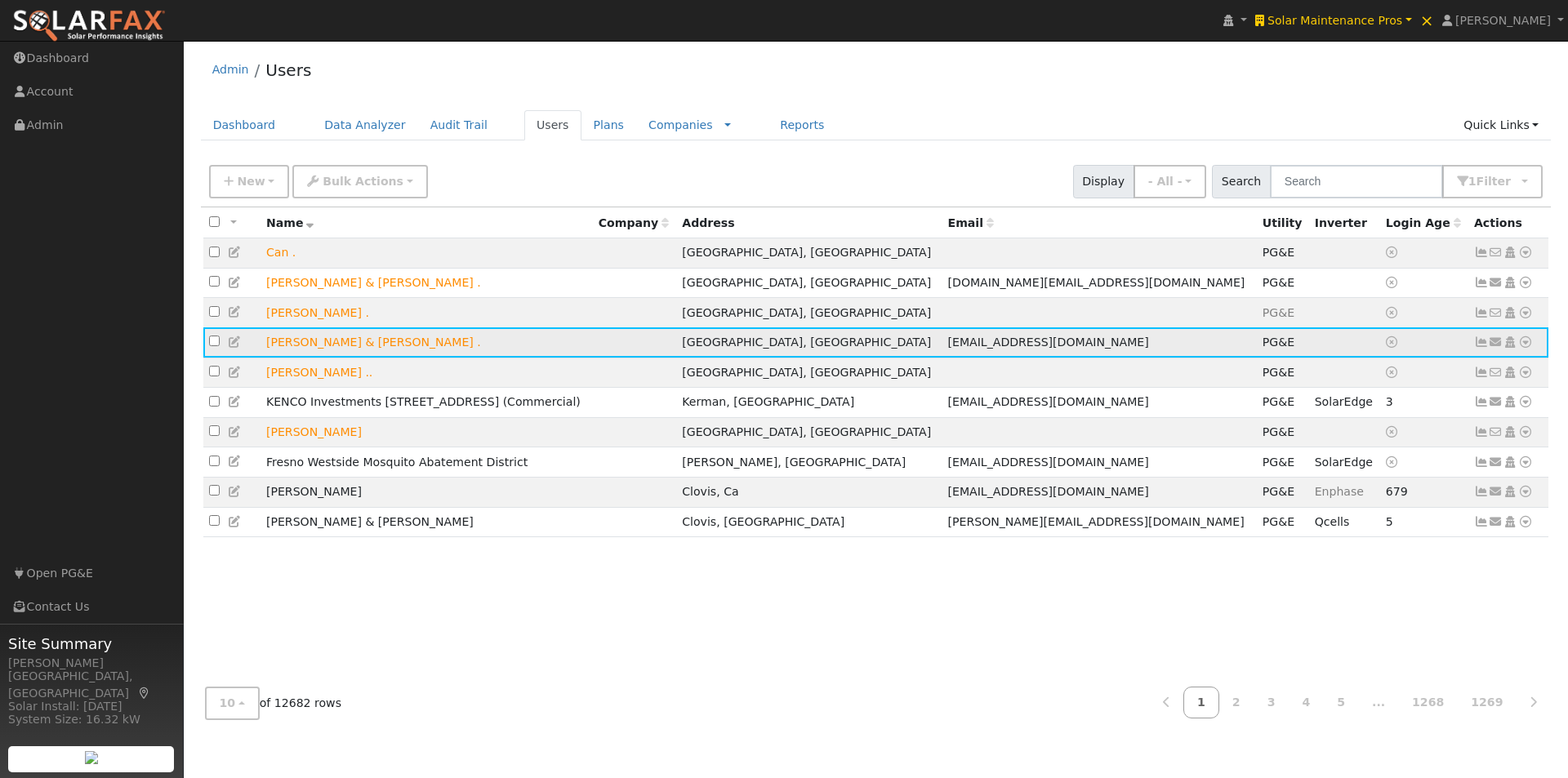
click at [1528, 348] on icon at bounding box center [1526, 342] width 15 height 12
click at [1332, 457] on link "Export to CSV" at bounding box center [1352, 454] width 120 height 23
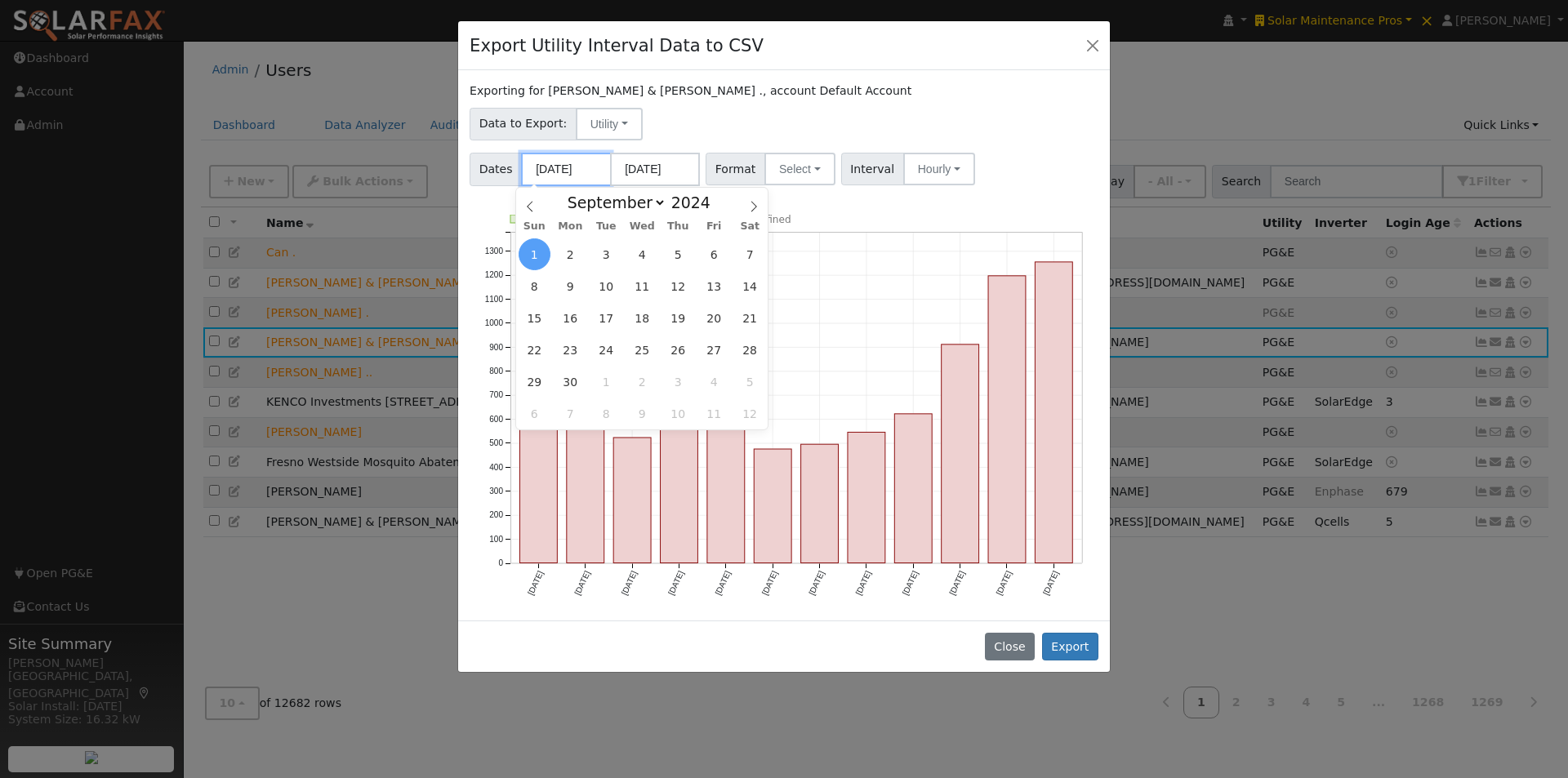
click at [580, 168] on input "[DATE]" at bounding box center [566, 169] width 90 height 34
click at [534, 208] on icon at bounding box center [530, 206] width 12 height 12
select select "7"
click at [751, 384] on span "31" at bounding box center [750, 382] width 32 height 32
type input "08/31/2024"
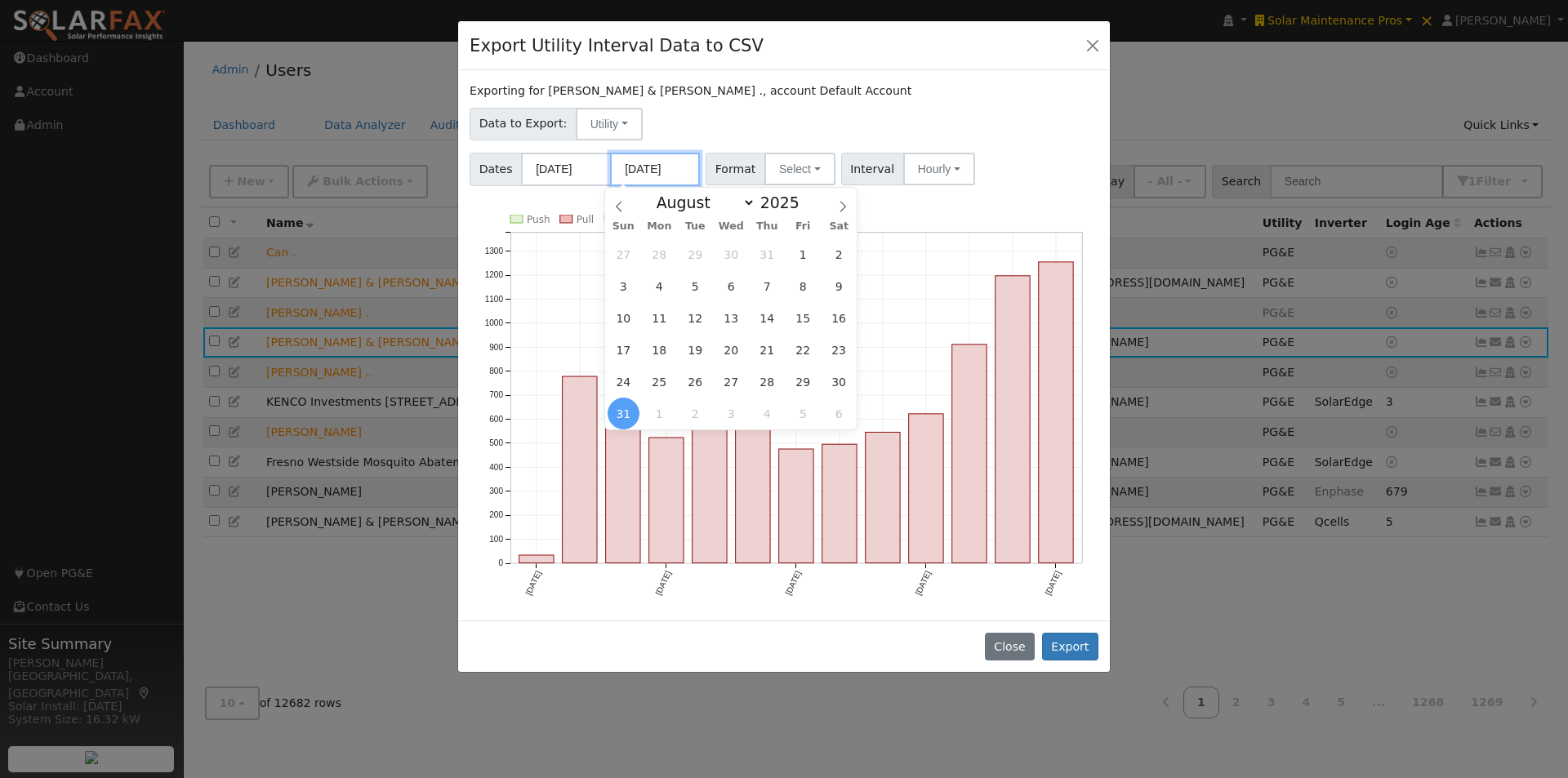
click at [647, 167] on input "[DATE]" at bounding box center [654, 169] width 90 height 34
click at [843, 203] on icon at bounding box center [843, 206] width 12 height 12
select select "8"
click at [734, 349] on span "24" at bounding box center [731, 349] width 32 height 32
type input "09/24/2025"
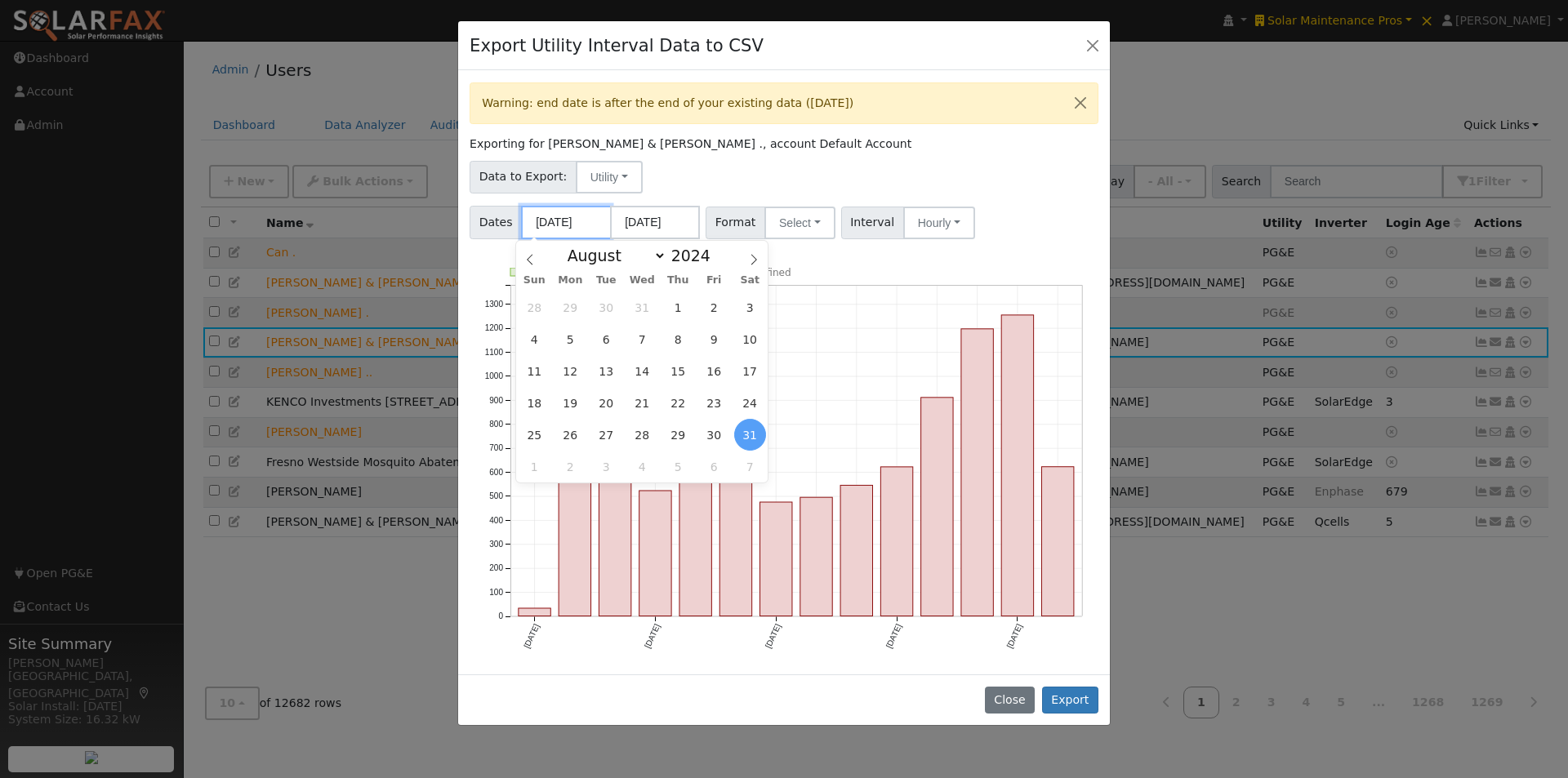
click at [560, 222] on input "08/31/2024" at bounding box center [566, 222] width 90 height 34
click at [755, 255] on icon at bounding box center [754, 259] width 12 height 12
select select "8"
click at [537, 306] on span "1" at bounding box center [535, 307] width 32 height 32
type input "[DATE]"
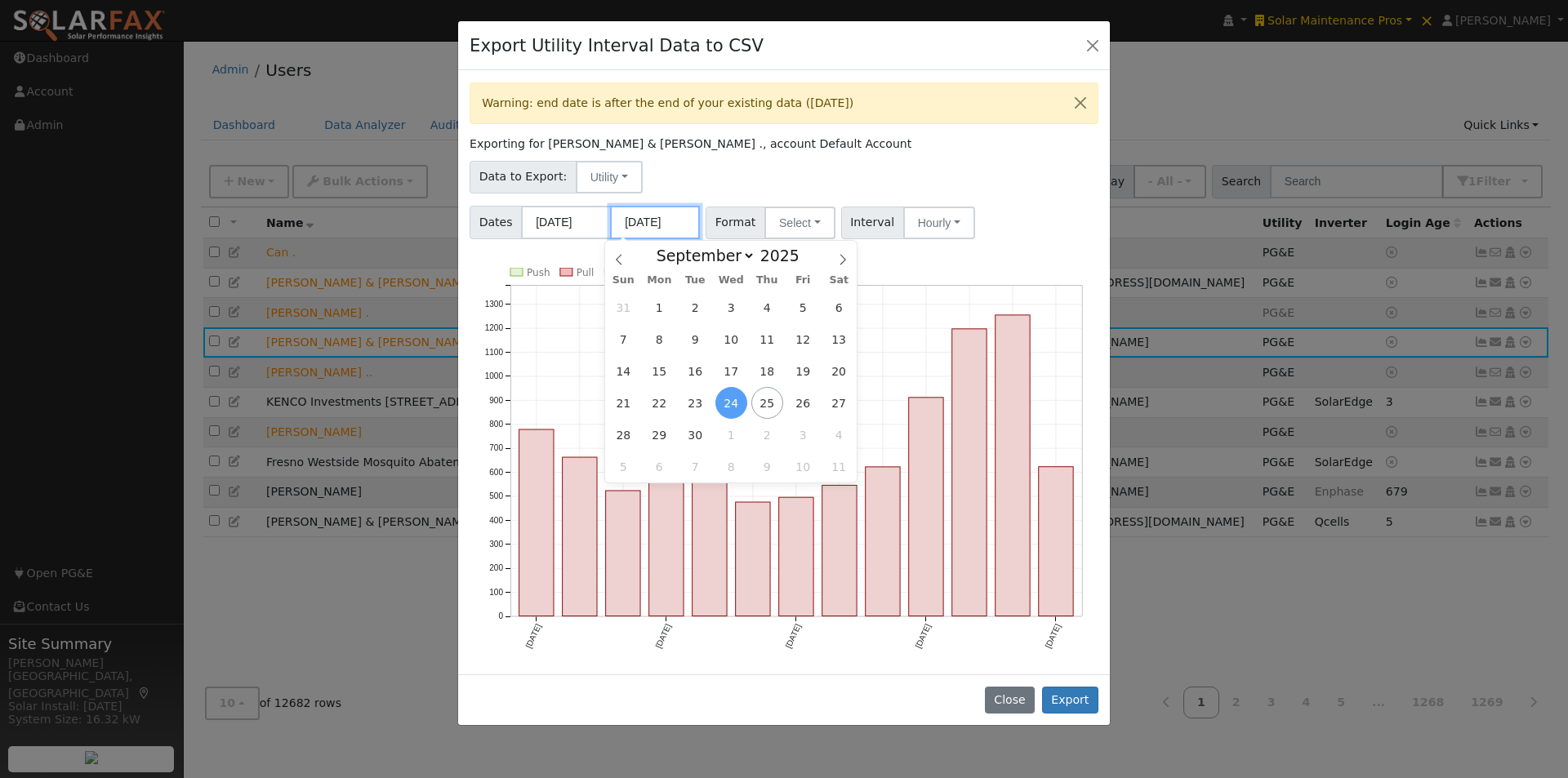
click at [672, 221] on input "09/24/2025" at bounding box center [654, 222] width 90 height 34
click at [619, 259] on icon at bounding box center [619, 259] width 12 height 12
select select "7"
click at [613, 455] on span "31" at bounding box center [624, 467] width 32 height 32
type input "[DATE]"
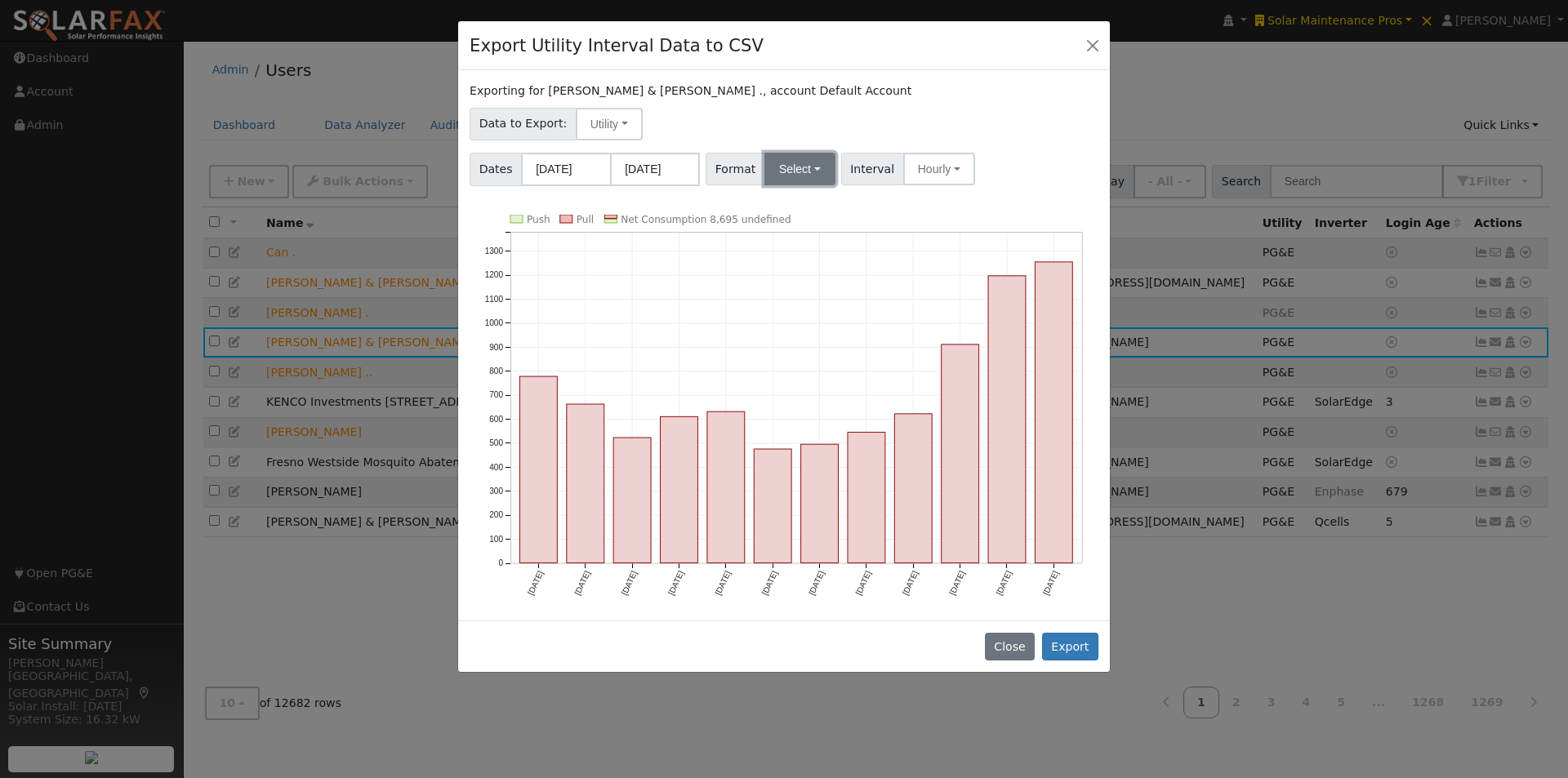
click at [802, 172] on button "Select" at bounding box center [800, 169] width 71 height 33
drag, startPoint x: 780, startPoint y: 204, endPoint x: 848, endPoint y: 187, distance: 70.1
click at [784, 202] on link "Generic" at bounding box center [818, 205] width 116 height 23
click at [947, 168] on button "Hourly" at bounding box center [947, 169] width 72 height 33
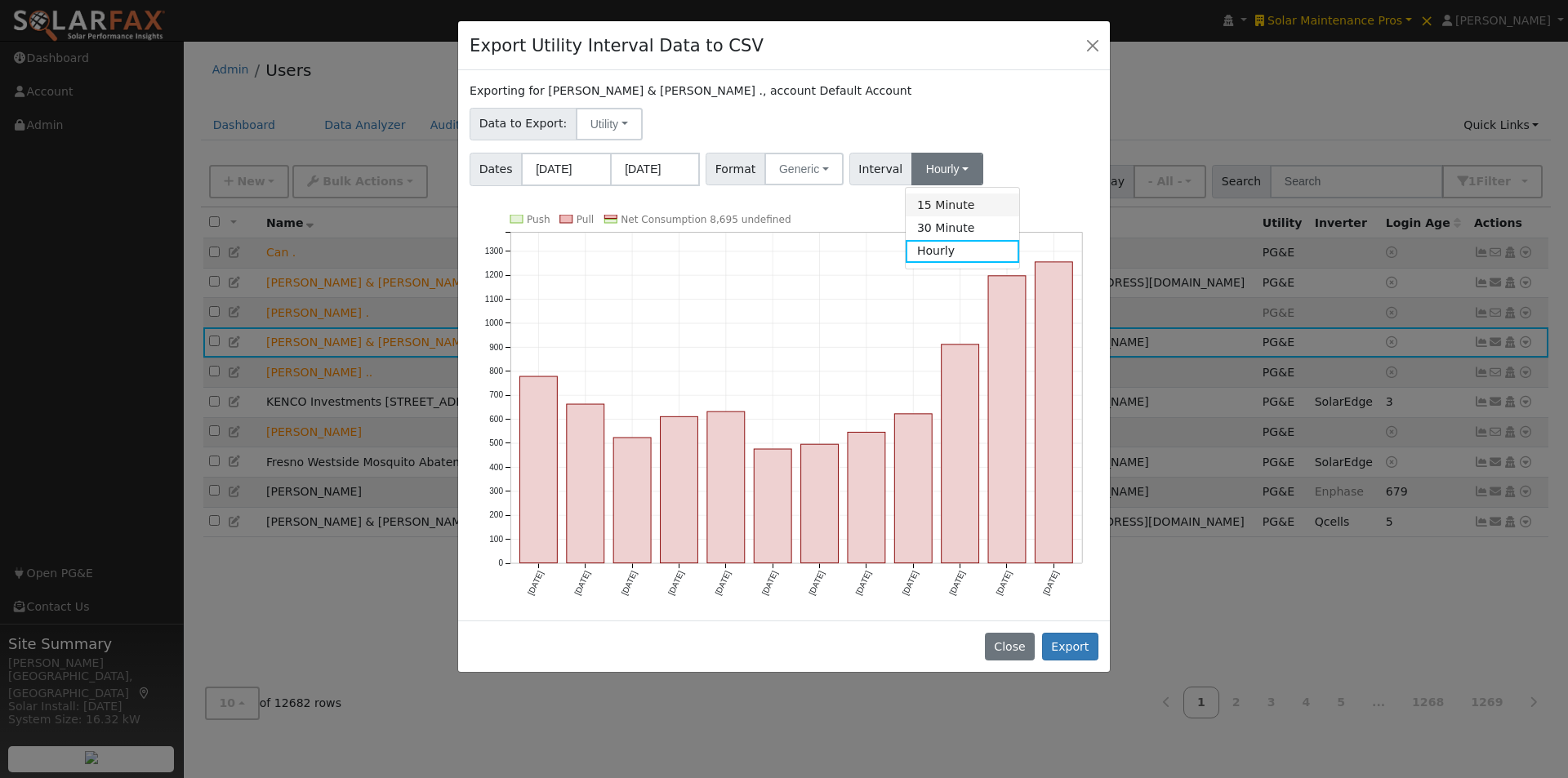
click at [925, 197] on link "15 Minute" at bounding box center [962, 205] width 113 height 23
click at [1077, 644] on button "Export" at bounding box center [1070, 647] width 56 height 28
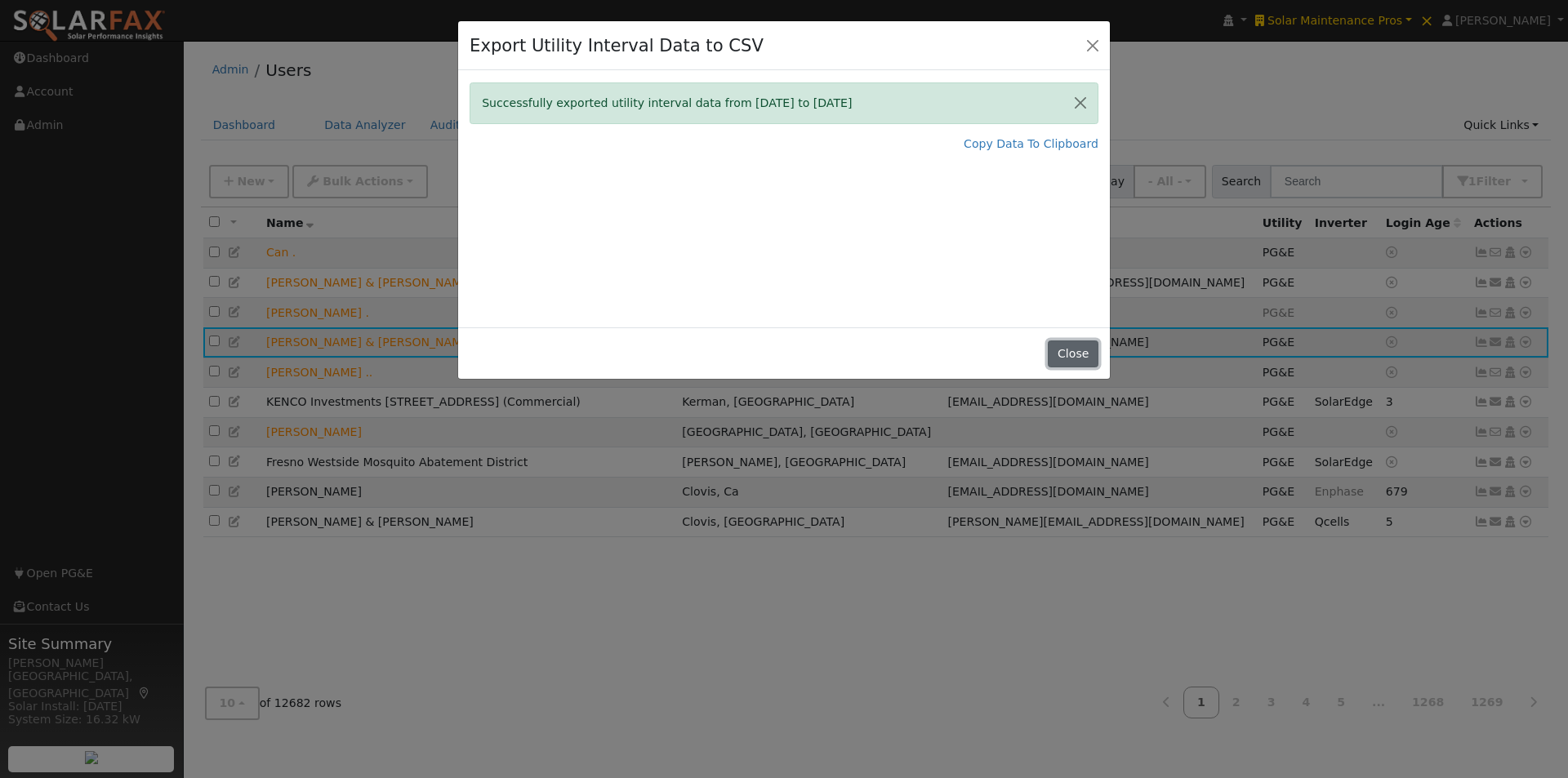
click at [1075, 348] on button "Close" at bounding box center [1072, 354] width 50 height 28
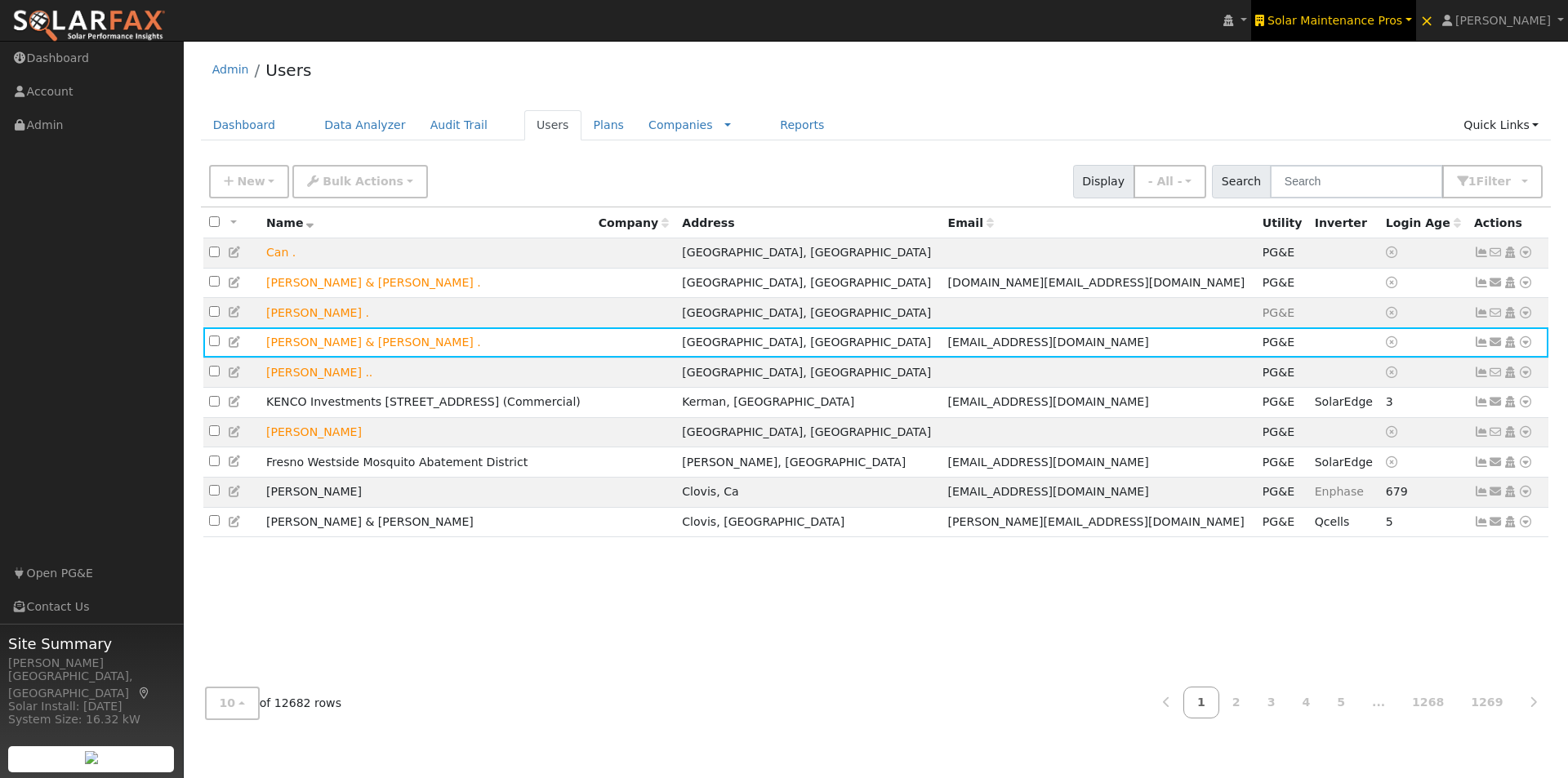
click at [1386, 12] on link "Solar Maintenance Pros" at bounding box center [1334, 20] width 165 height 40
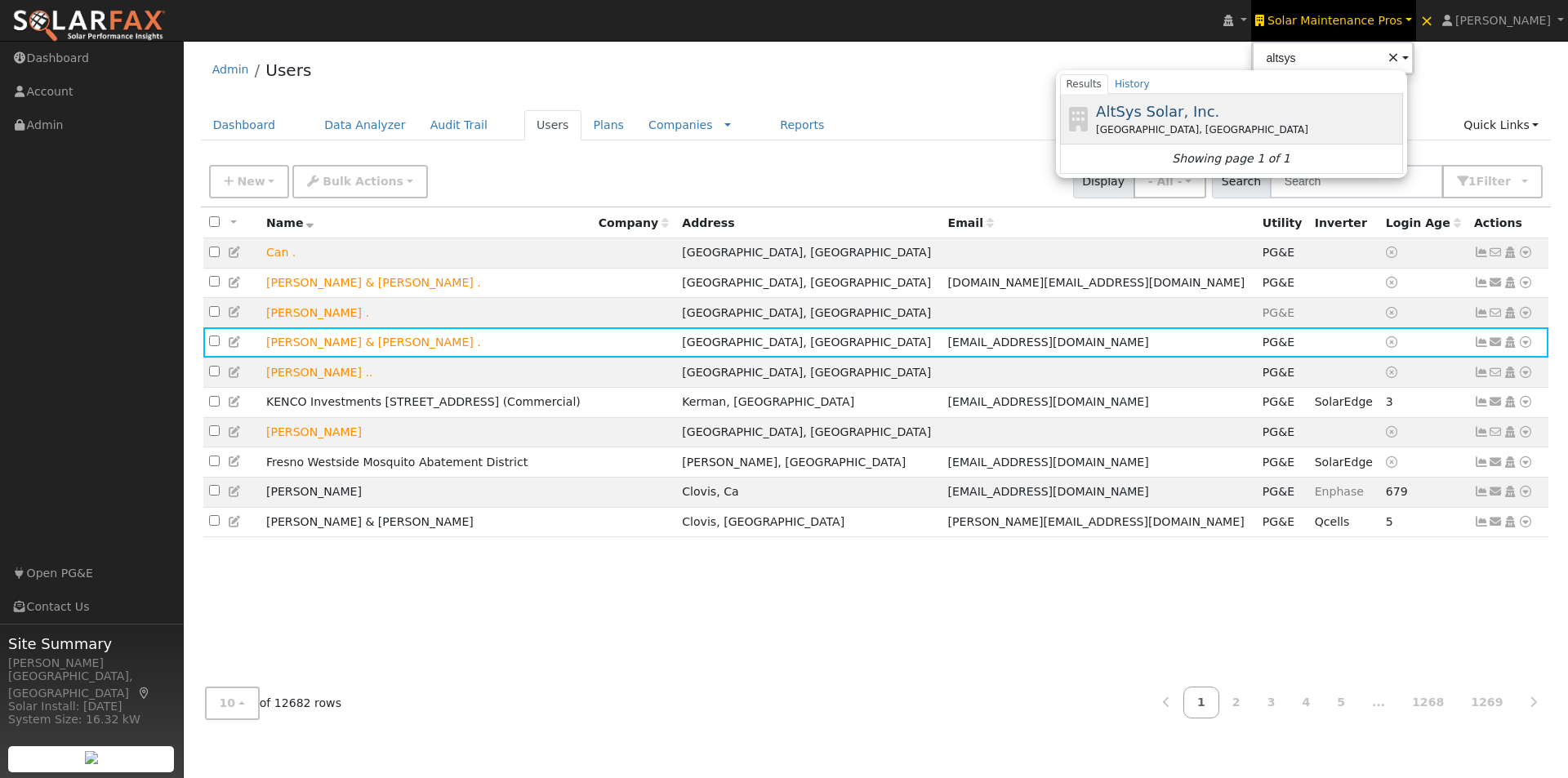
click at [1199, 105] on span "AltSys Solar, Inc." at bounding box center [1157, 111] width 123 height 17
type input "AltSys Solar, Inc."
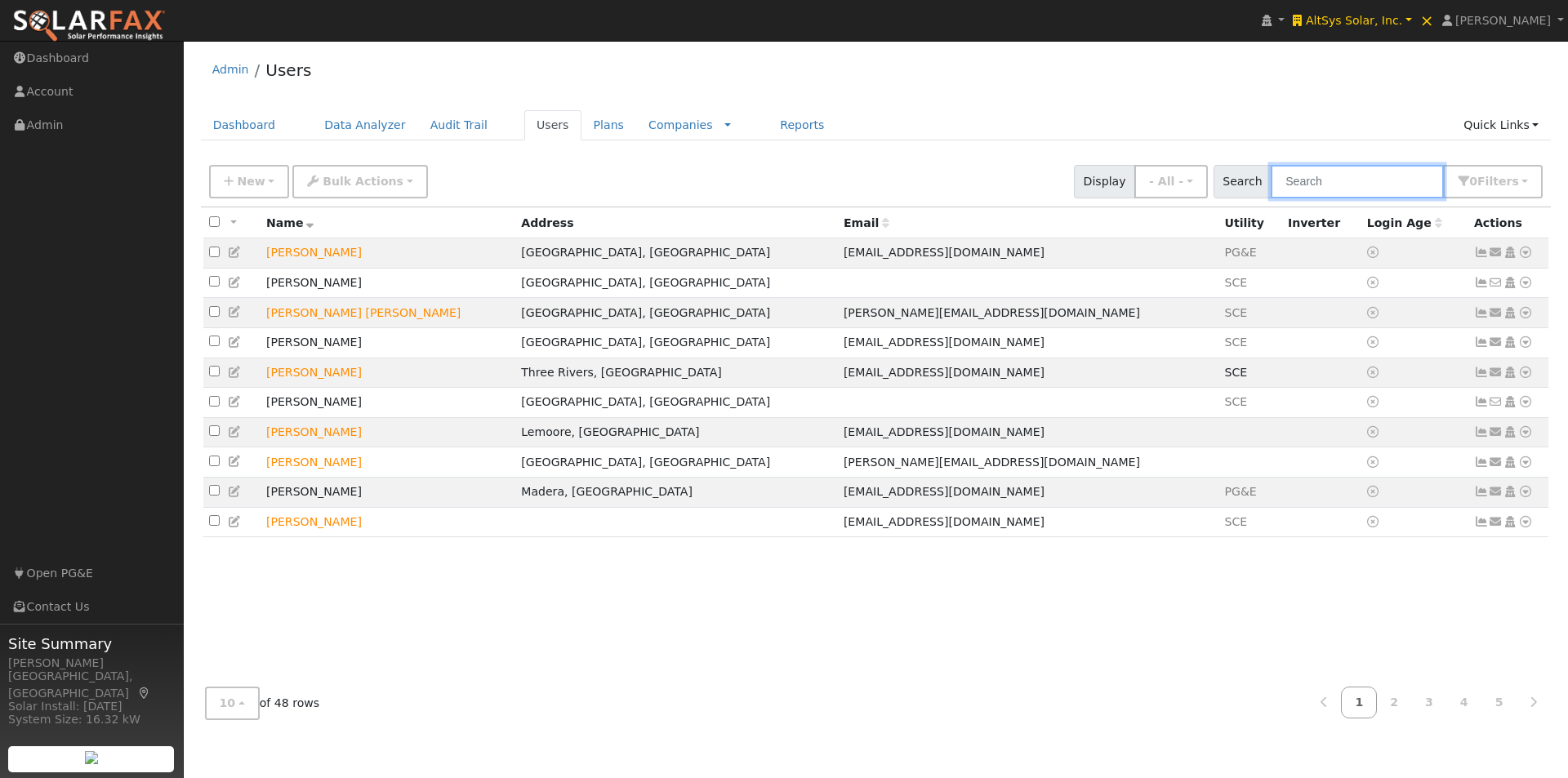
click at [1357, 186] on input "text" at bounding box center [1357, 182] width 173 height 34
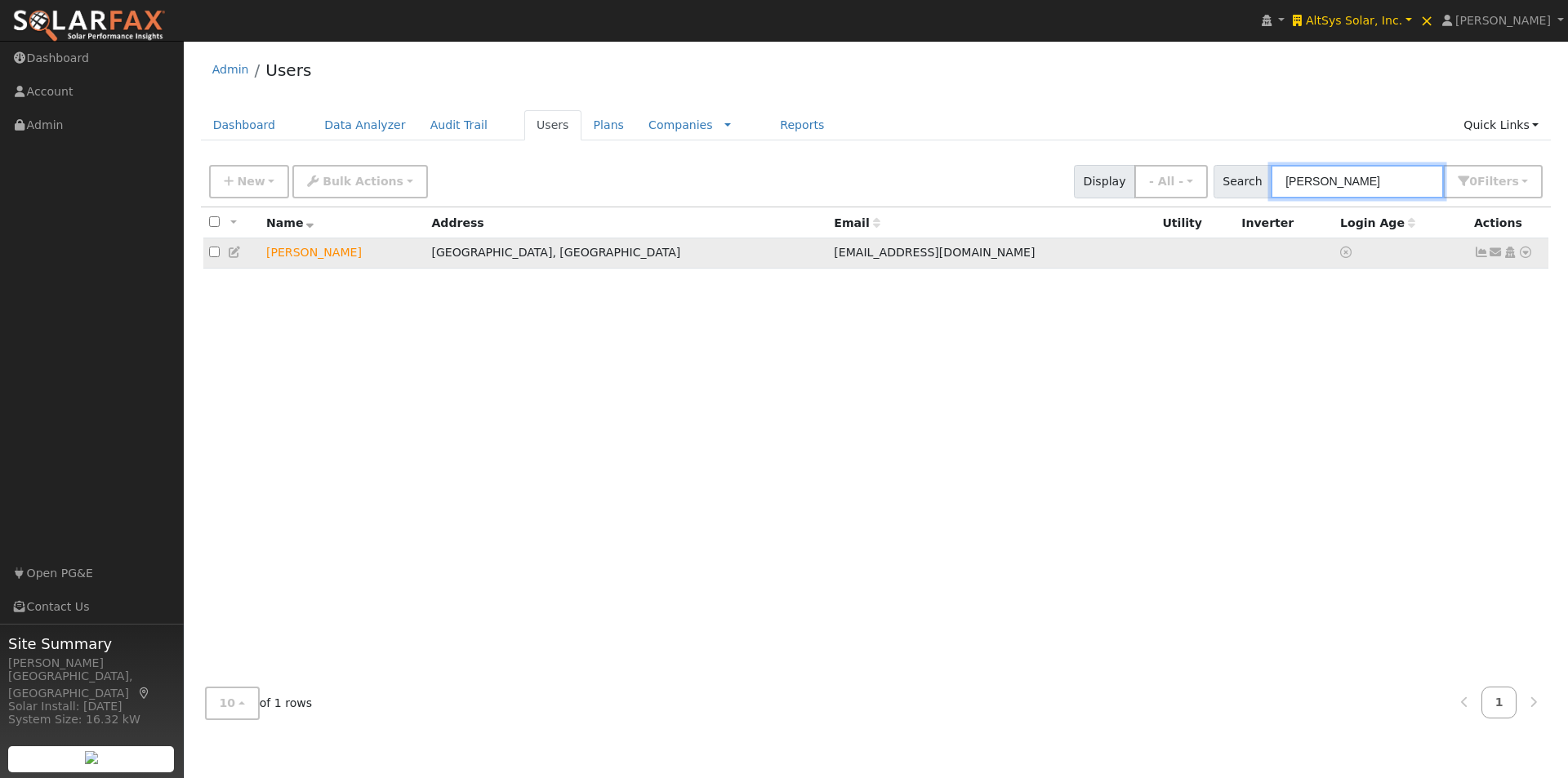
type input "[PERSON_NAME]"
click at [1530, 258] on icon at bounding box center [1526, 253] width 15 height 12
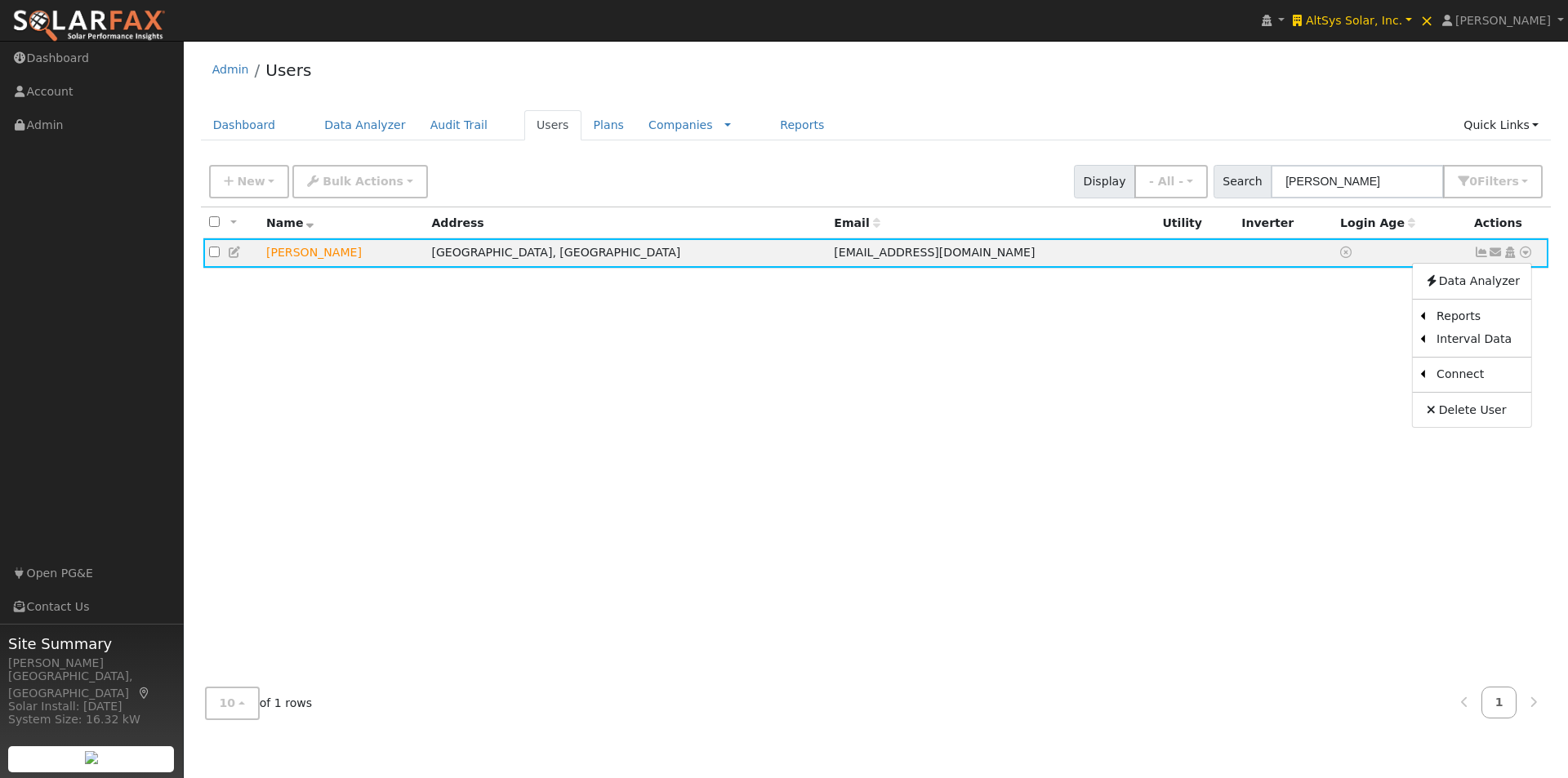
click at [0, 0] on link "Import From CSV" at bounding box center [0, 0] width 0 height 0
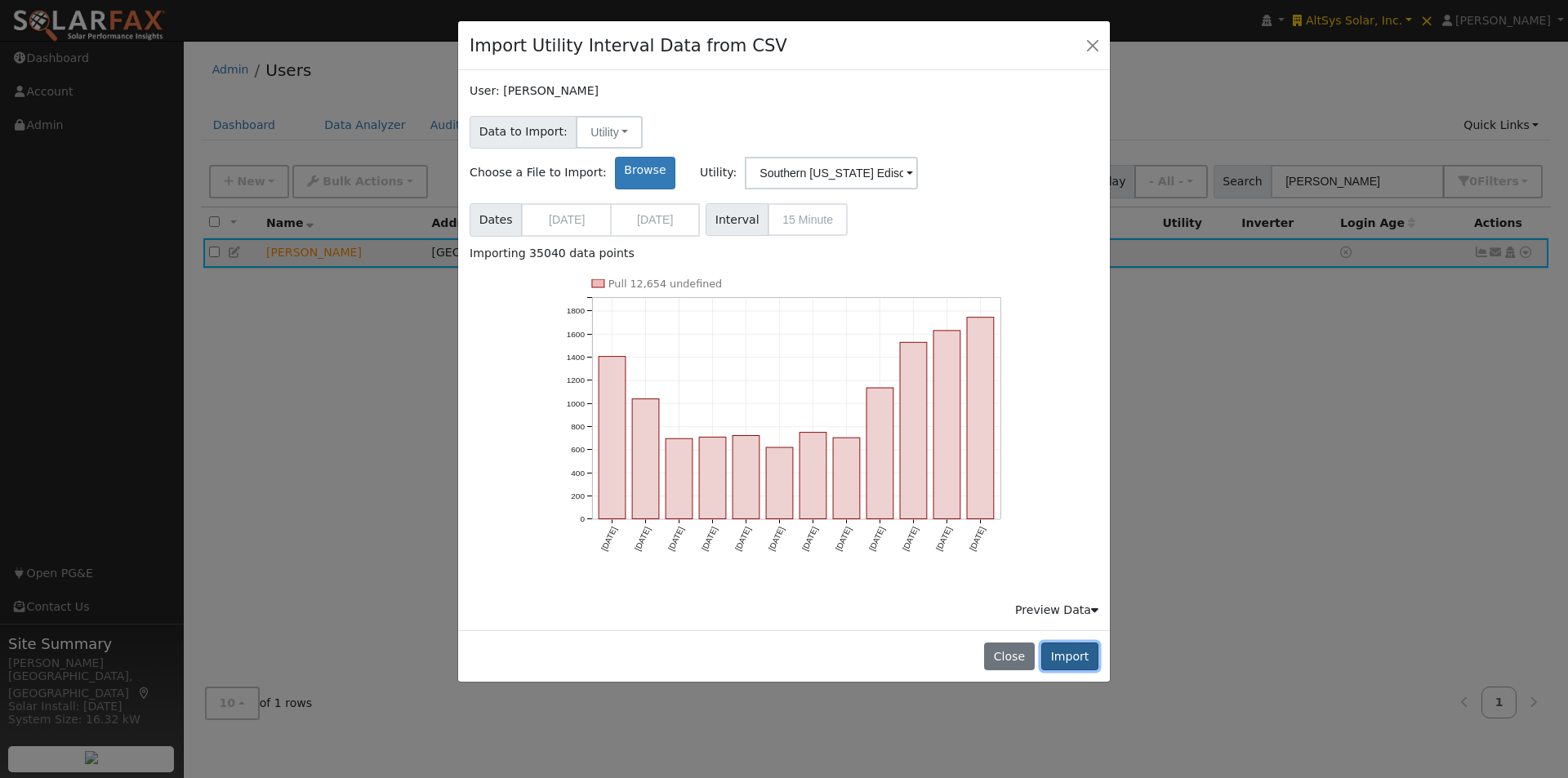
click at [1067, 643] on button "Import" at bounding box center [1069, 657] width 57 height 28
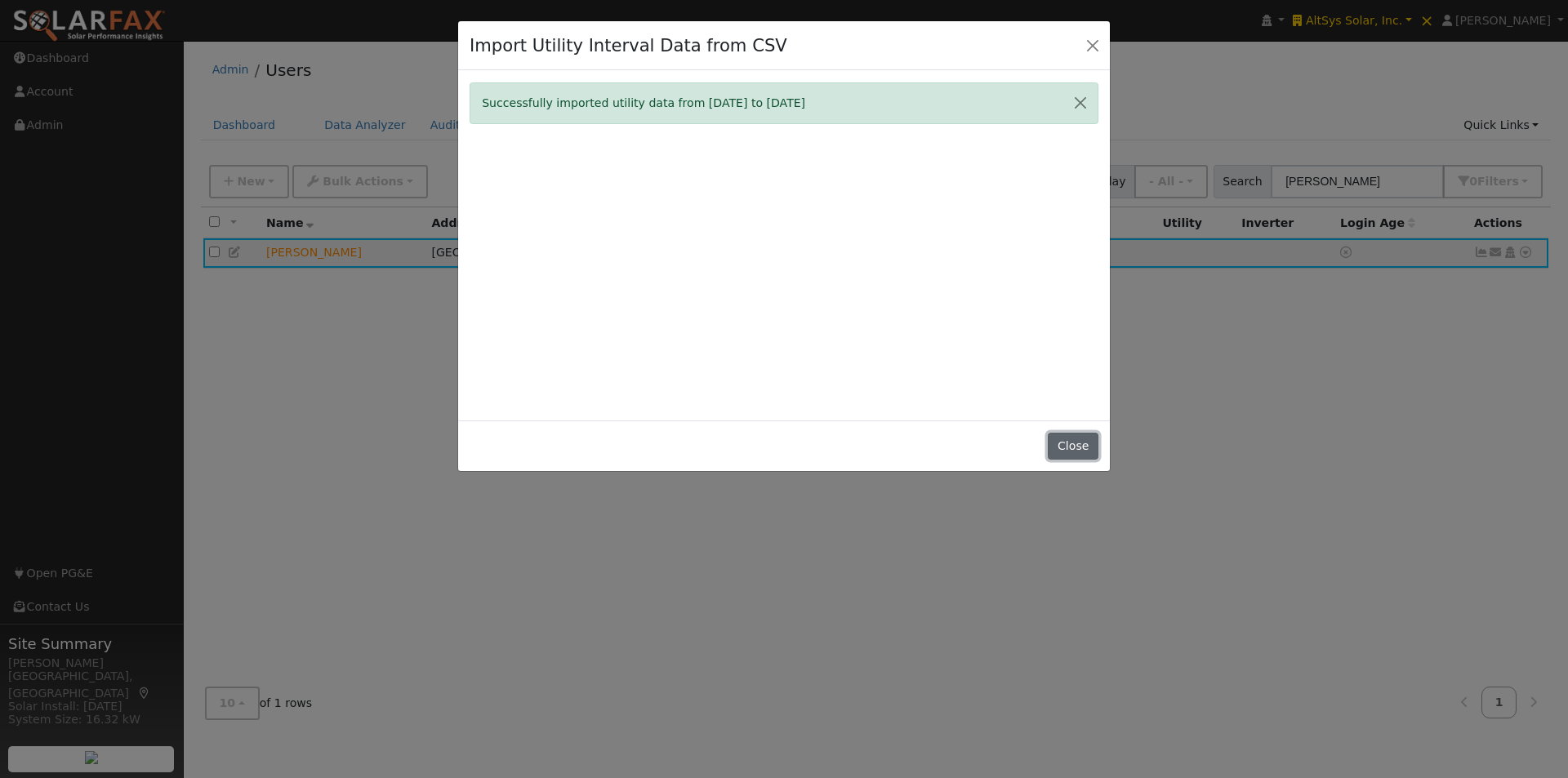
click at [1077, 446] on button "Close" at bounding box center [1072, 447] width 50 height 28
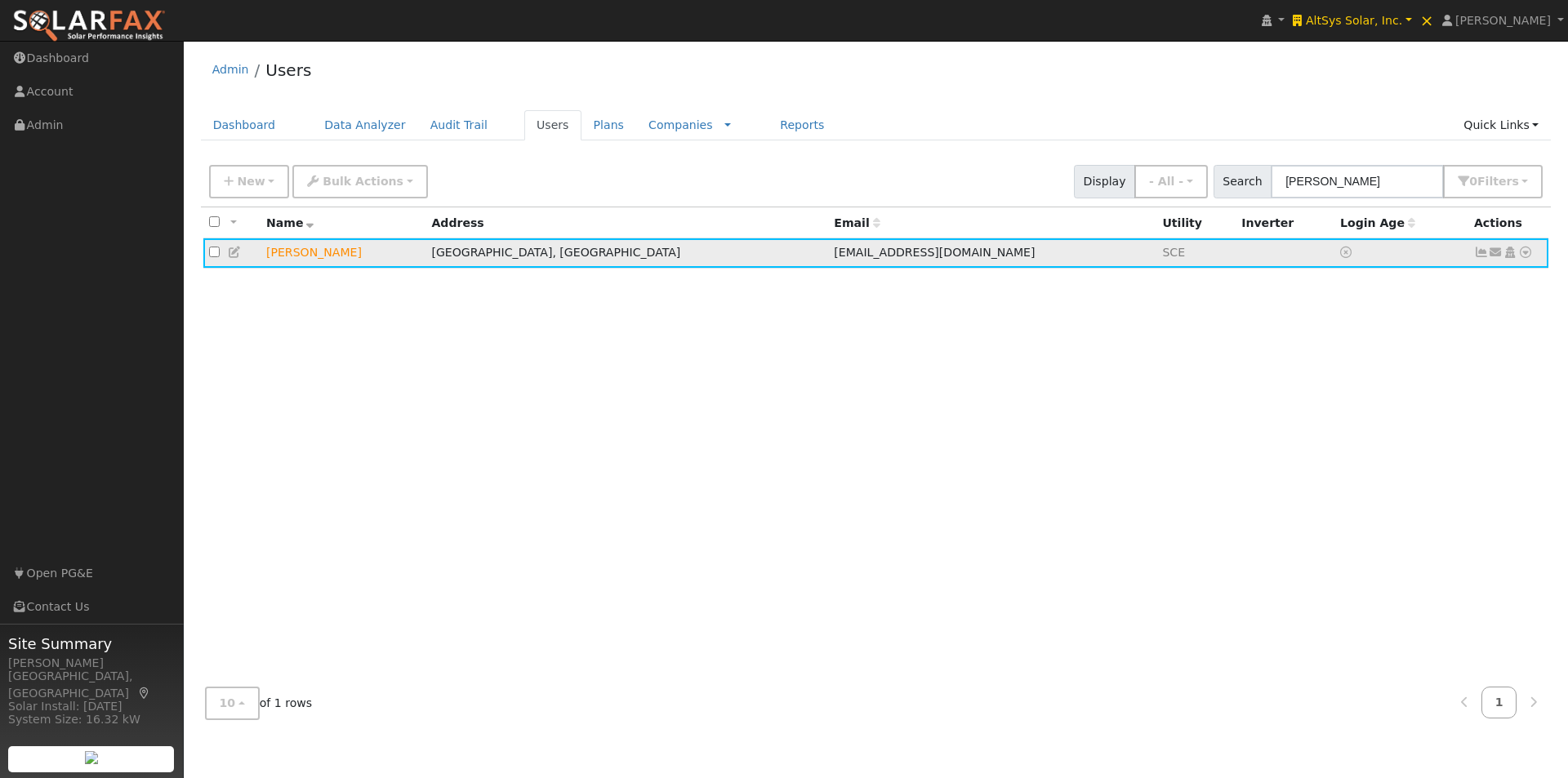
click at [1485, 255] on icon at bounding box center [1481, 253] width 15 height 12
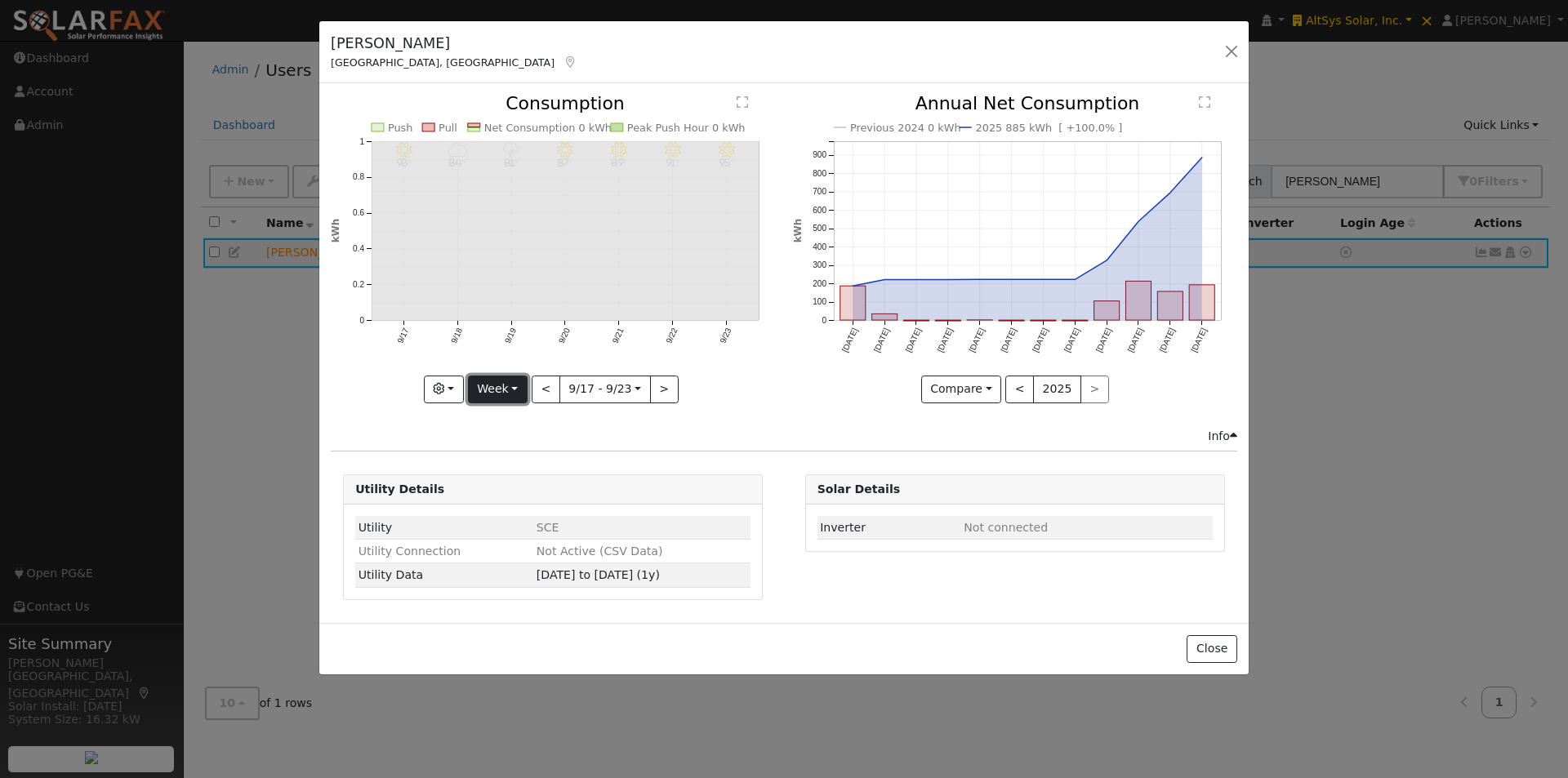
click at [506, 391] on button "Week" at bounding box center [497, 390] width 59 height 28
click at [501, 490] on link "Year" at bounding box center [525, 491] width 113 height 23
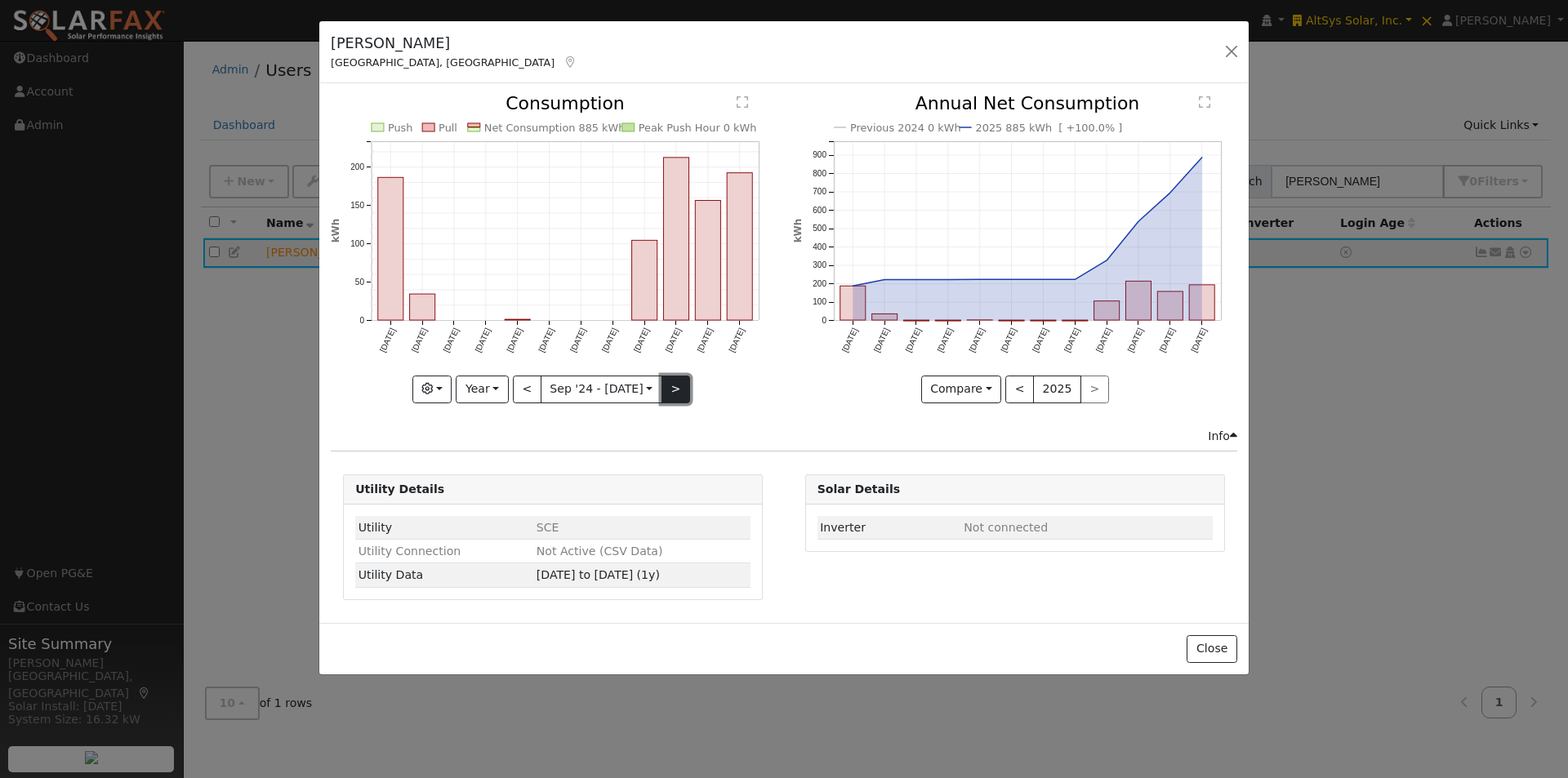
click at [667, 386] on button ">" at bounding box center [676, 390] width 29 height 28
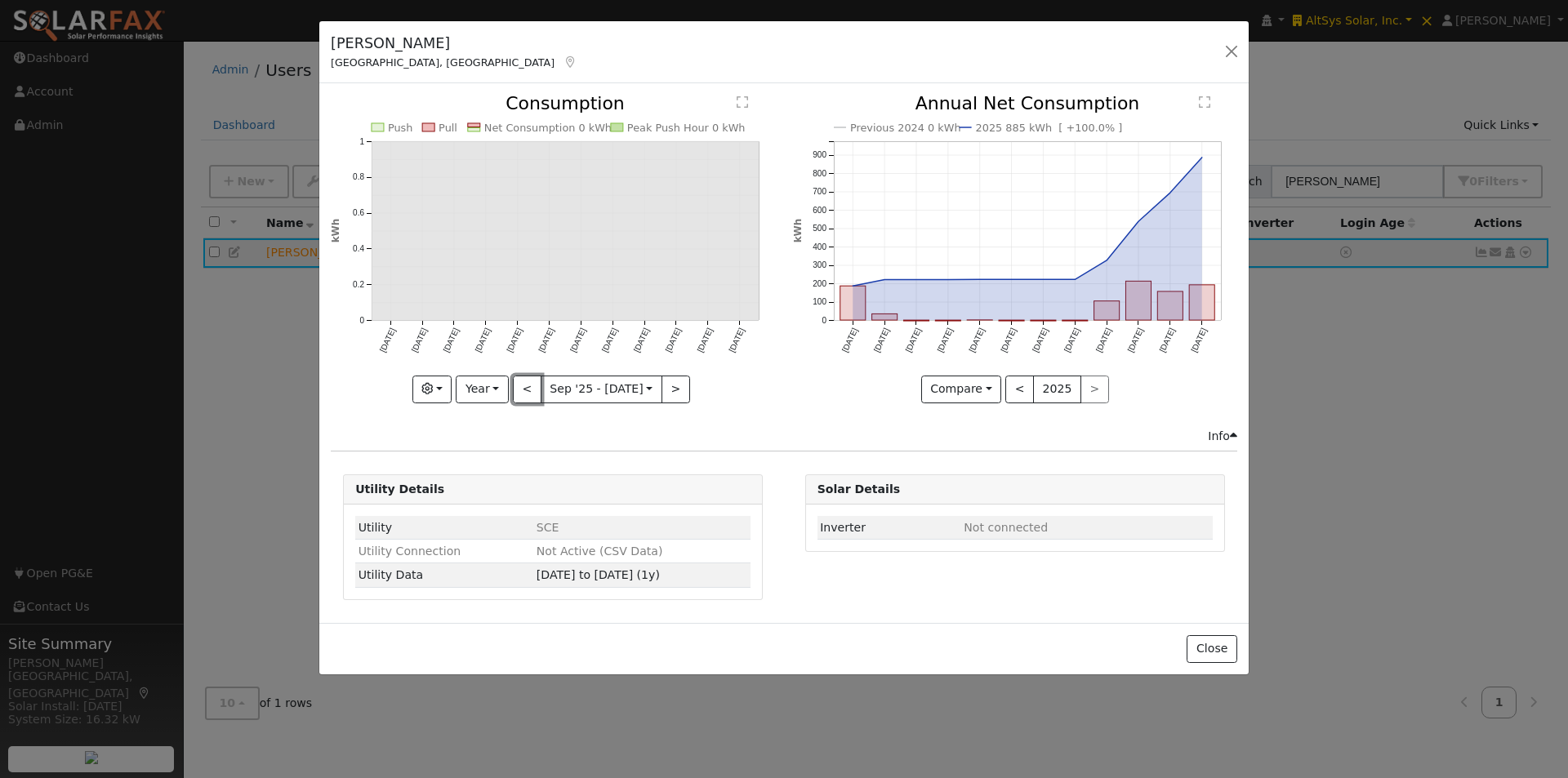
click at [523, 387] on button "<" at bounding box center [527, 390] width 29 height 28
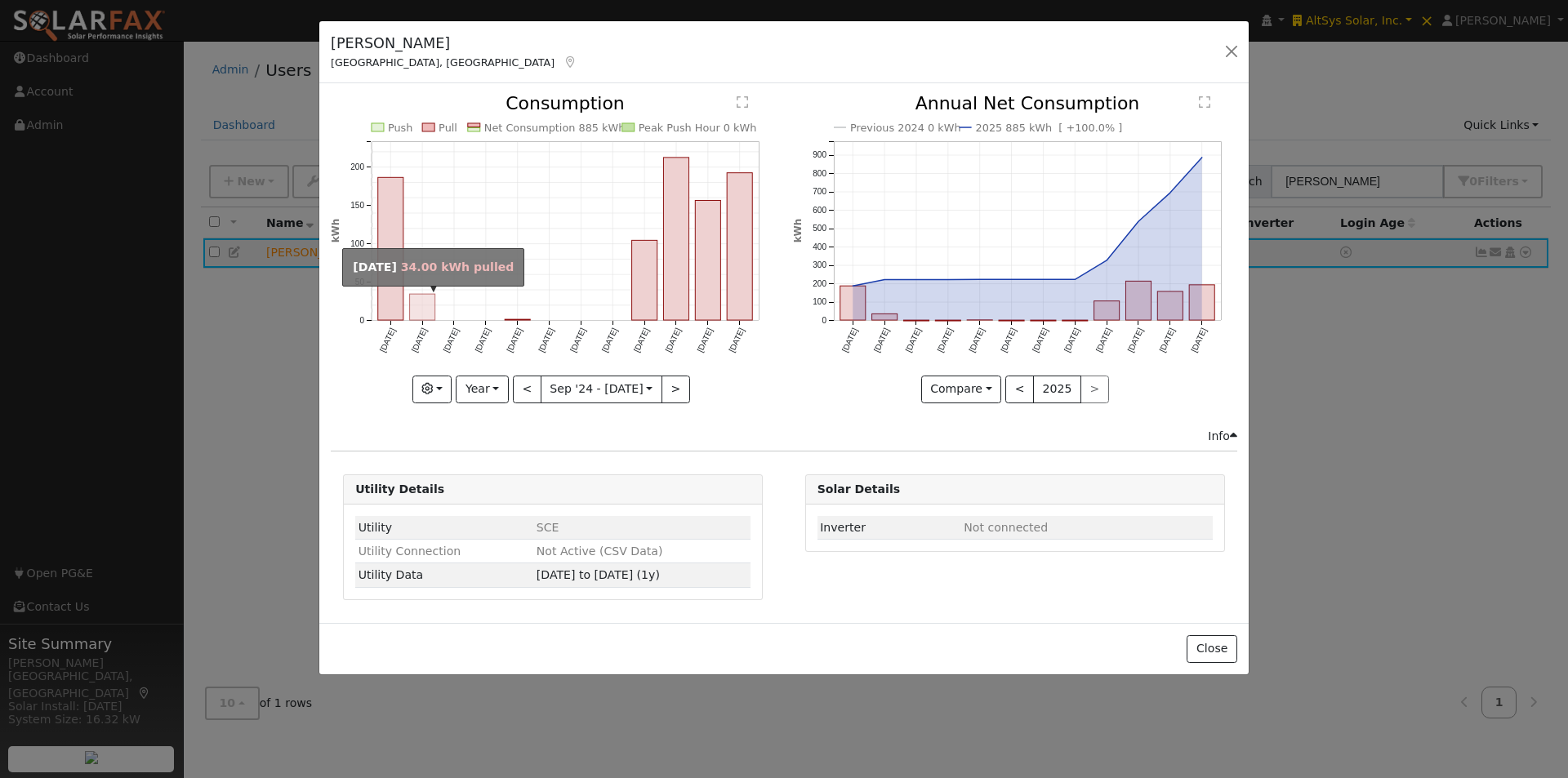
click at [418, 304] on rect "onclick=""" at bounding box center [422, 308] width 26 height 26
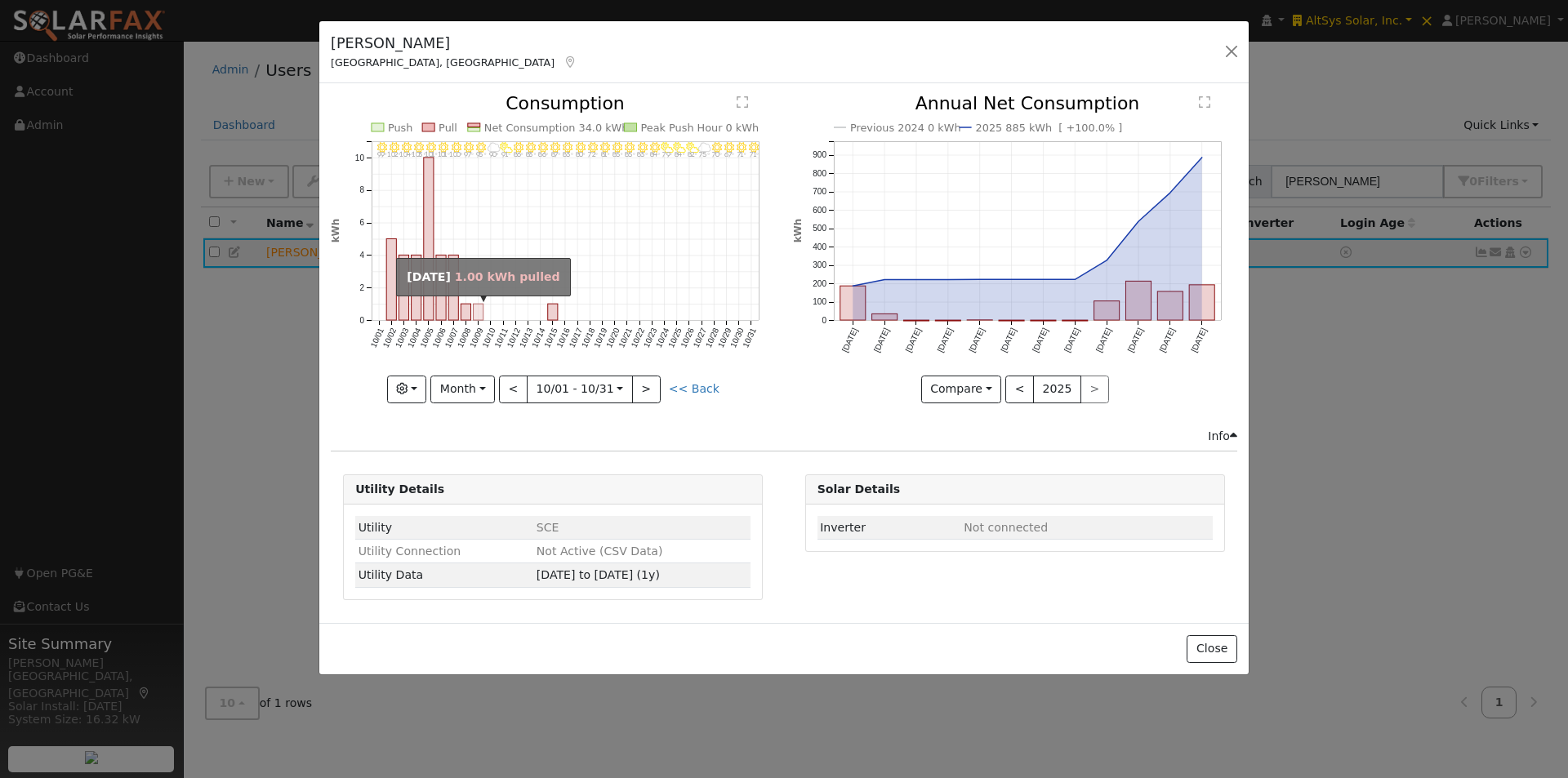
click at [478, 312] on rect "onclick=""" at bounding box center [478, 313] width 10 height 17
type input "[DATE]"
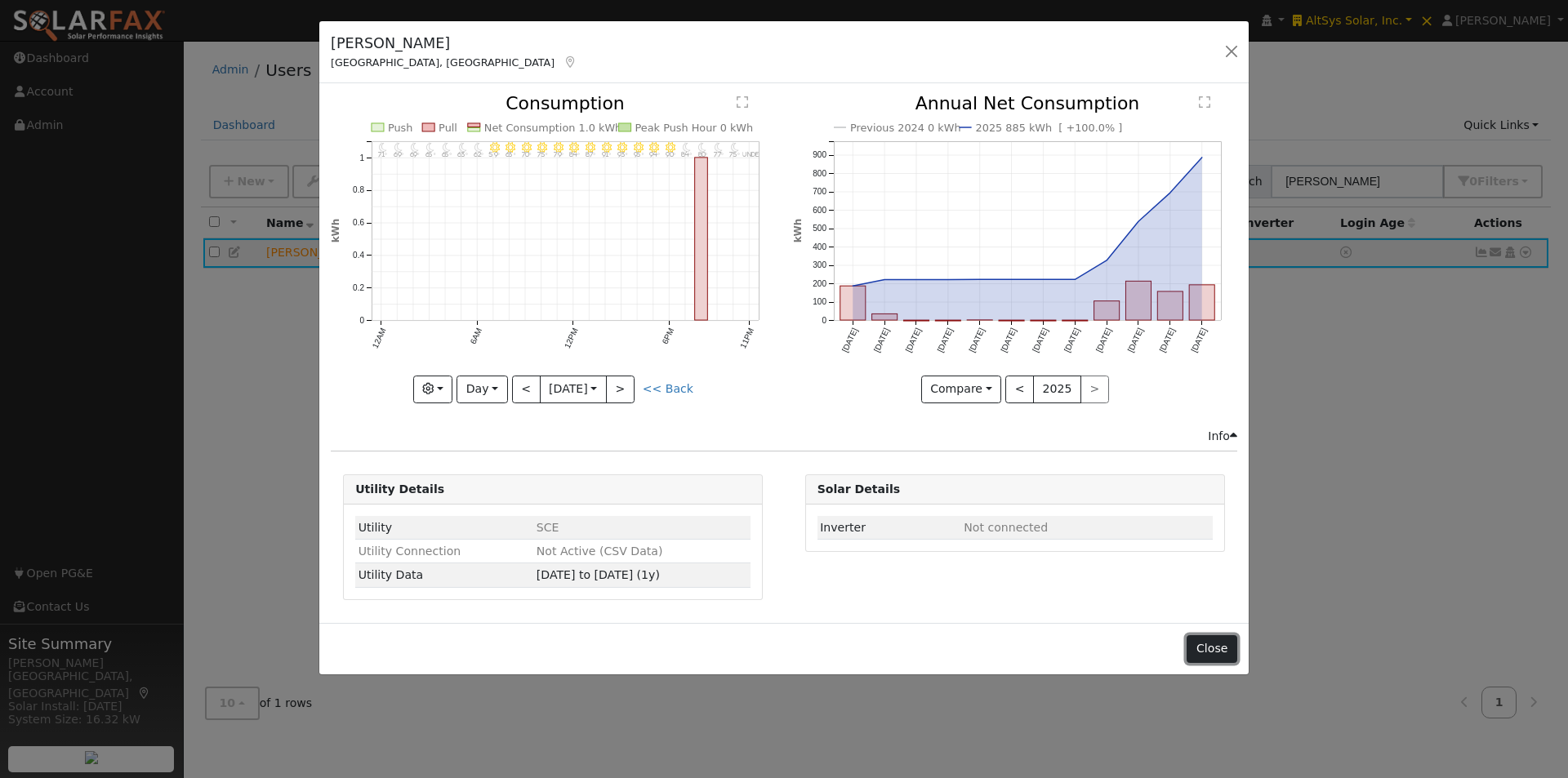
click at [1215, 655] on button "Close" at bounding box center [1211, 649] width 50 height 28
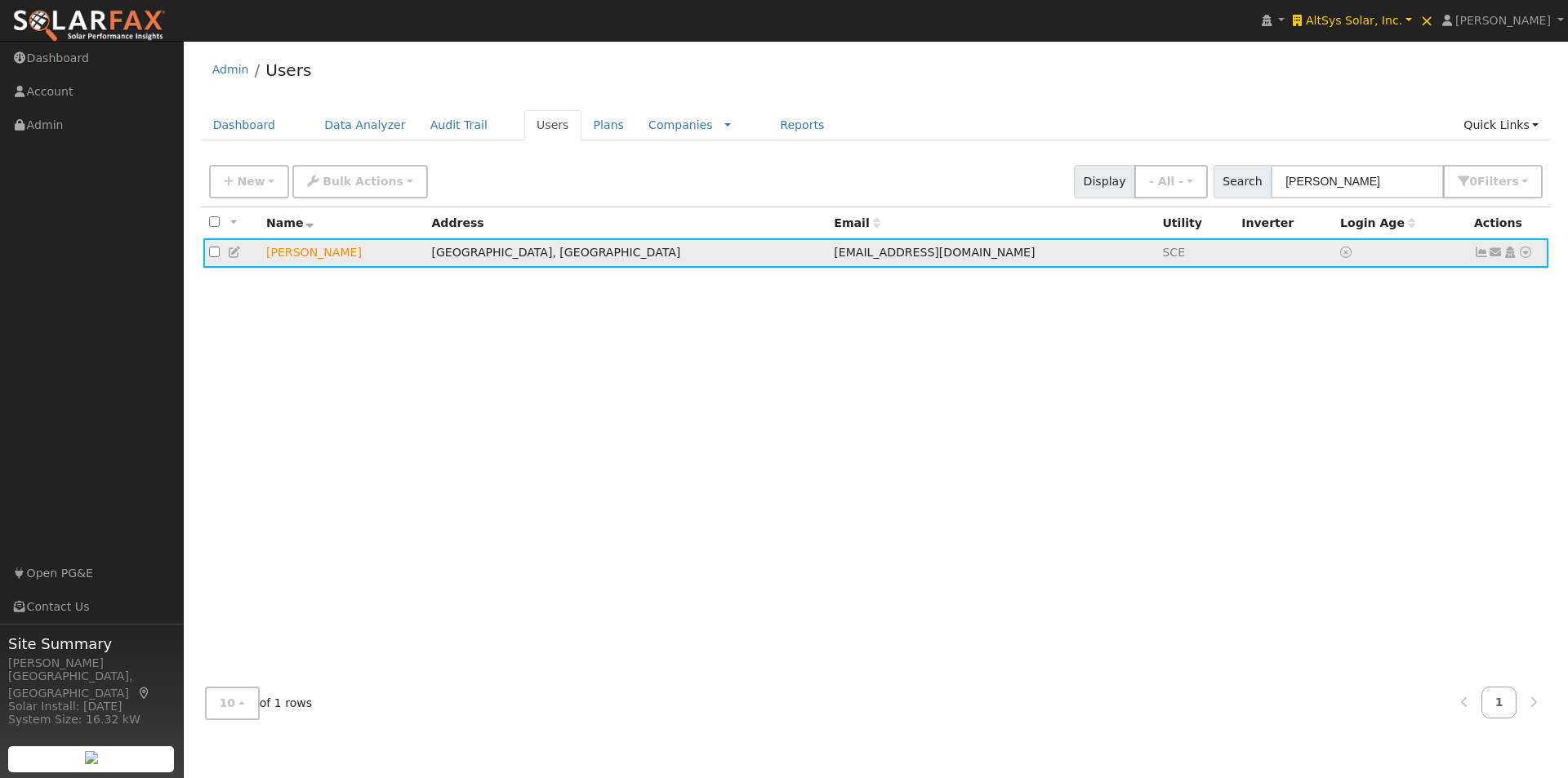
click at [1483, 253] on icon at bounding box center [1481, 253] width 15 height 12
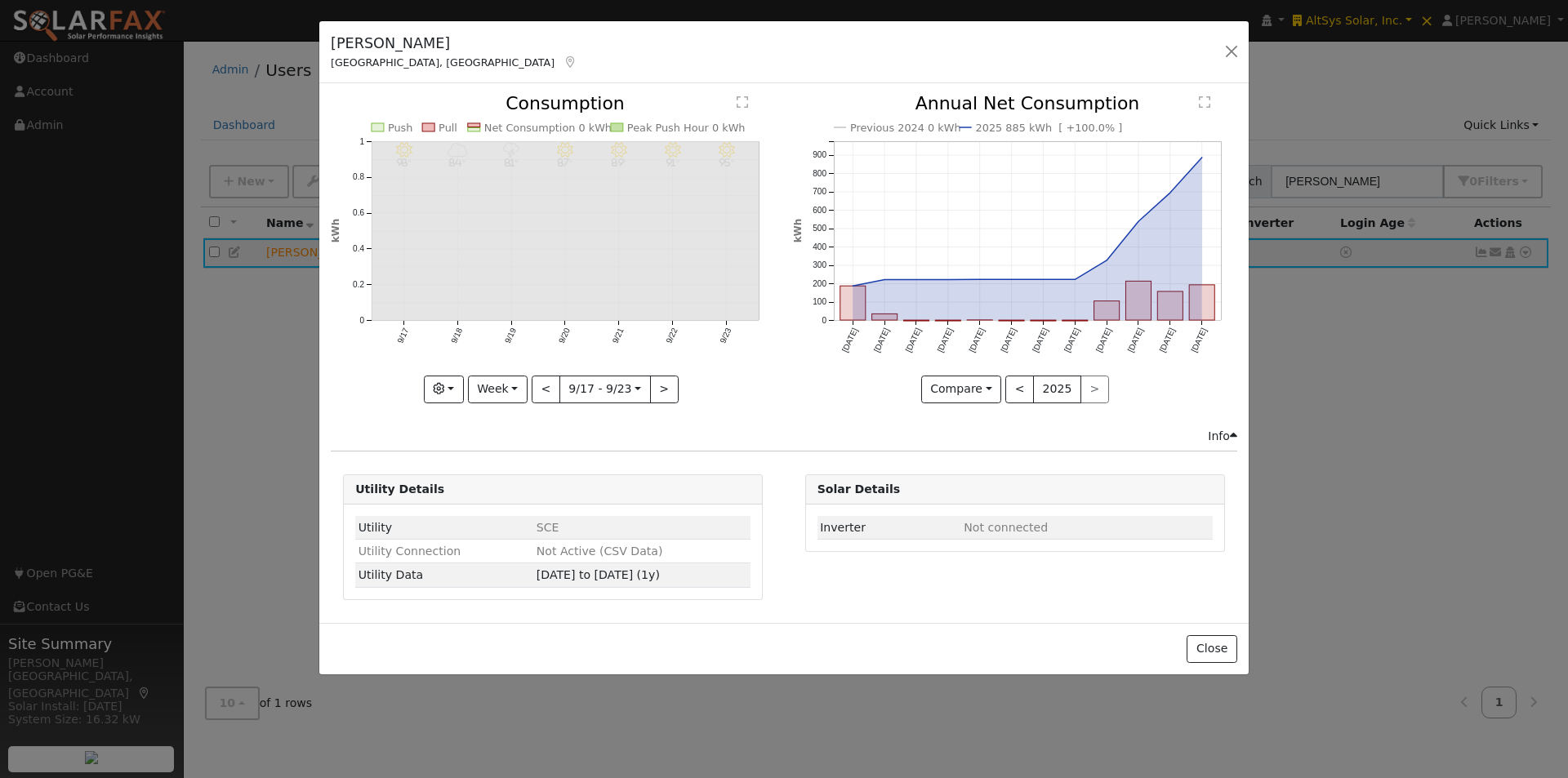
click at [500, 402] on div "9/23 - MostlyClear 95° 9/22 - MostlyClear 91° 9/21 - MostlyClear 89° 9/20 - Mos…" at bounding box center [553, 261] width 462 height 332
click at [505, 389] on button "Week" at bounding box center [497, 390] width 59 height 28
drag, startPoint x: 506, startPoint y: 487, endPoint x: 546, endPoint y: 449, distance: 55.2
click at [508, 488] on link "Year" at bounding box center [525, 491] width 113 height 23
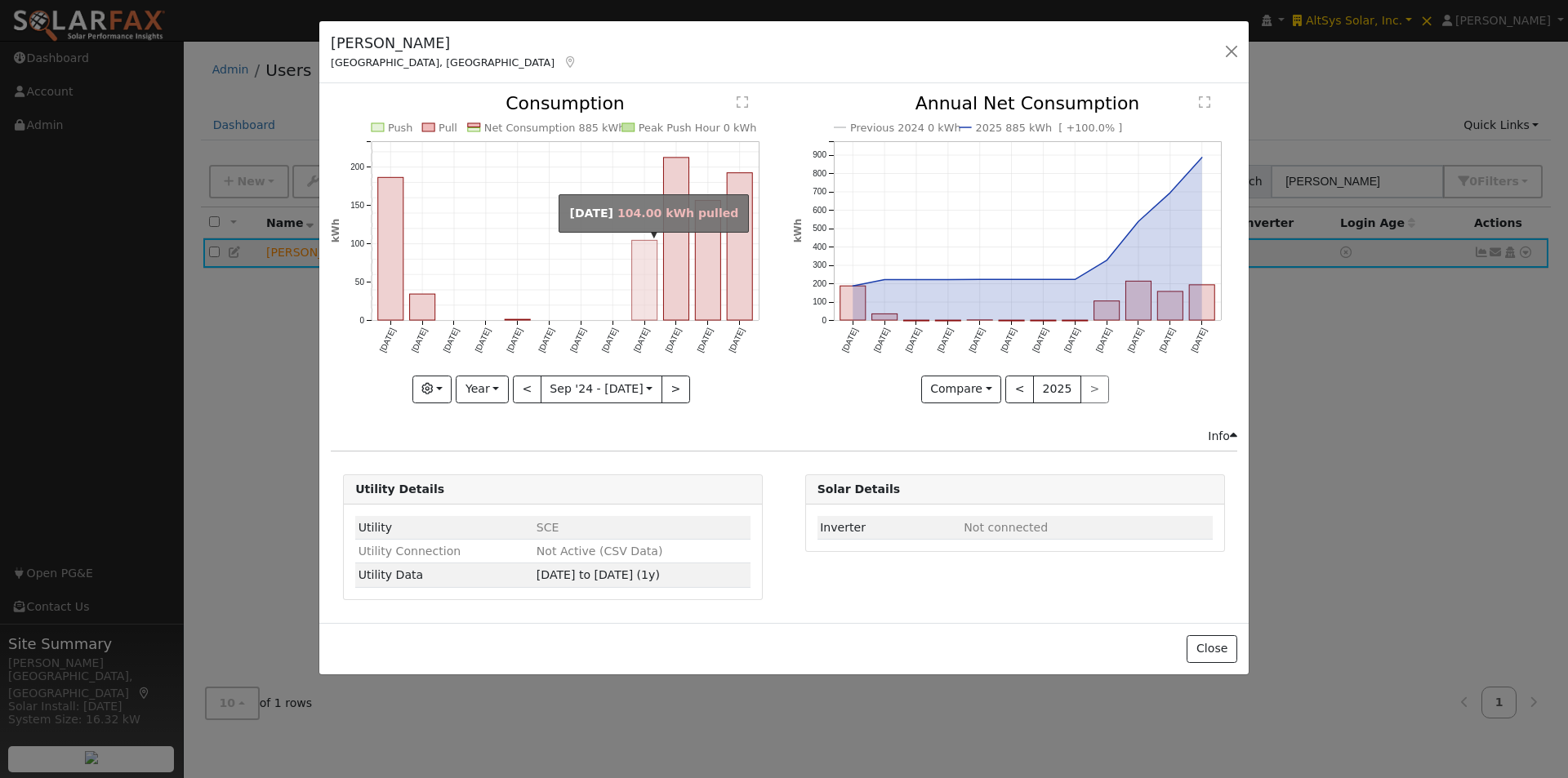
click at [644, 282] on rect "onclick=""" at bounding box center [644, 281] width 26 height 80
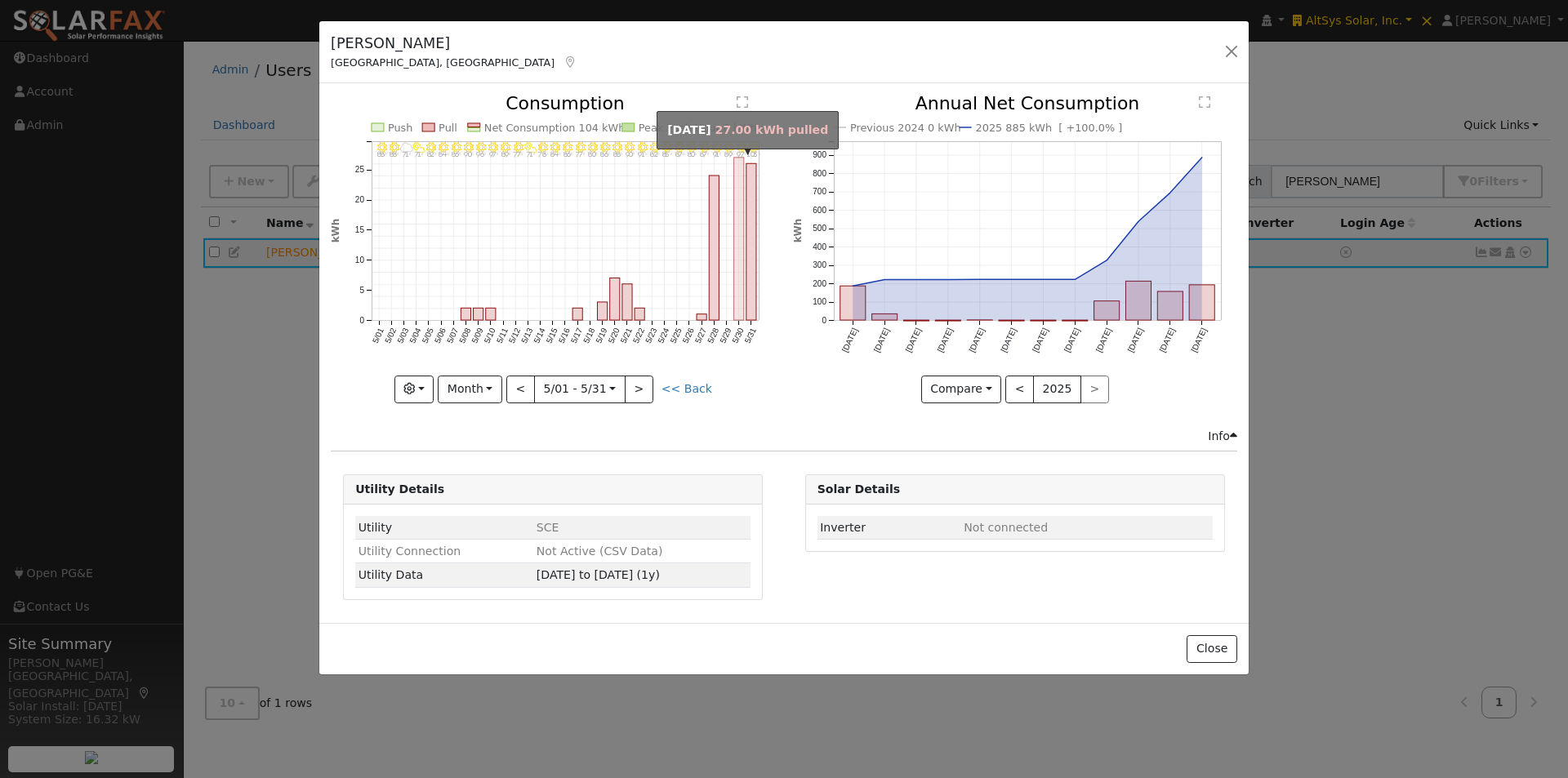
click at [743, 207] on rect "onclick=""" at bounding box center [739, 239] width 10 height 163
type input "[DATE]"
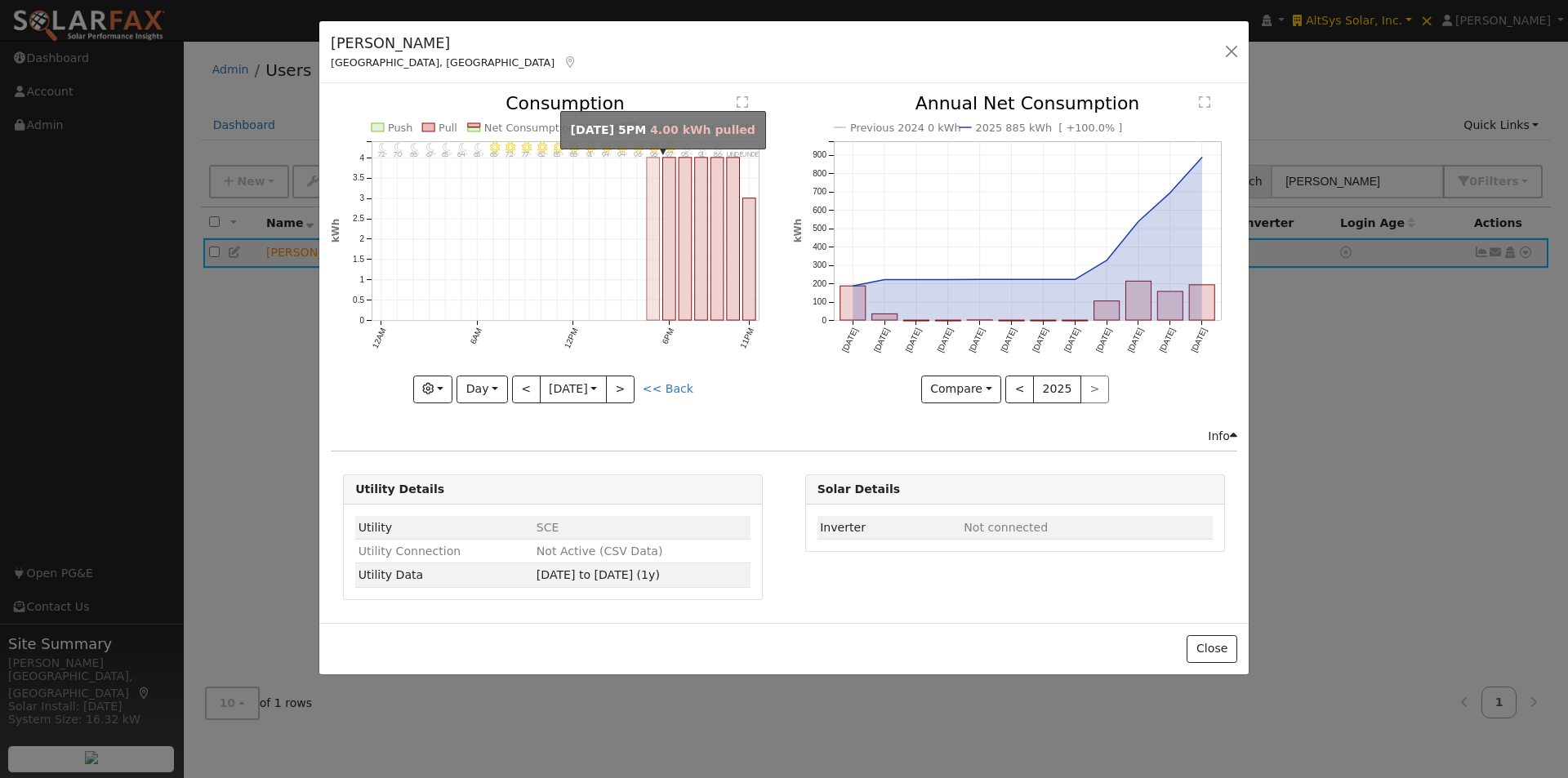
click at [656, 222] on rect "onclick=""" at bounding box center [653, 239] width 13 height 163
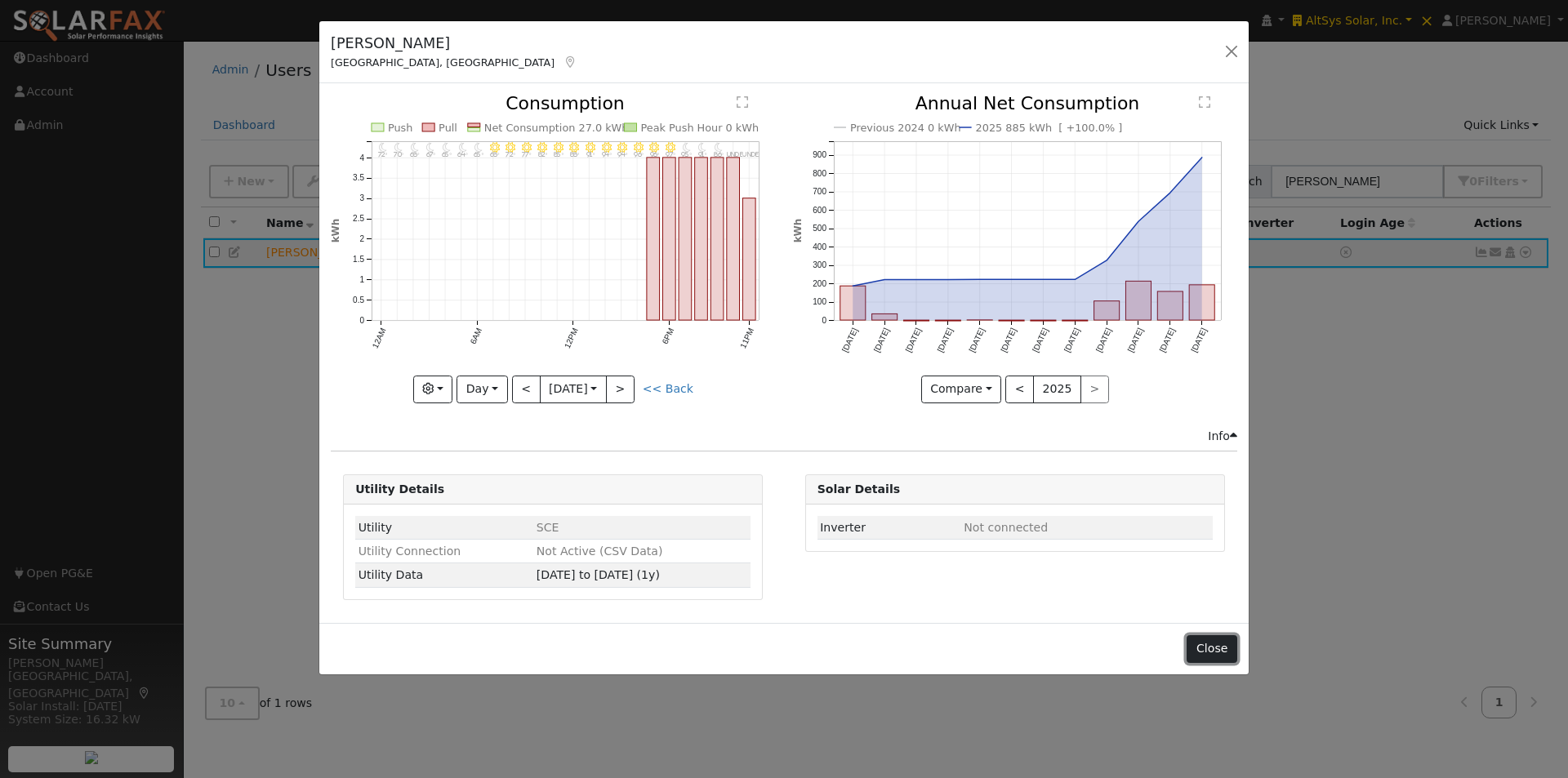
drag, startPoint x: 1221, startPoint y: 643, endPoint x: 1287, endPoint y: 448, distance: 205.9
click at [1220, 637] on button "Close" at bounding box center [1211, 649] width 50 height 28
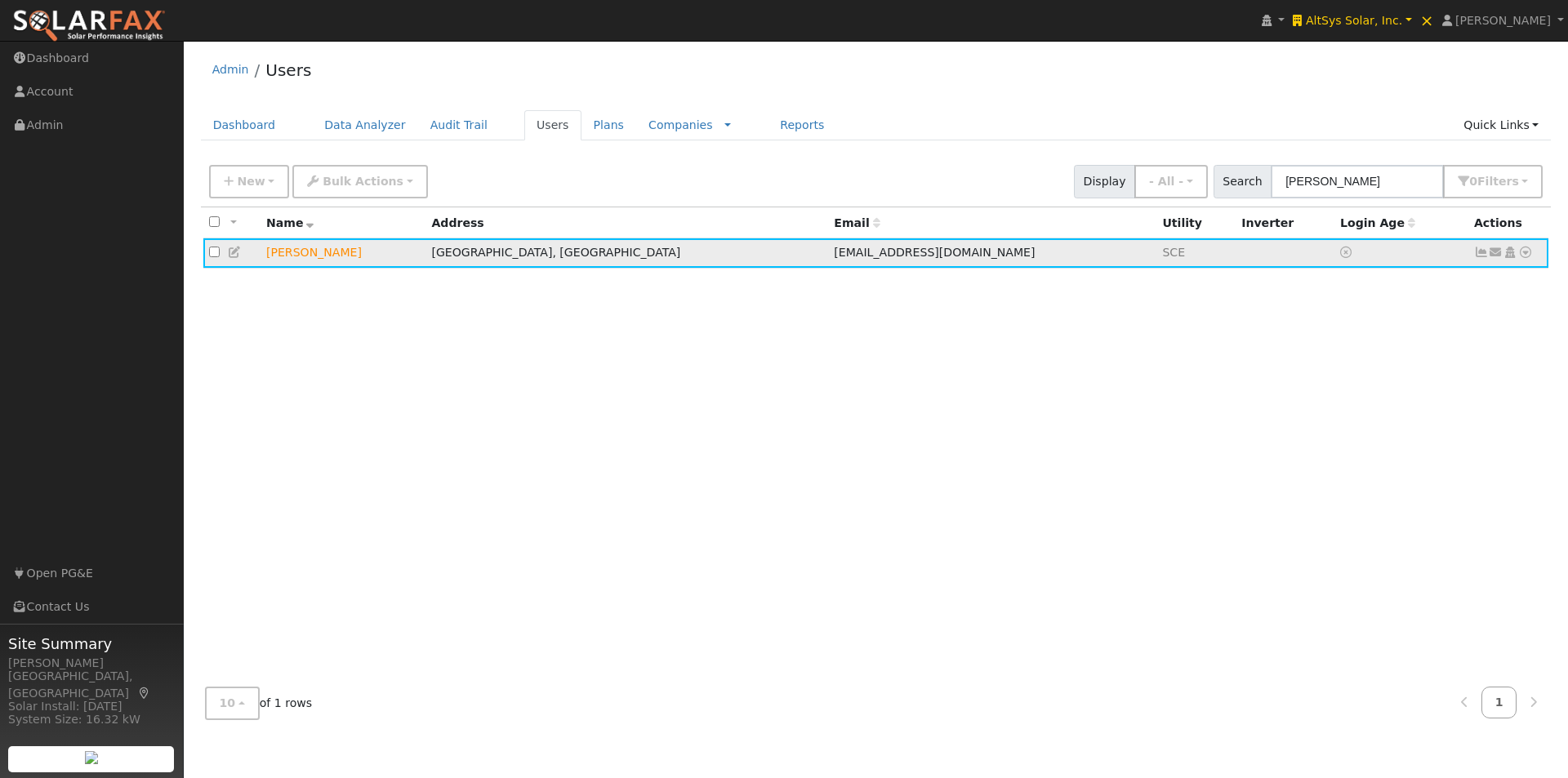
click at [1525, 254] on icon at bounding box center [1526, 253] width 15 height 12
click at [1353, 407] on link "Utility" at bounding box center [1356, 411] width 113 height 23
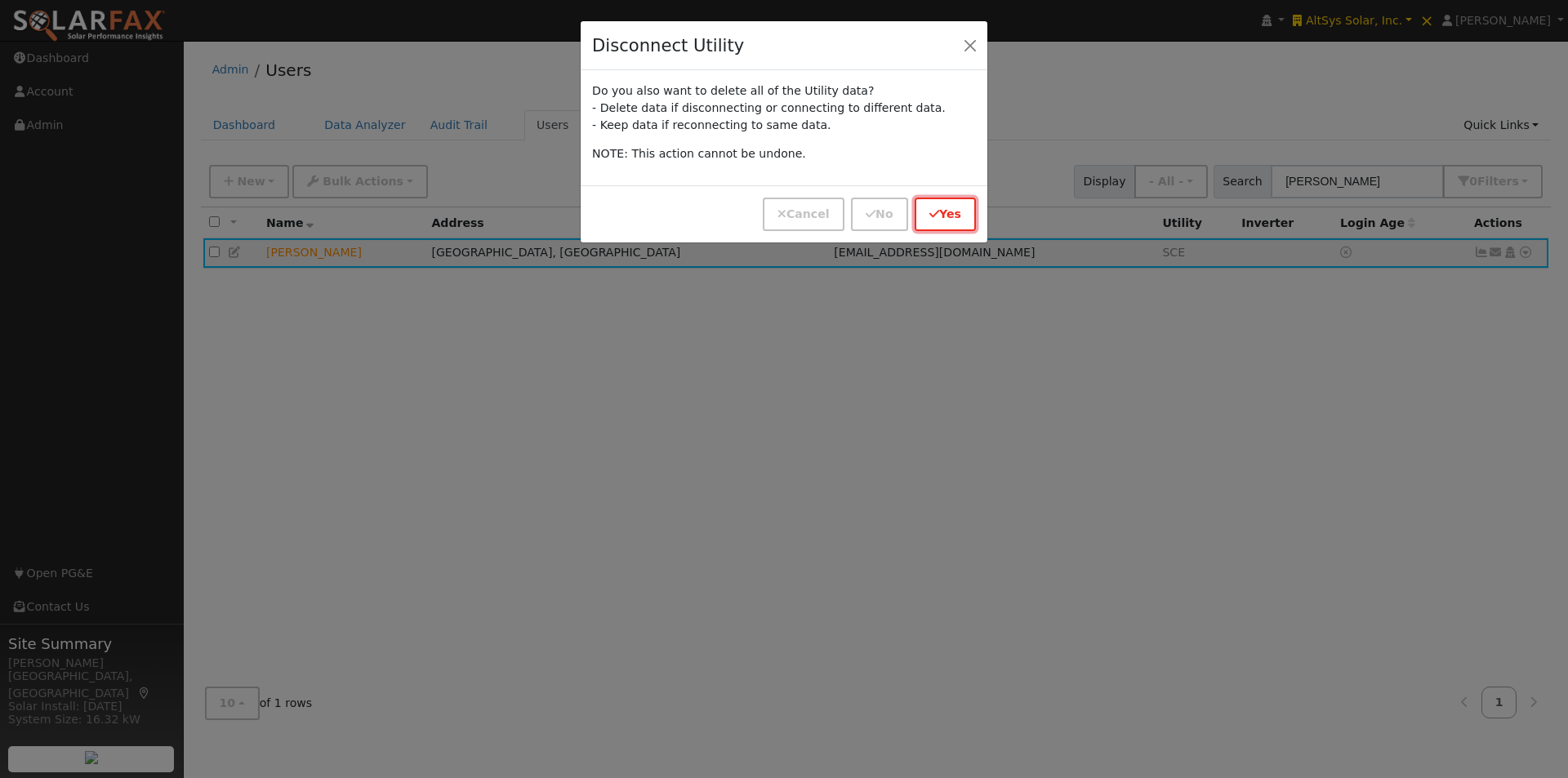
click at [945, 222] on button "Yes" at bounding box center [945, 214] width 61 height 34
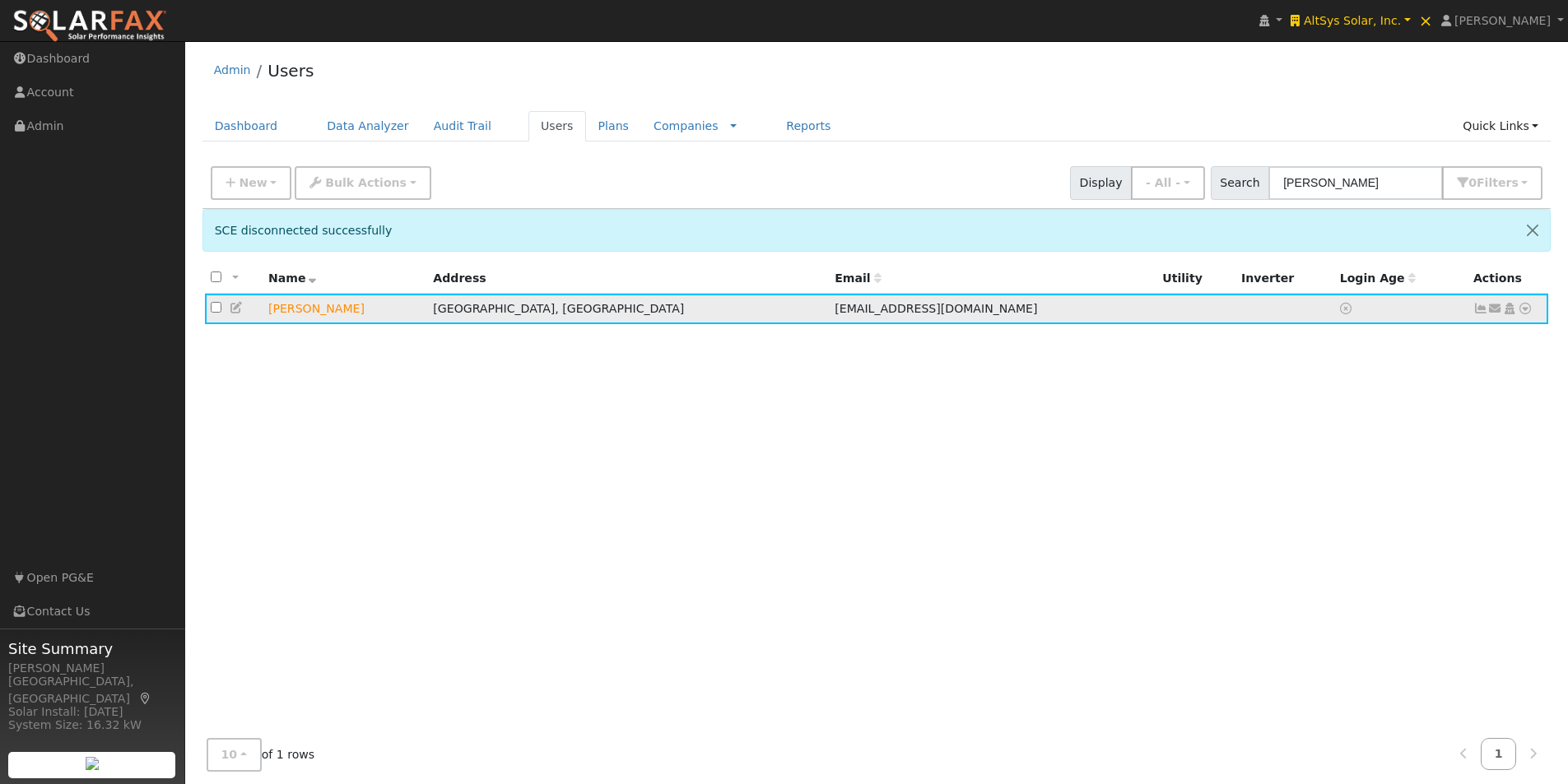
click at [1525, 306] on icon at bounding box center [1526, 309] width 15 height 12
click at [1356, 396] on link "Import From CSV" at bounding box center [1351, 398] width 121 height 23
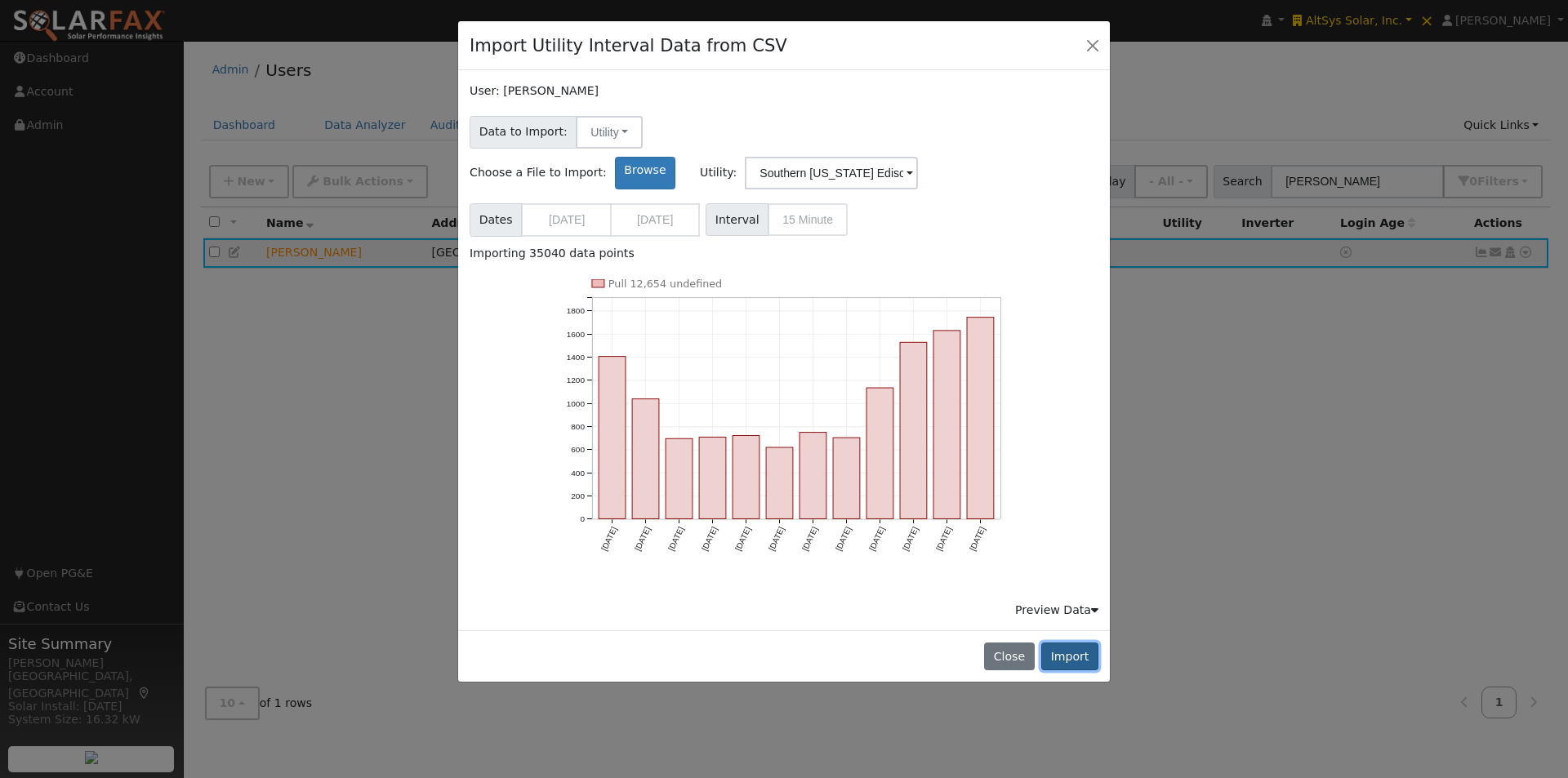
click at [1075, 643] on button "Import" at bounding box center [1069, 657] width 57 height 28
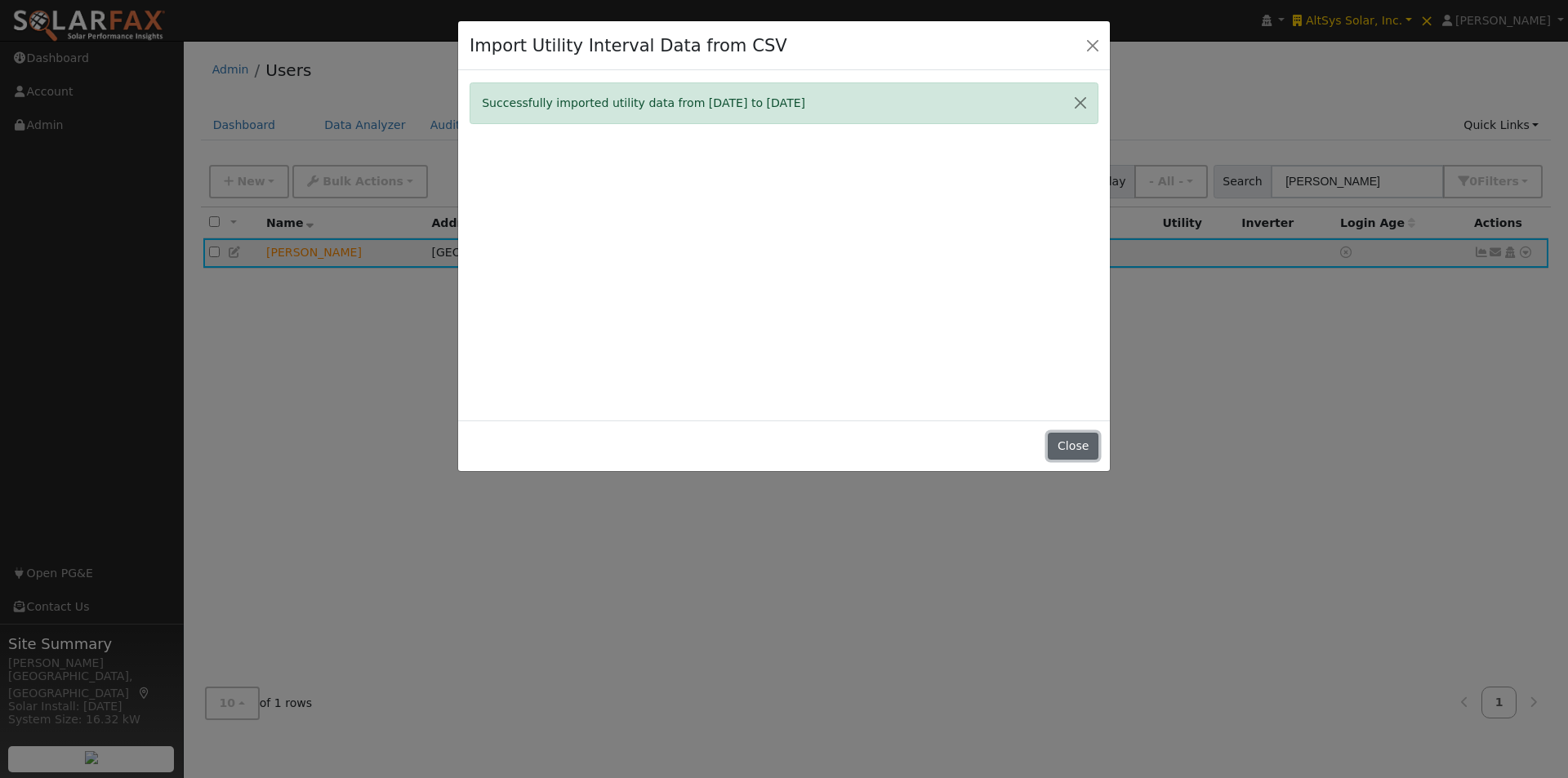
click at [1073, 452] on button "Close" at bounding box center [1072, 447] width 50 height 28
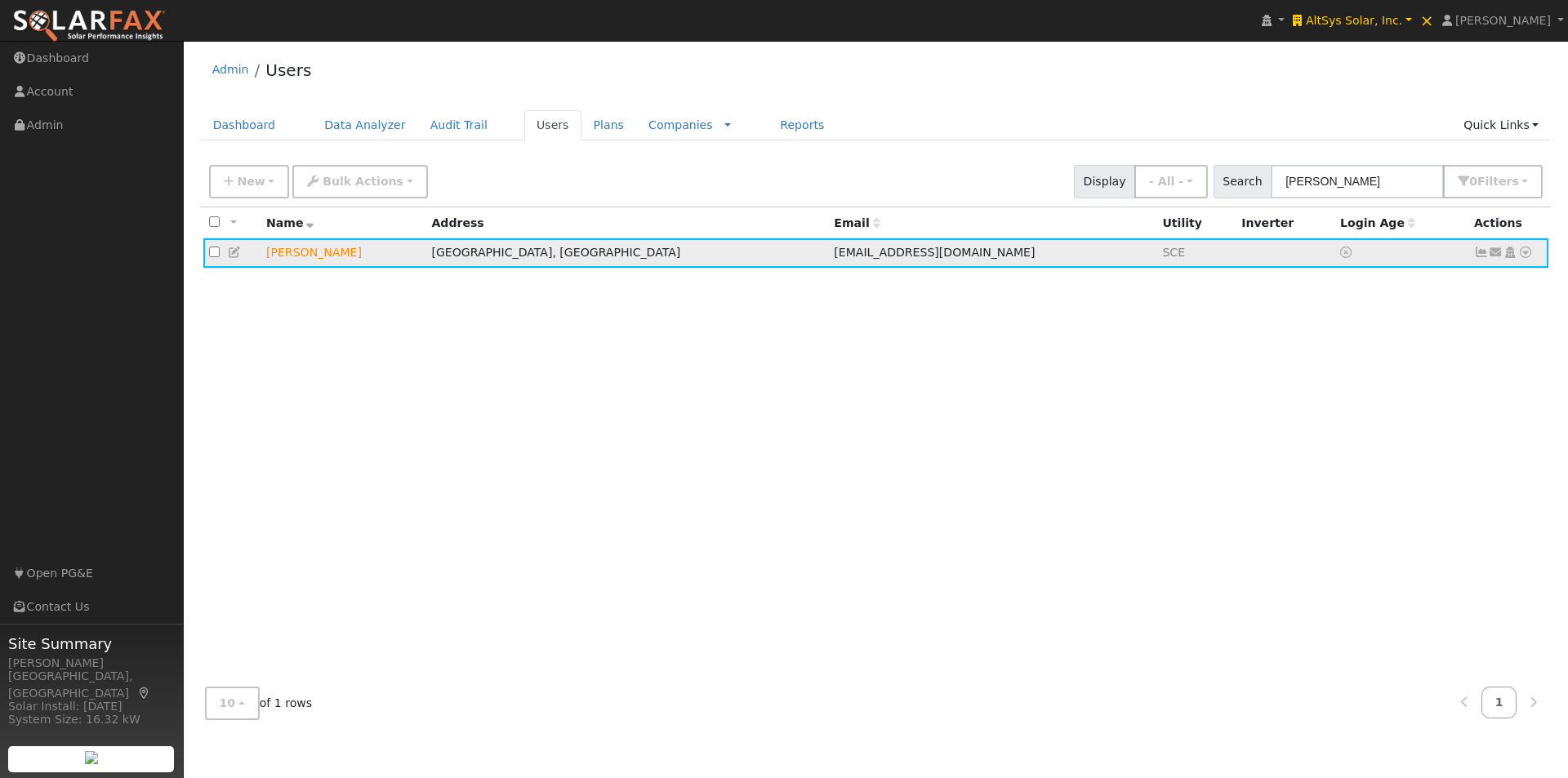
click at [1480, 252] on icon at bounding box center [1481, 253] width 15 height 12
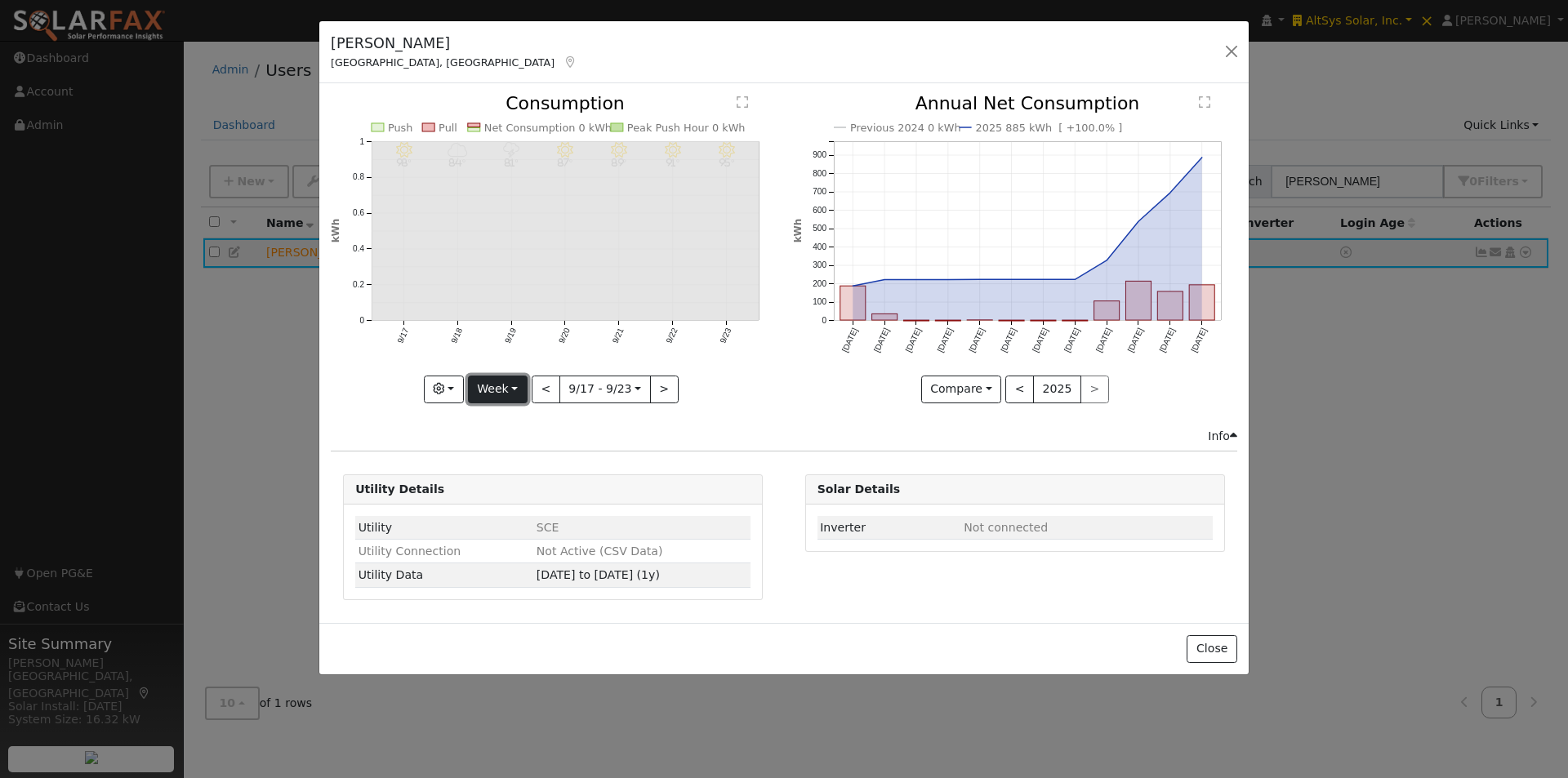
click at [520, 387] on button "Week" at bounding box center [497, 390] width 59 height 28
click at [515, 491] on link "Year" at bounding box center [525, 491] width 113 height 23
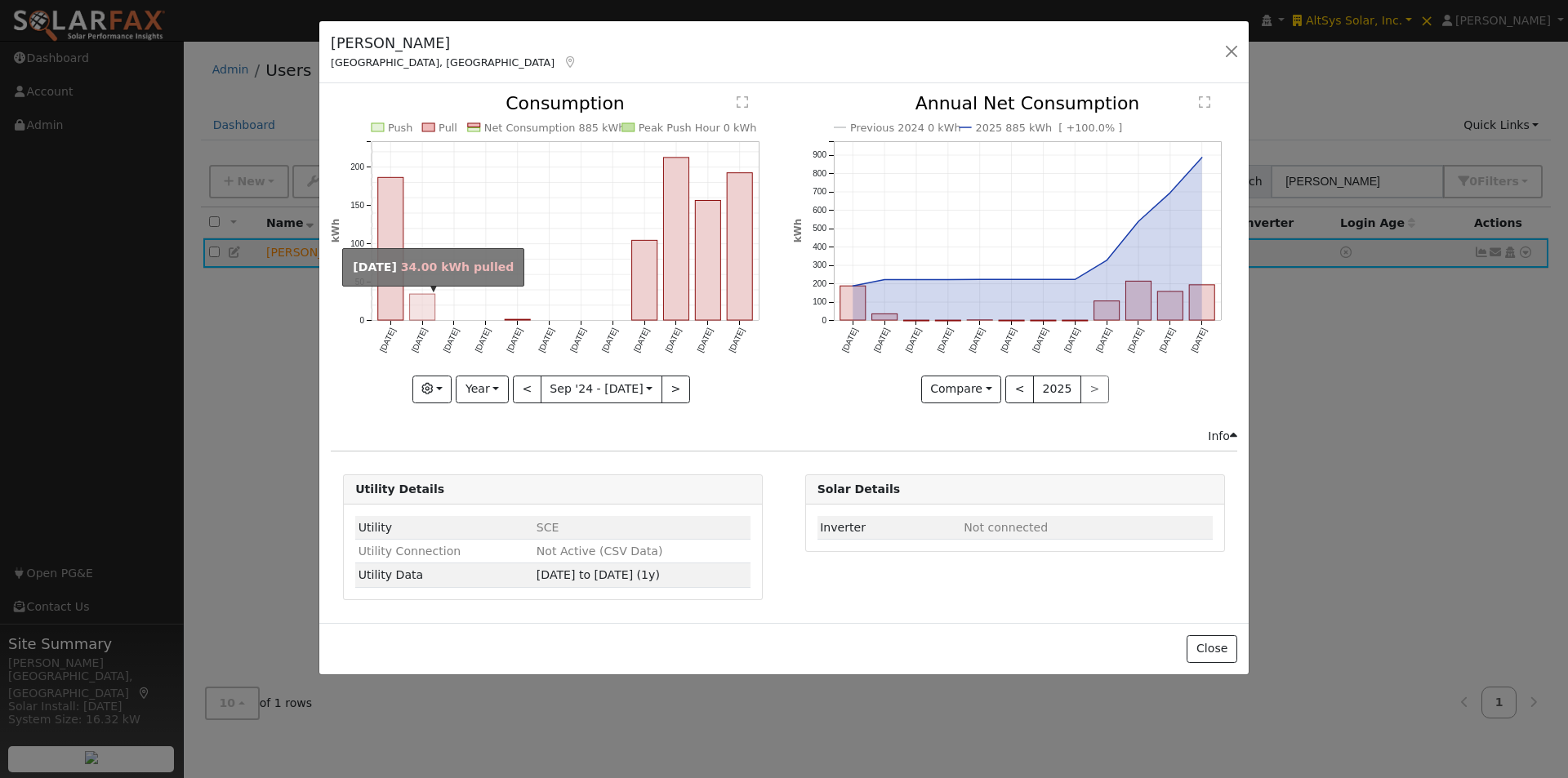
click at [429, 313] on rect "onclick=""" at bounding box center [422, 308] width 26 height 26
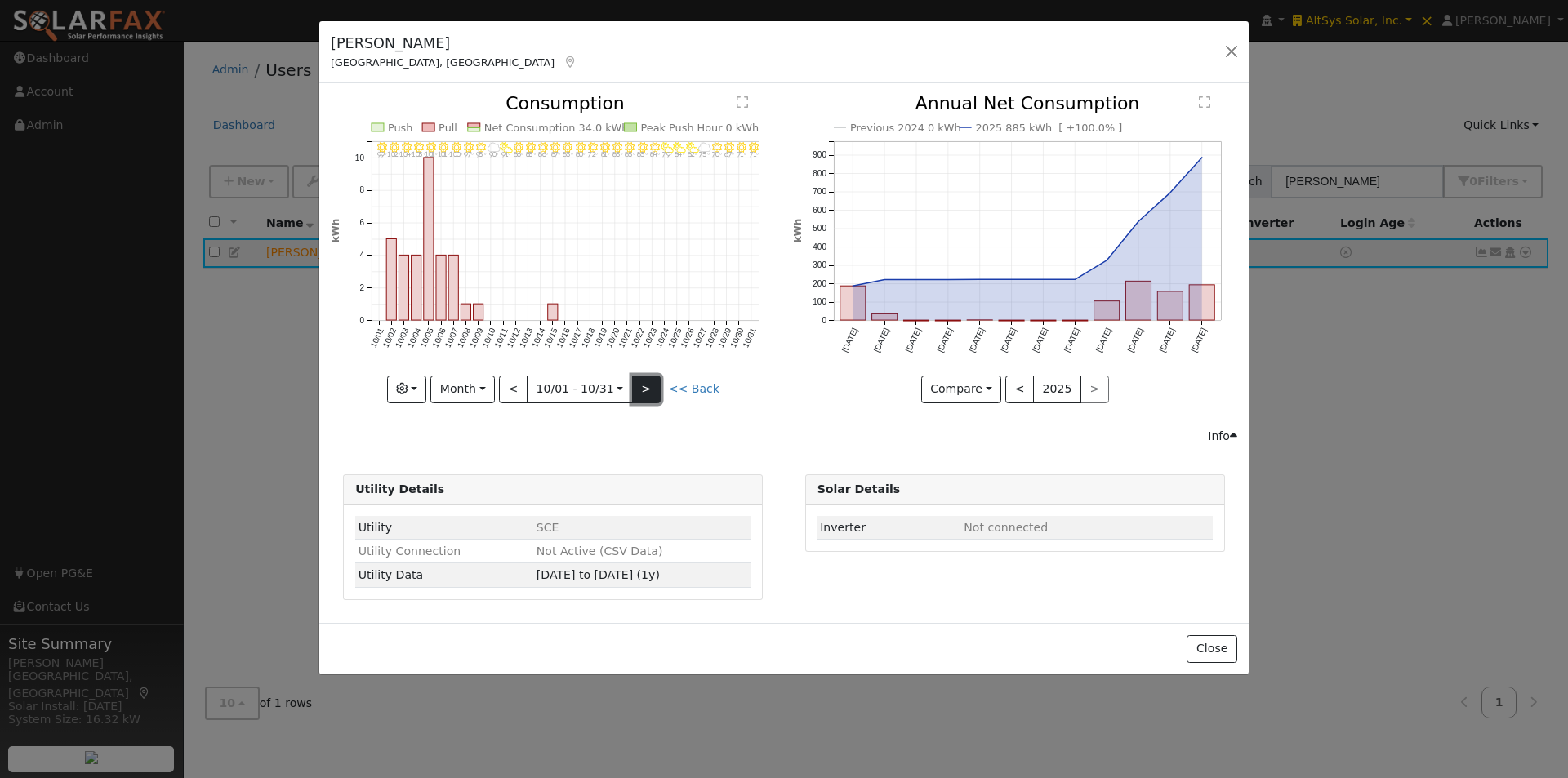
click at [649, 387] on button ">" at bounding box center [646, 390] width 29 height 28
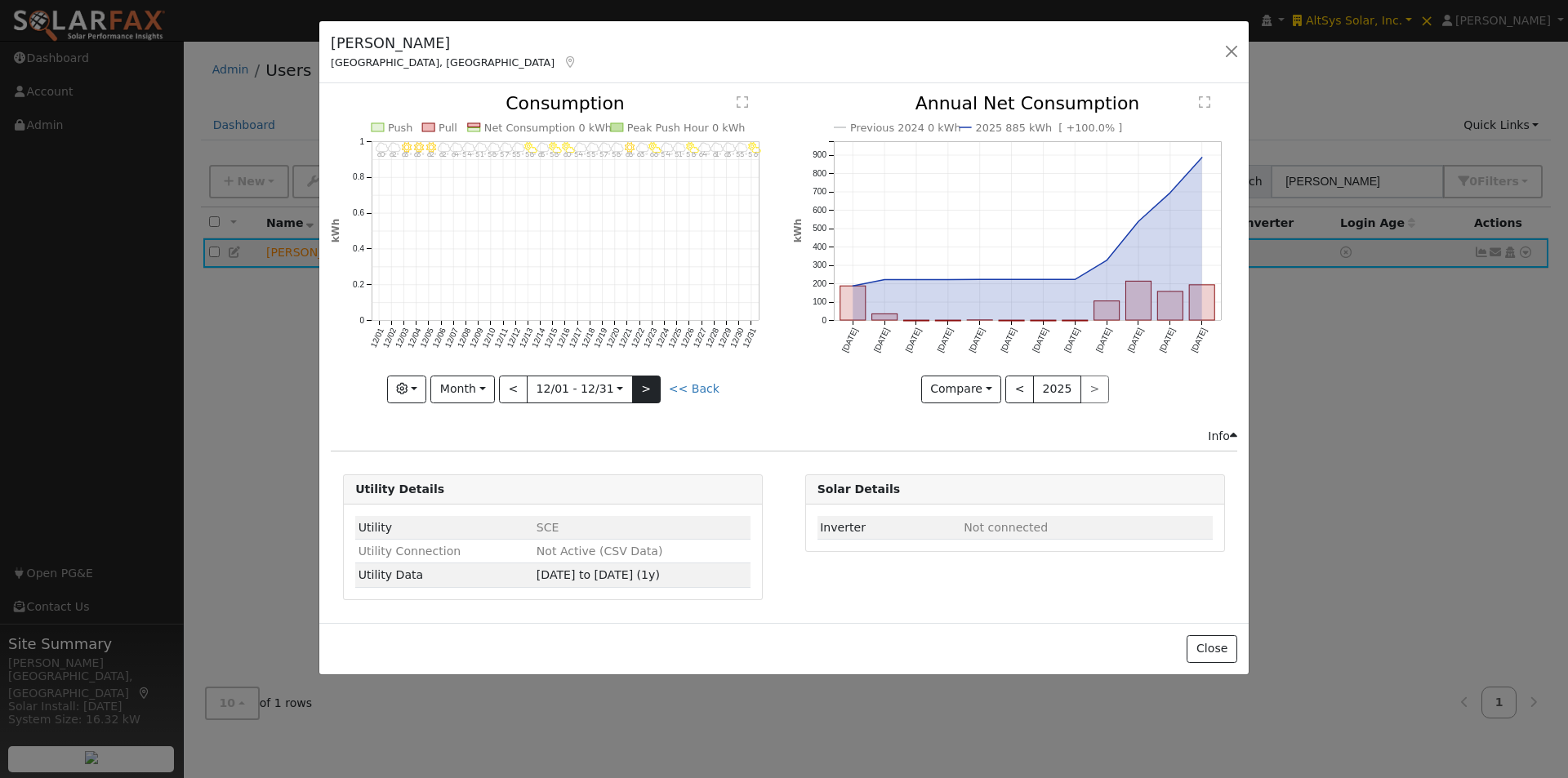
click at [649, 387] on div at bounding box center [553, 249] width 444 height 308
click at [649, 387] on button ">" at bounding box center [646, 390] width 29 height 28
type input "[DATE]"
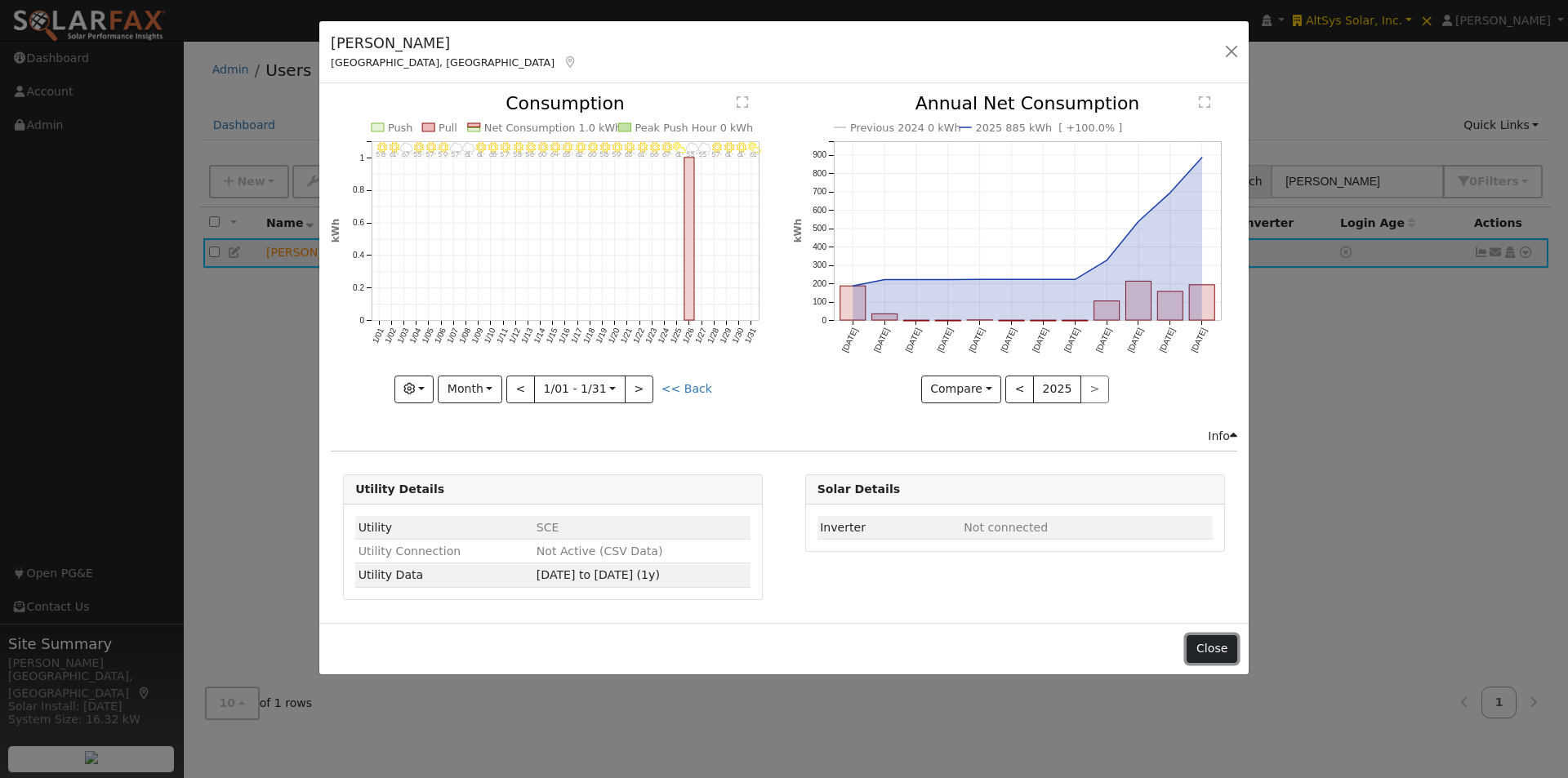
click at [1205, 637] on button "Close" at bounding box center [1211, 649] width 50 height 28
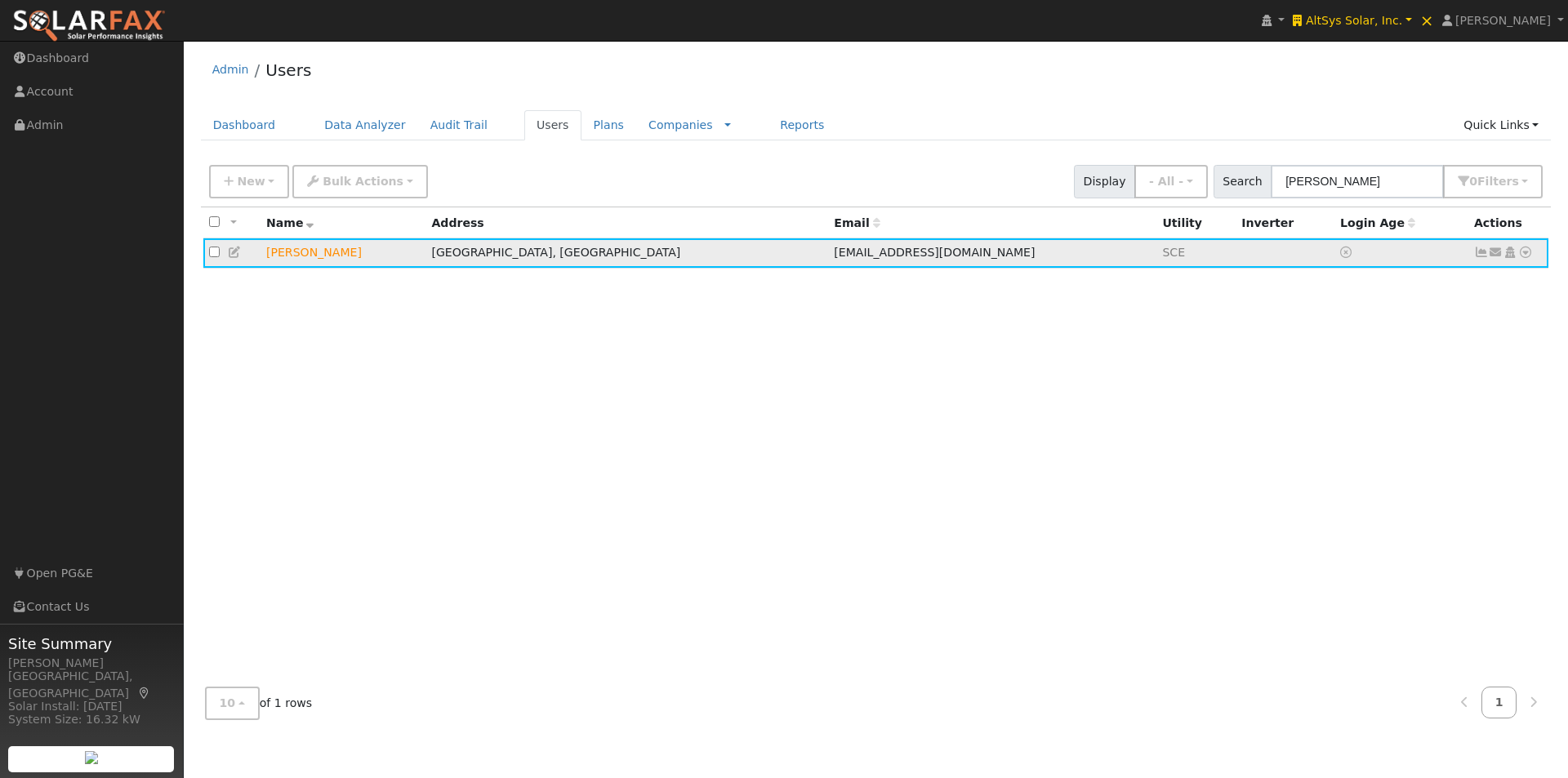
click at [1482, 251] on icon at bounding box center [1481, 253] width 15 height 12
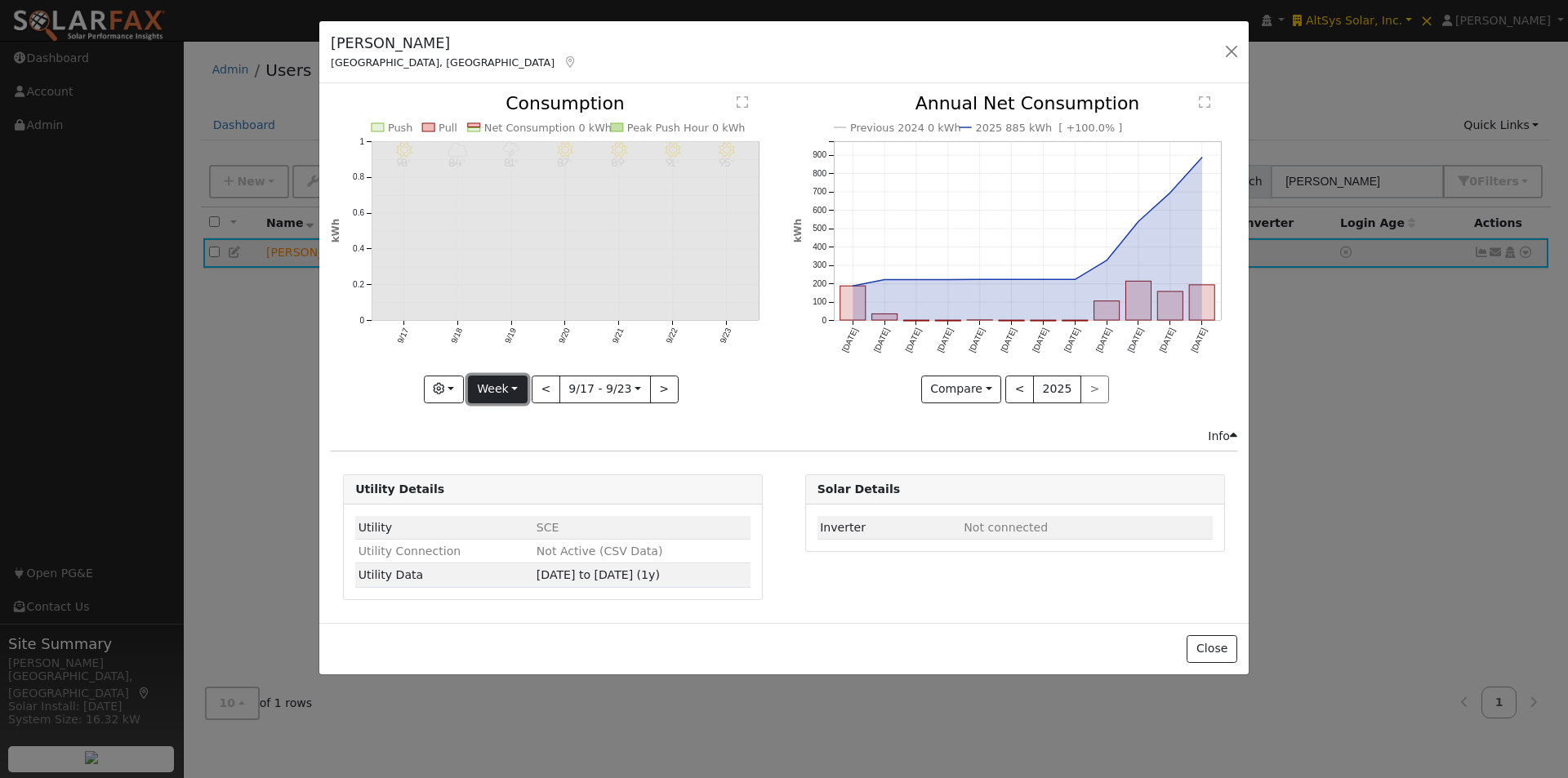
click at [491, 396] on button "Week" at bounding box center [497, 390] width 59 height 28
click at [495, 496] on link "Year" at bounding box center [525, 491] width 113 height 23
type input "[DATE]"
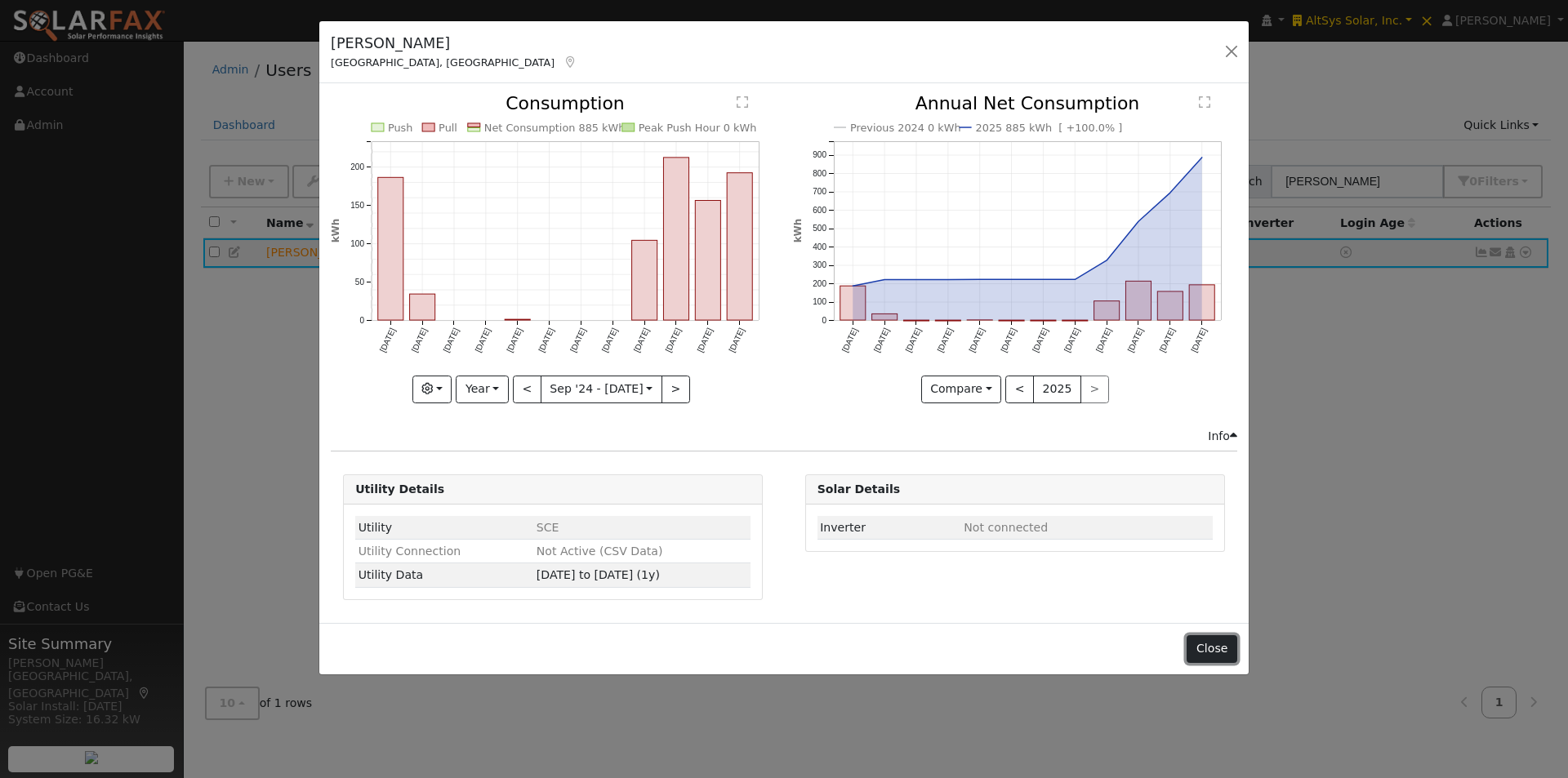
click at [1224, 643] on button "Close" at bounding box center [1211, 649] width 50 height 28
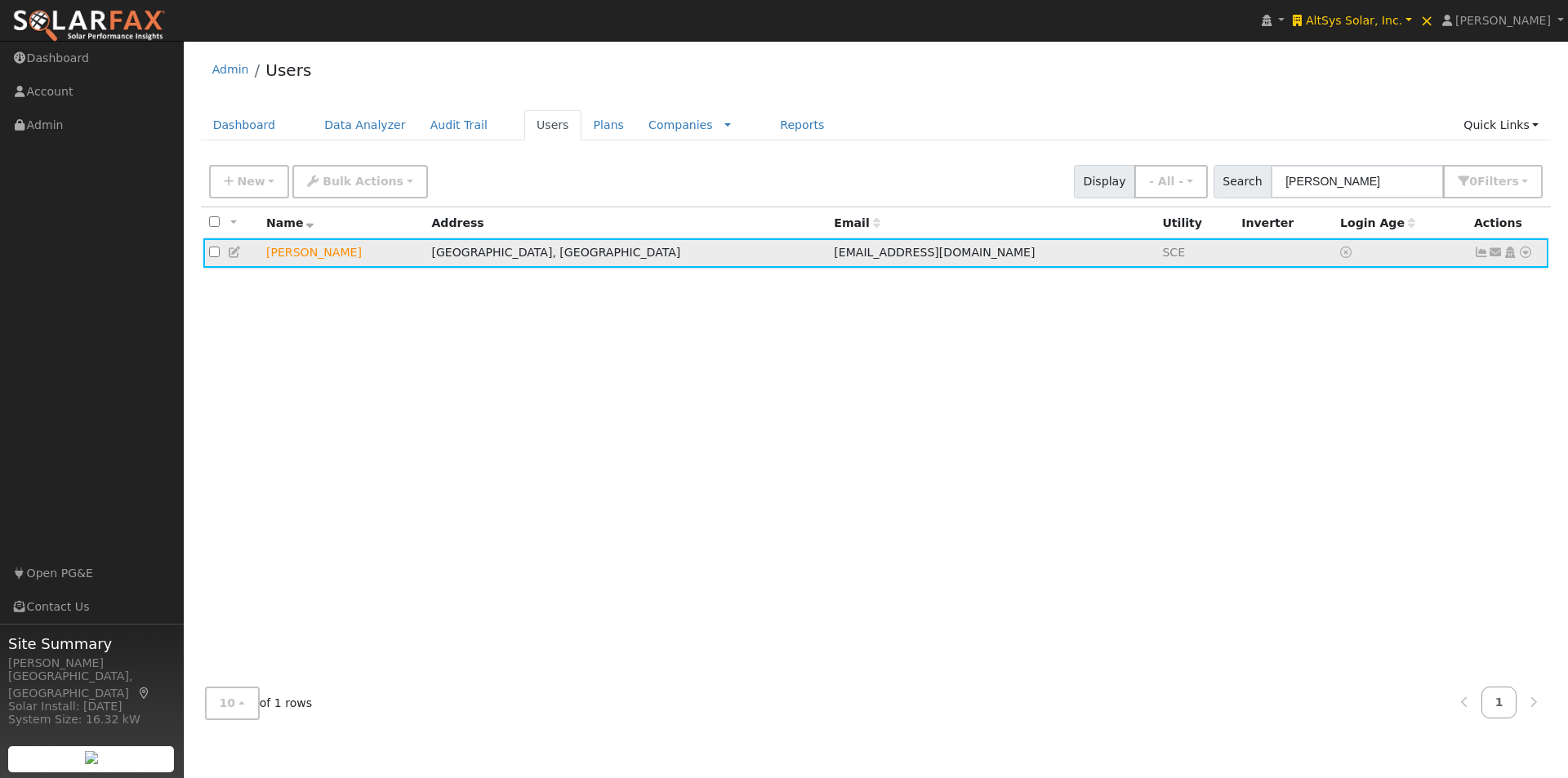
click at [1523, 253] on icon at bounding box center [1526, 253] width 15 height 12
drag, startPoint x: 1349, startPoint y: 417, endPoint x: 1299, endPoint y: 397, distance: 53.9
click at [0, 0] on link "Utility" at bounding box center [0, 0] width 0 height 0
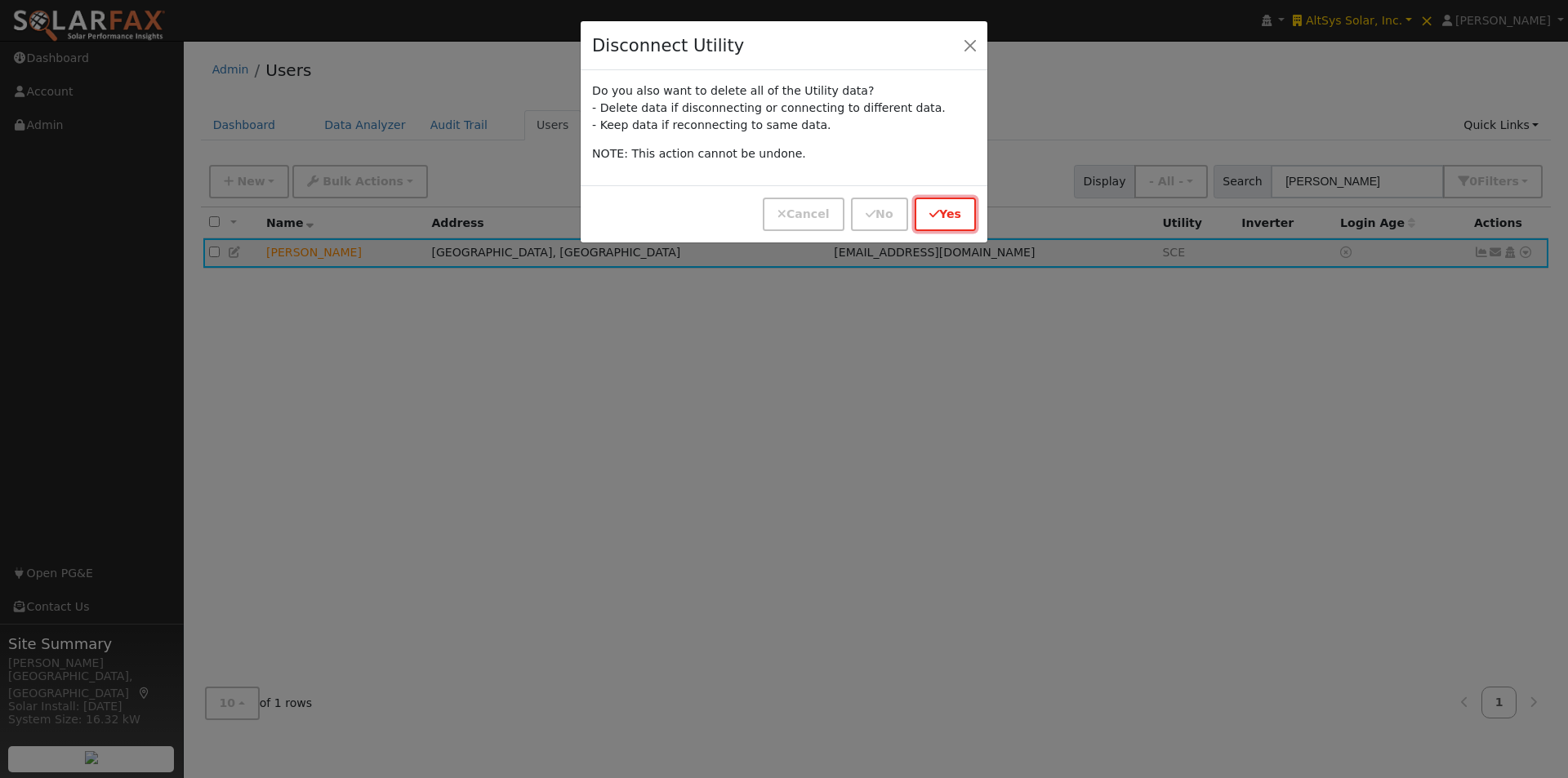
click at [951, 219] on button "Yes" at bounding box center [945, 214] width 61 height 34
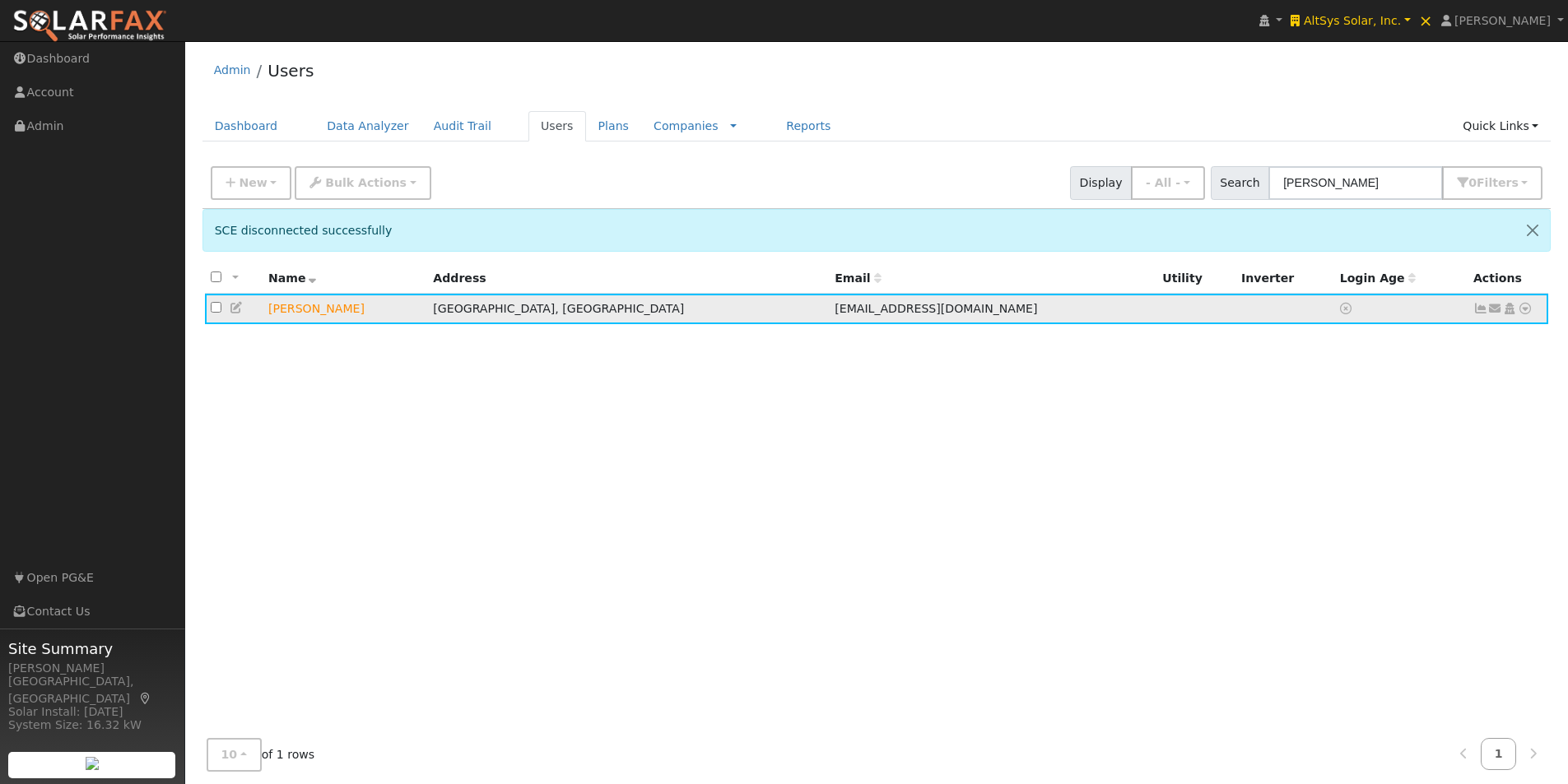
click at [1526, 309] on icon at bounding box center [1526, 309] width 15 height 12
click at [1347, 397] on link "Import From CSV" at bounding box center [1351, 398] width 121 height 23
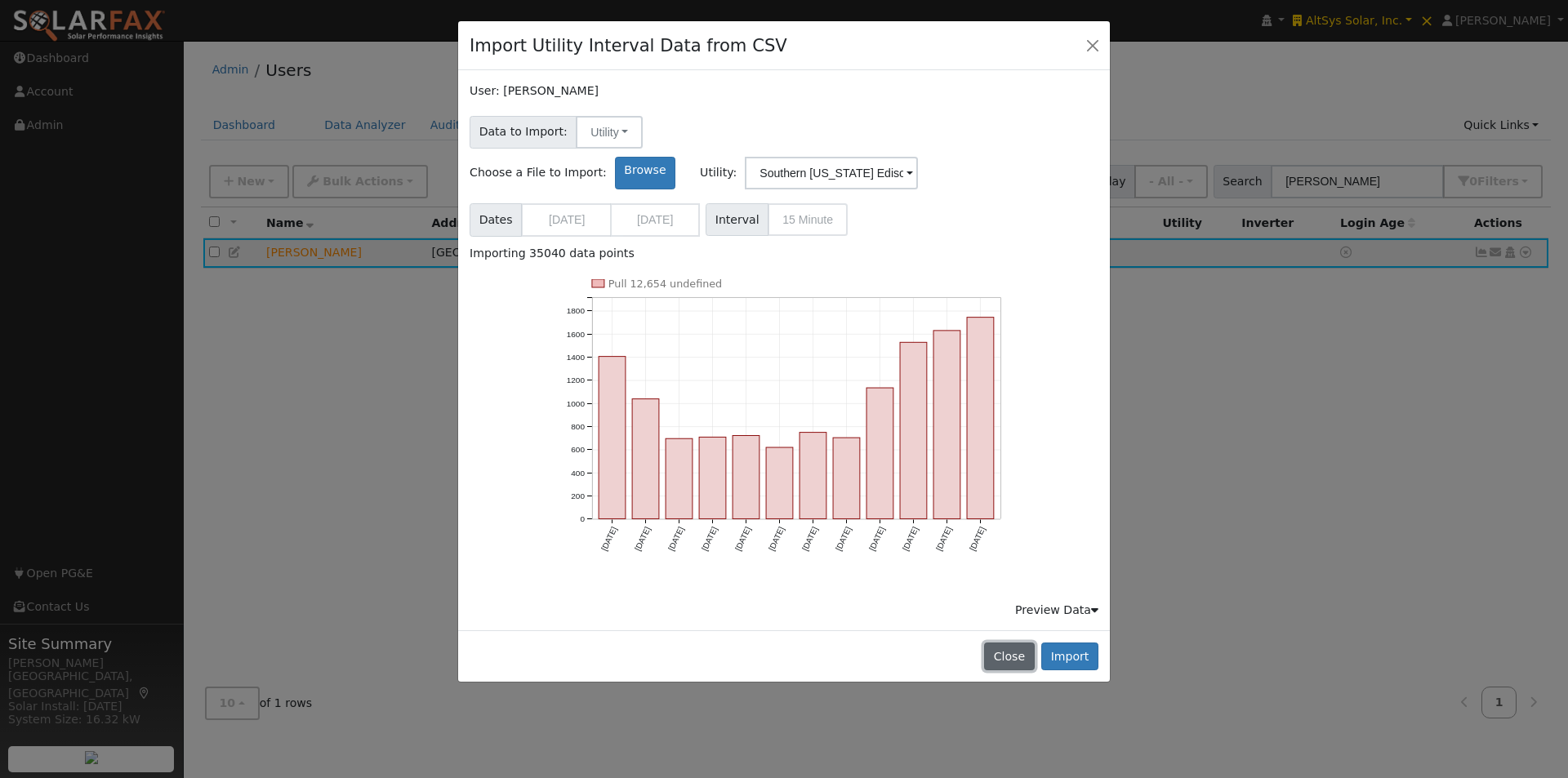
click at [1005, 643] on button "Close" at bounding box center [1009, 657] width 50 height 28
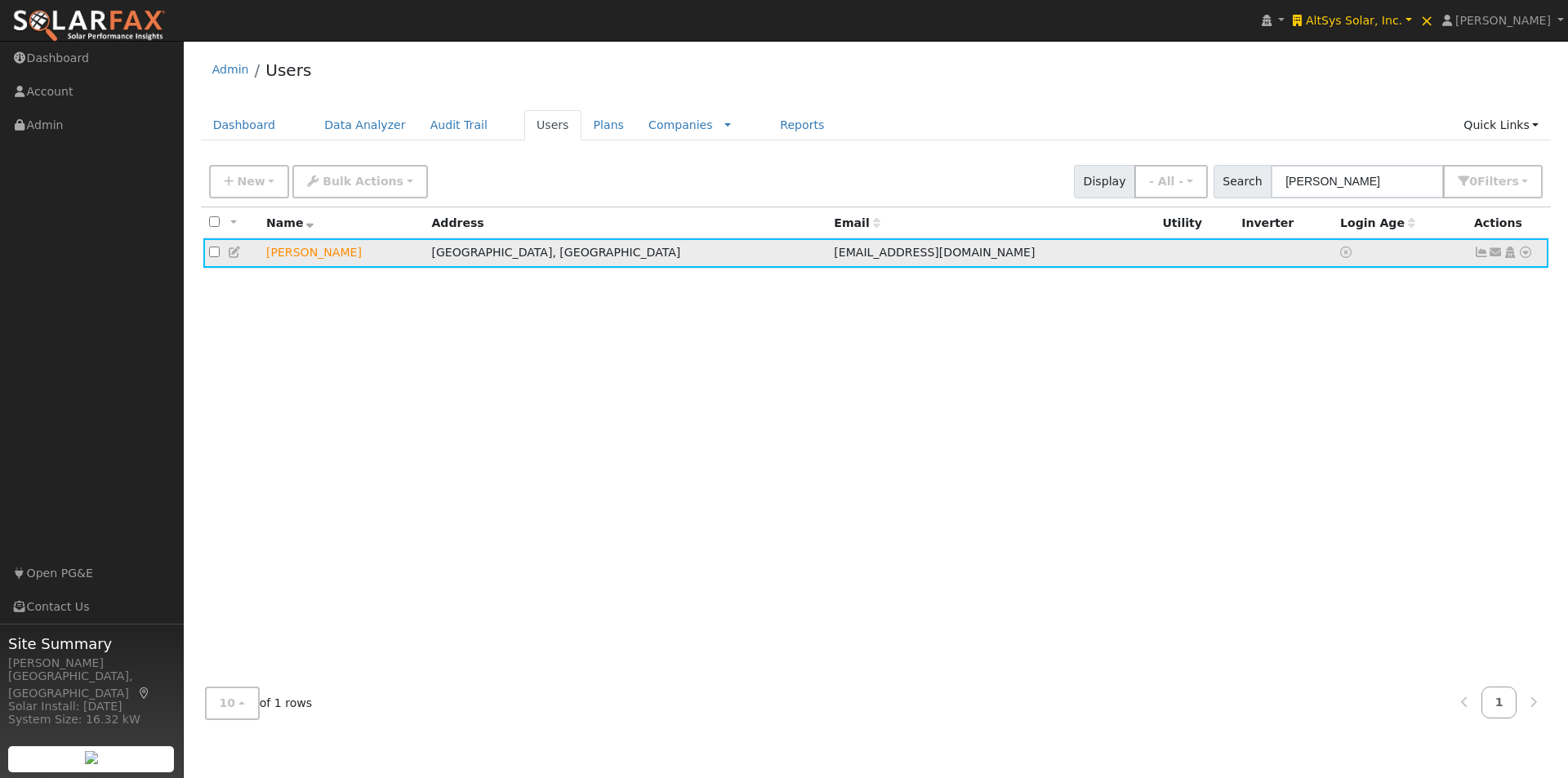
click at [238, 254] on icon at bounding box center [235, 253] width 15 height 12
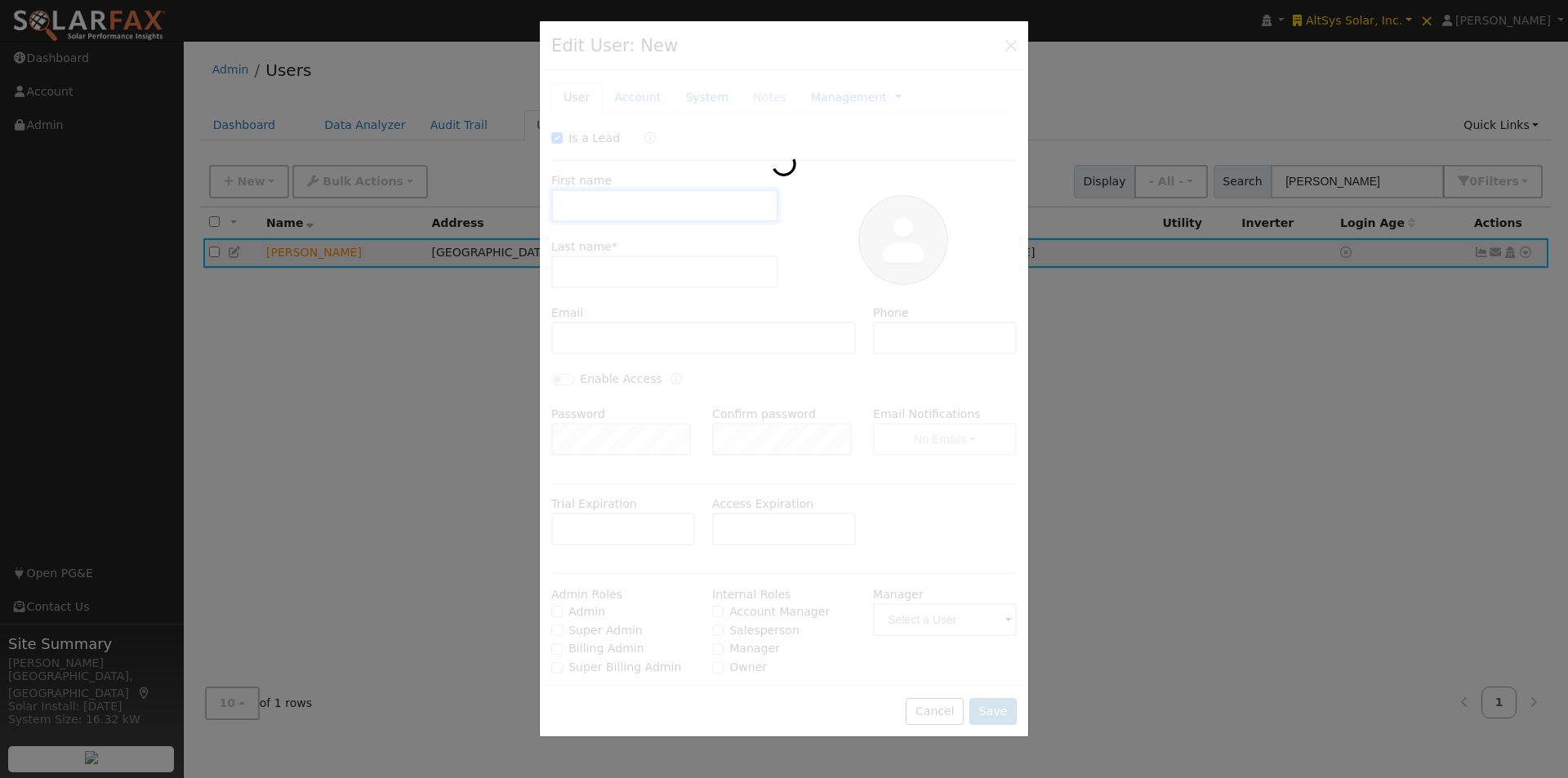
checkbox input "true"
type input "[PERSON_NAME]"
type input "[EMAIL_ADDRESS][DOMAIN_NAME]"
type input "5593586258"
